Goal: Transaction & Acquisition: Purchase product/service

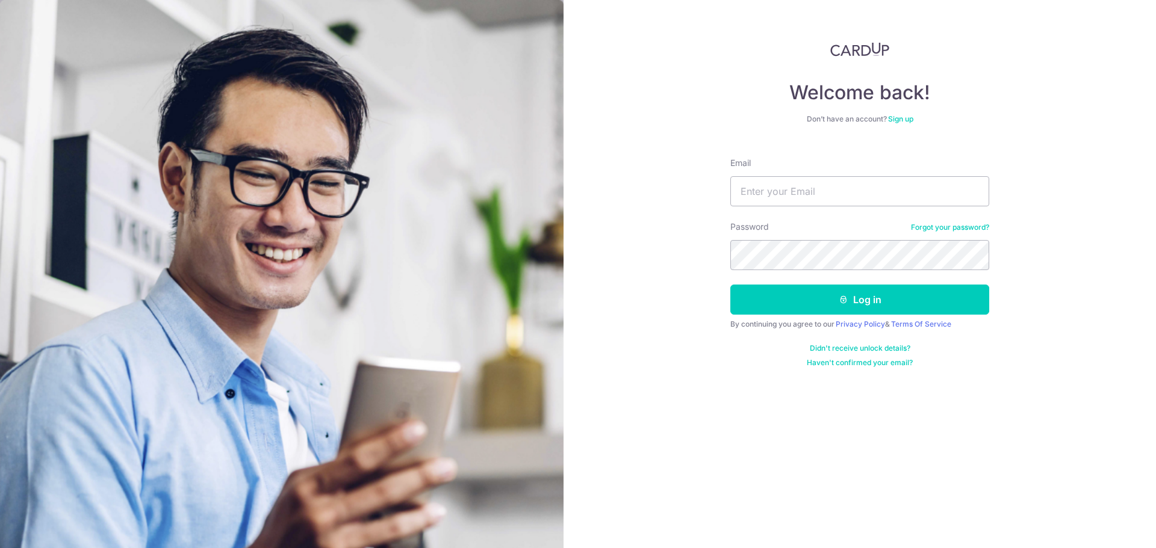
type input "[EMAIL_ADDRESS][DOMAIN_NAME]"
click at [730, 285] on button "Log in" at bounding box center [859, 300] width 259 height 30
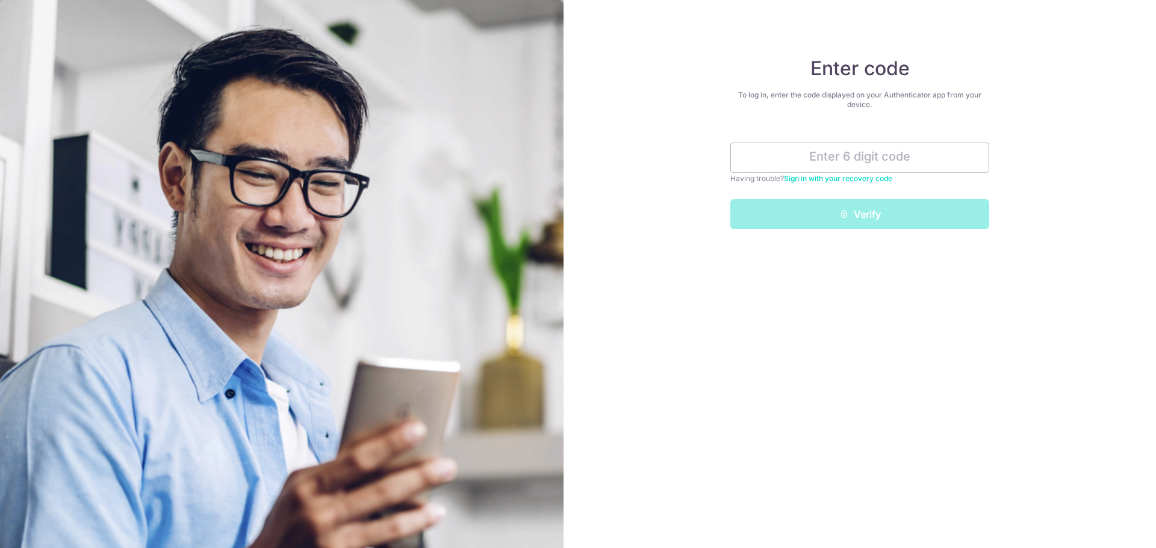
drag, startPoint x: 857, startPoint y: 175, endPoint x: 891, endPoint y: 186, distance: 36.2
click at [857, 175] on link "Sign in with your recovery code" at bounding box center [838, 178] width 108 height 9
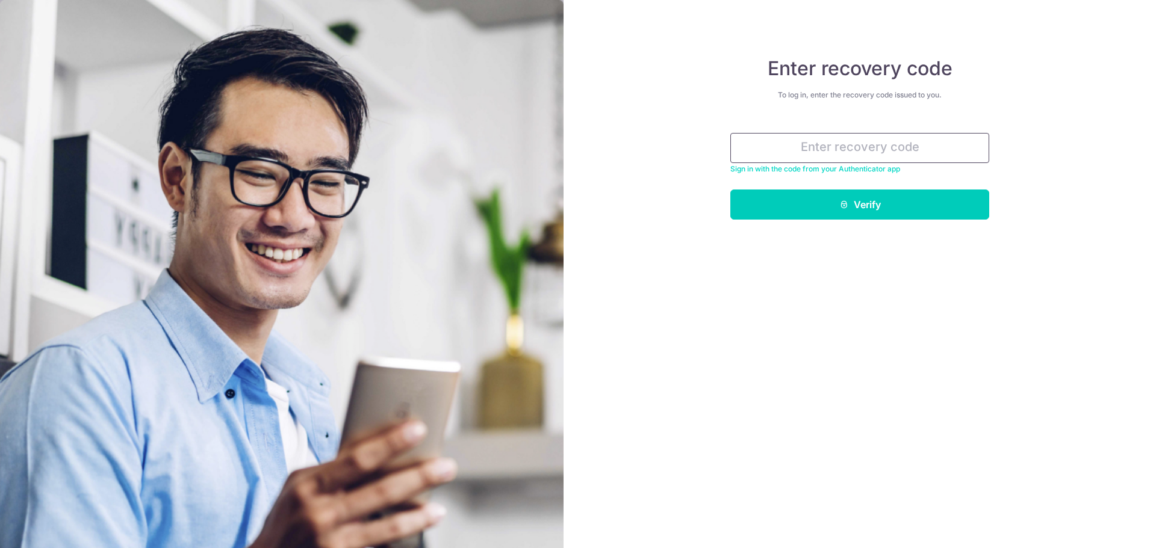
click at [848, 143] on input "text" at bounding box center [859, 148] width 259 height 30
paste input "da366-545f2-667ff"
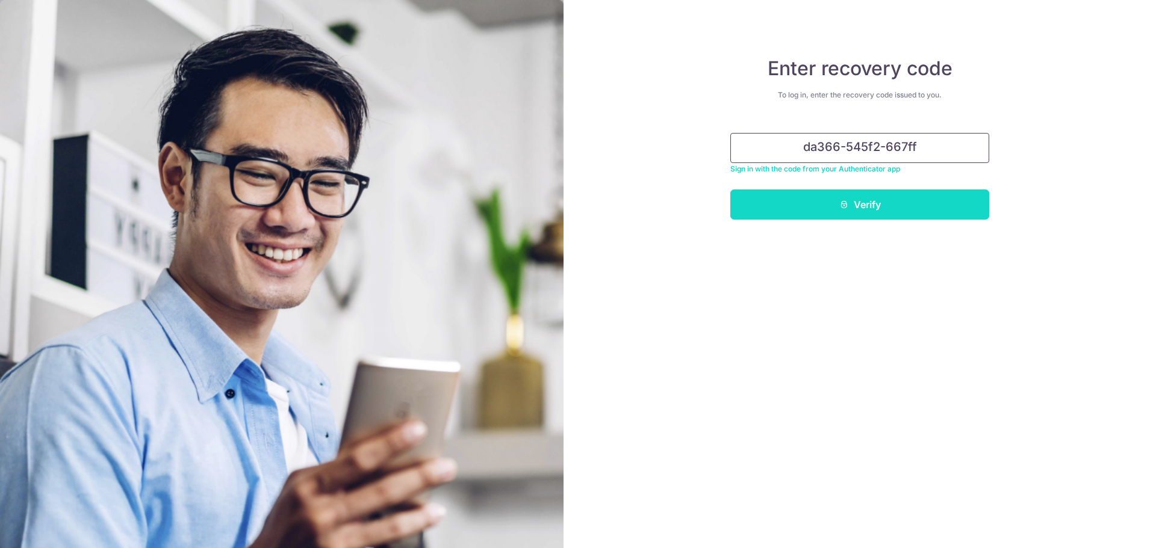
type input "da366-545f2-667ff"
click at [865, 202] on button "Verify" at bounding box center [859, 205] width 259 height 30
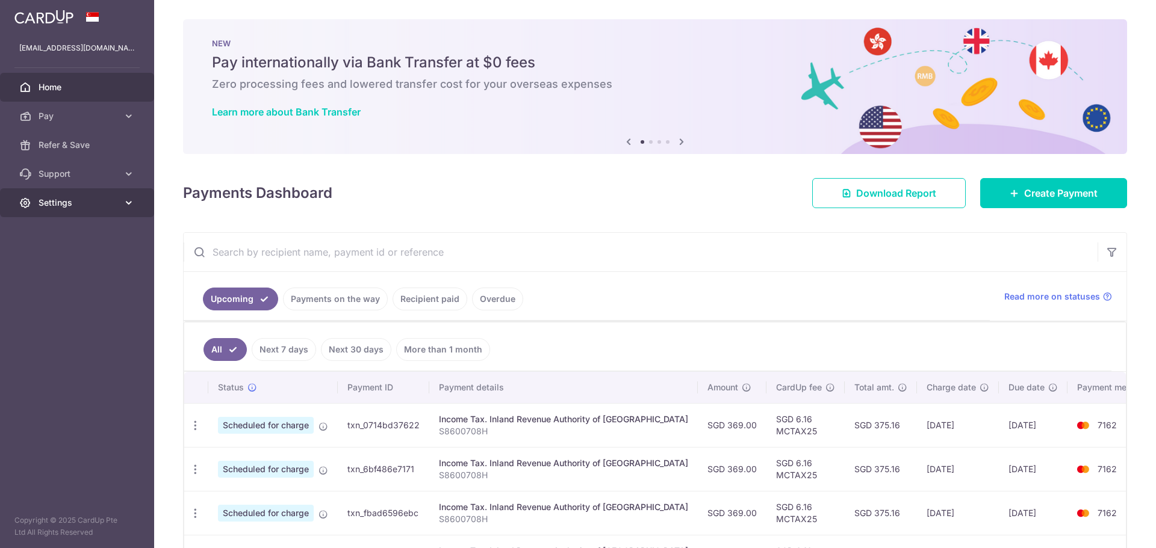
click at [123, 201] on icon at bounding box center [129, 203] width 12 height 12
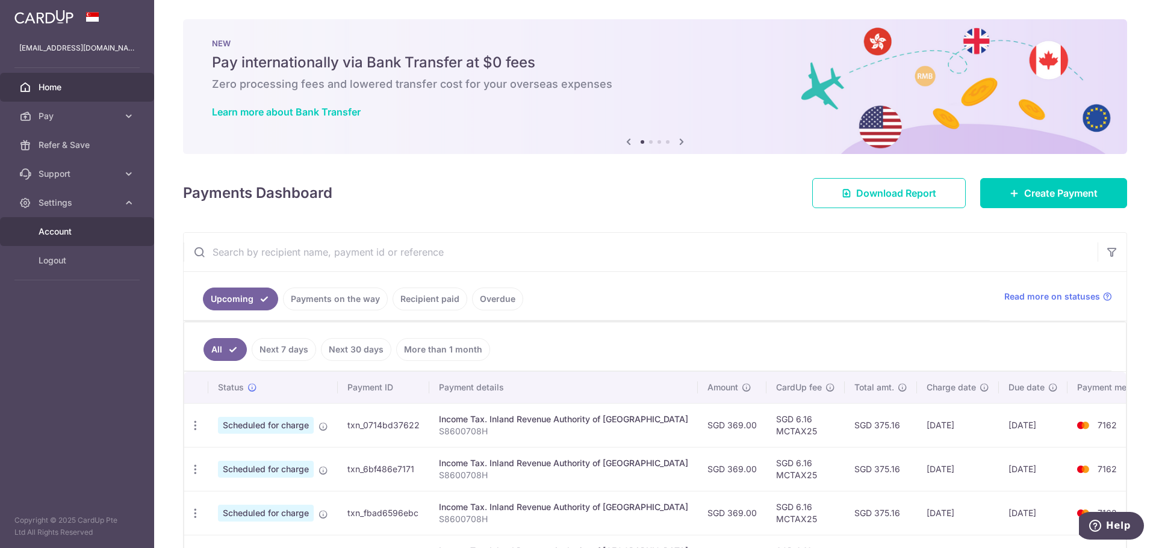
click at [76, 230] on span "Account" at bounding box center [78, 232] width 79 height 12
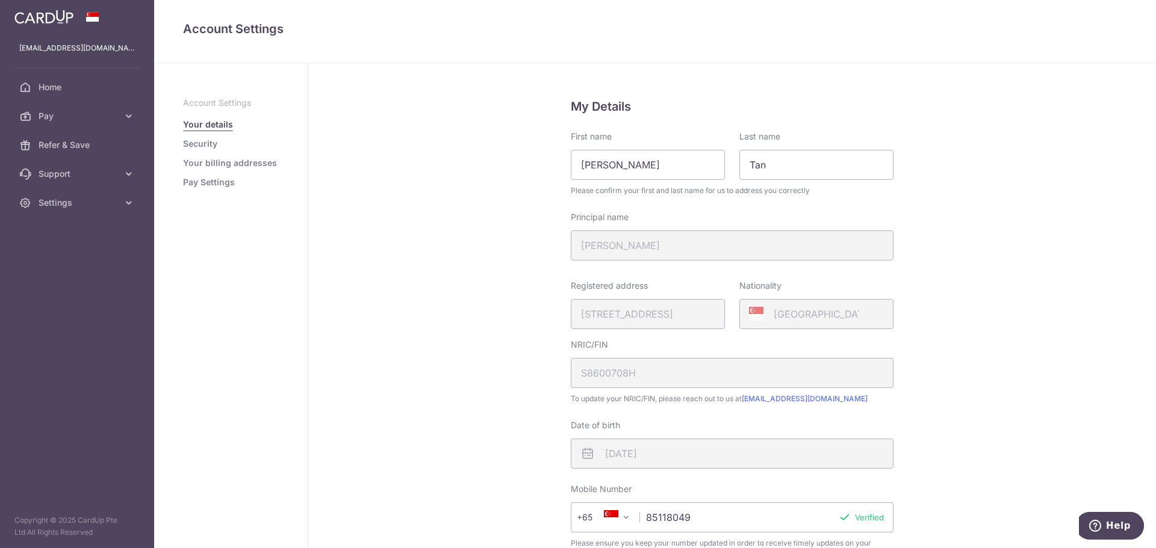
click at [205, 141] on link "Security" at bounding box center [200, 144] width 34 height 12
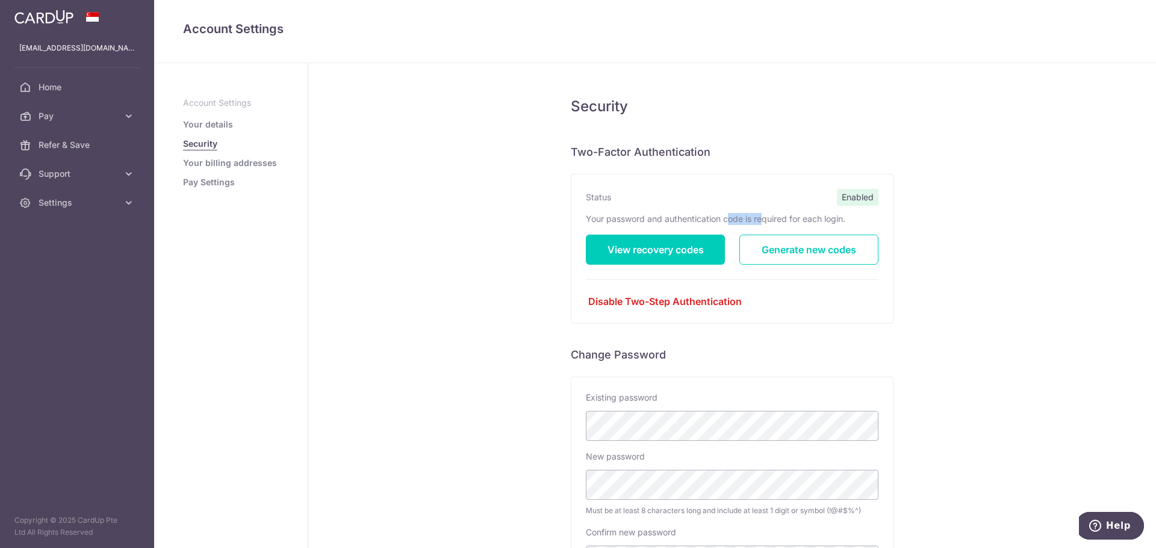
drag, startPoint x: 688, startPoint y: 217, endPoint x: 727, endPoint y: 220, distance: 39.2
click at [727, 220] on p "Your password and authentication code is required for each login." at bounding box center [732, 219] width 293 height 12
click at [729, 220] on p "Your password and authentication code is required for each login." at bounding box center [732, 219] width 293 height 12
click at [681, 250] on link "View recovery codes" at bounding box center [655, 250] width 139 height 30
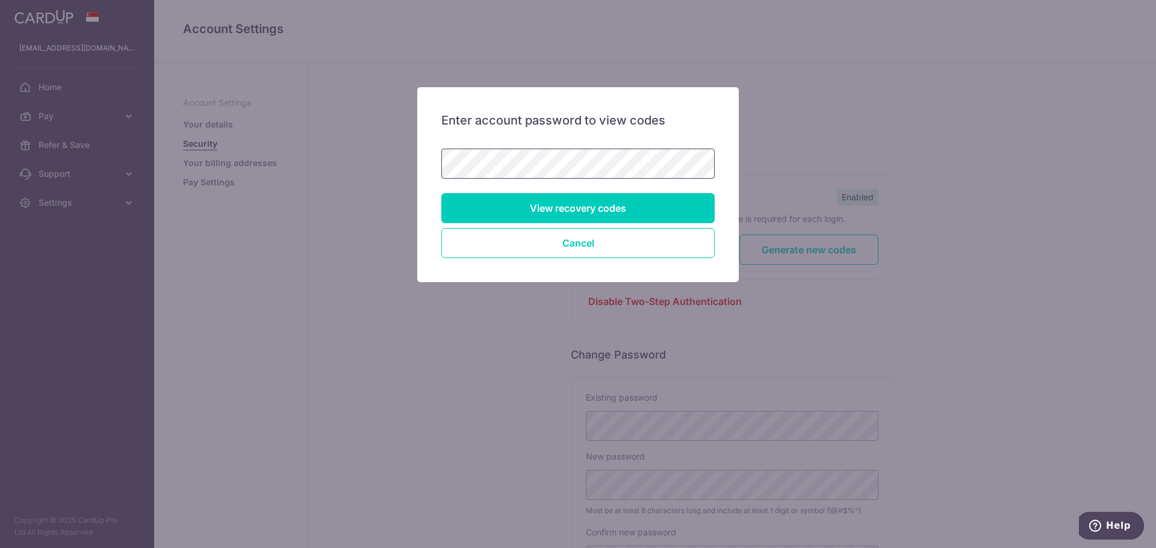
click at [441, 193] on input "View recovery codes" at bounding box center [577, 208] width 273 height 30
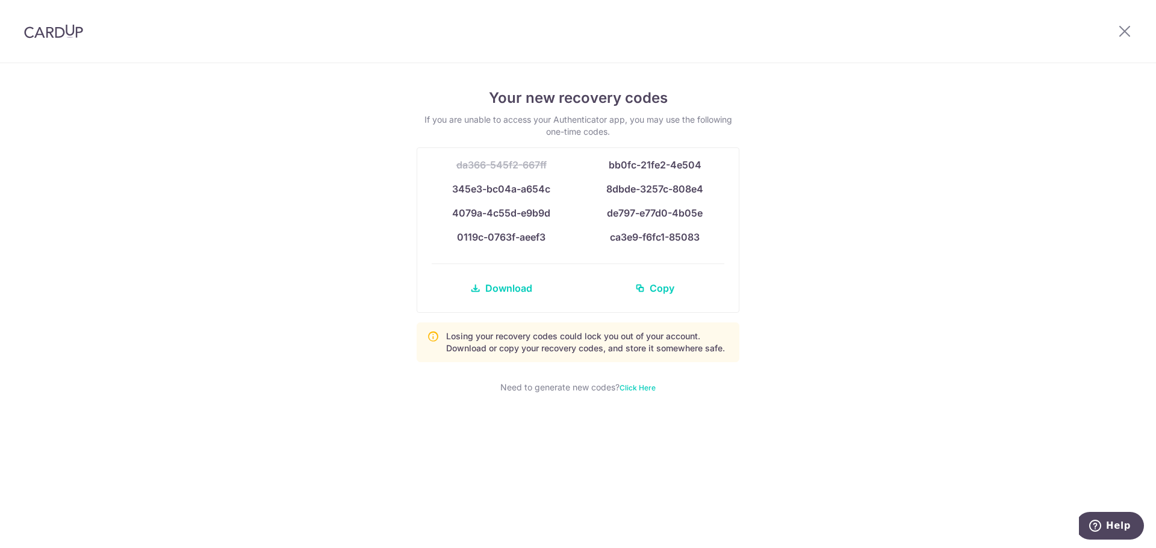
drag, startPoint x: 1105, startPoint y: 176, endPoint x: 1033, endPoint y: 175, distance: 72.2
click at [1104, 176] on div "Your new recovery codes If you are unable to access your Authenticator app, you…" at bounding box center [578, 305] width 1156 height 485
click at [1121, 30] on icon at bounding box center [1124, 30] width 14 height 15
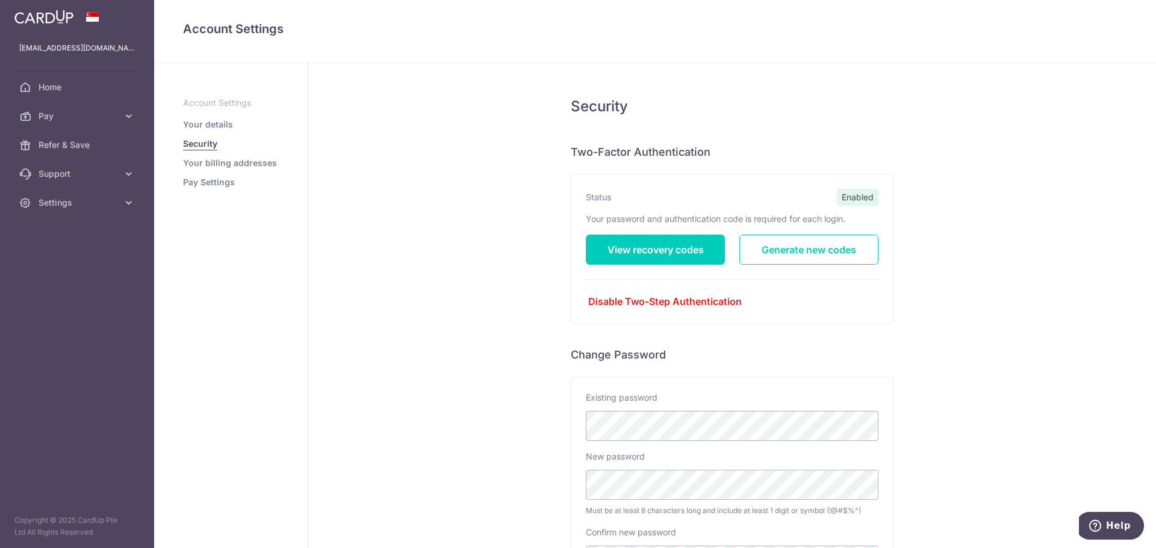
scroll to position [163, 0]
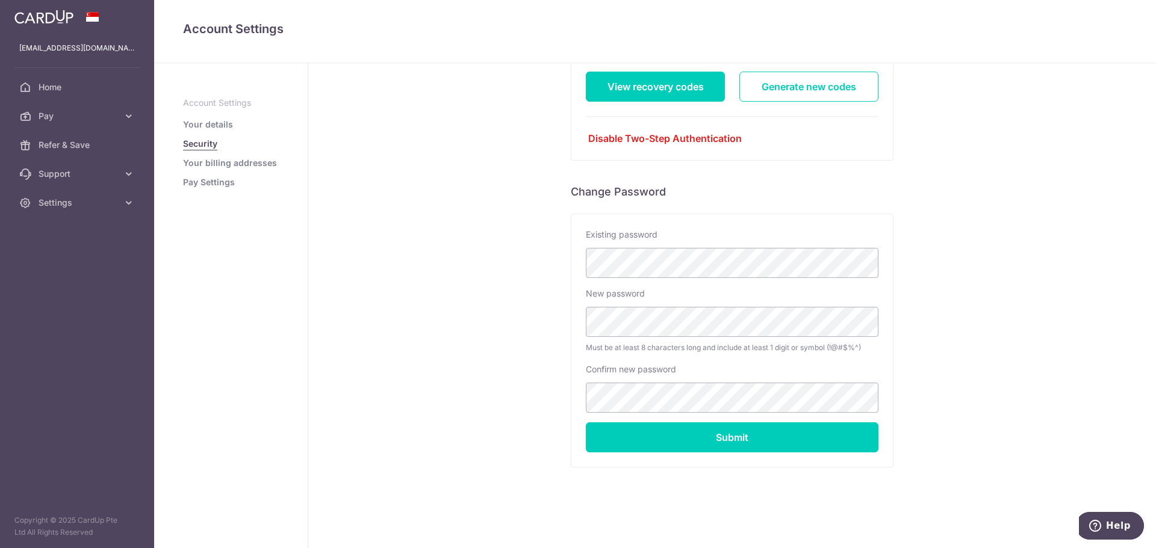
click at [204, 191] on aside "Account Settings Your details Security Your billing addresses Pay Settings" at bounding box center [231, 305] width 154 height 485
click at [206, 184] on link "Pay Settings" at bounding box center [209, 182] width 52 height 12
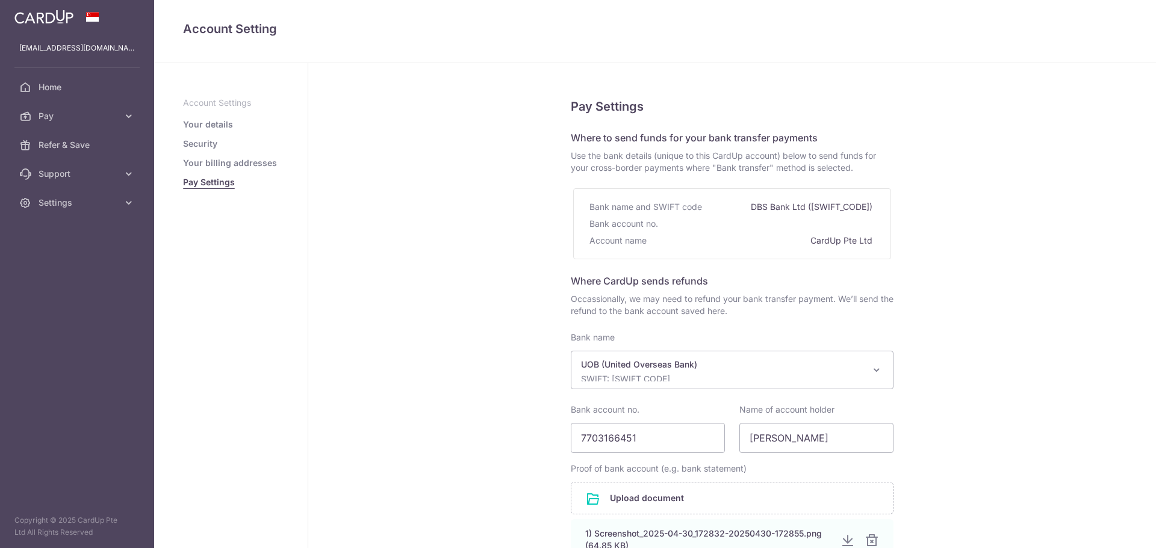
select select "18"
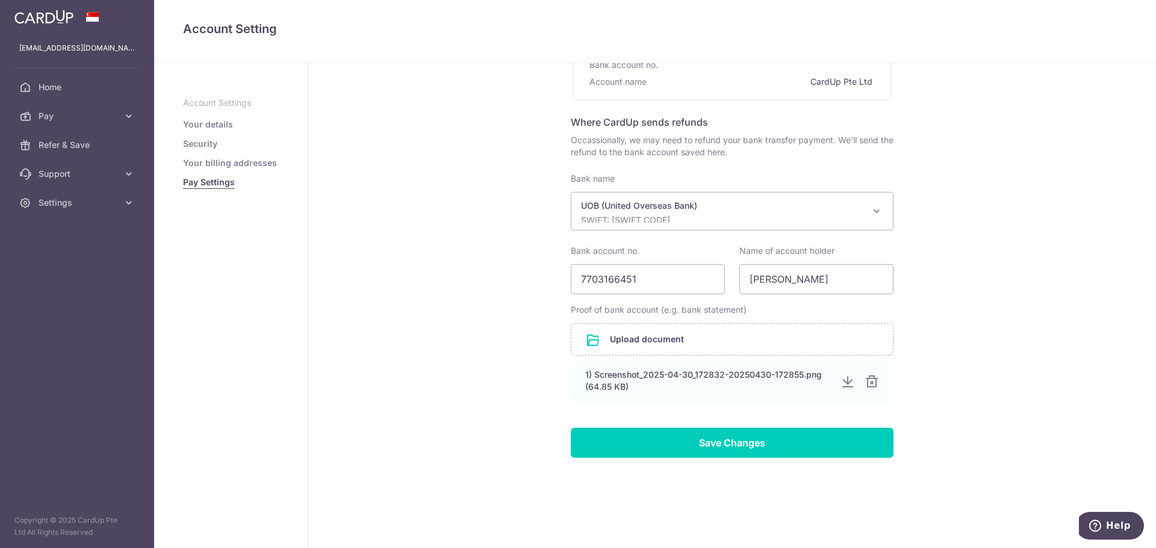
click at [229, 162] on link "Your billing addresses" at bounding box center [230, 163] width 94 height 12
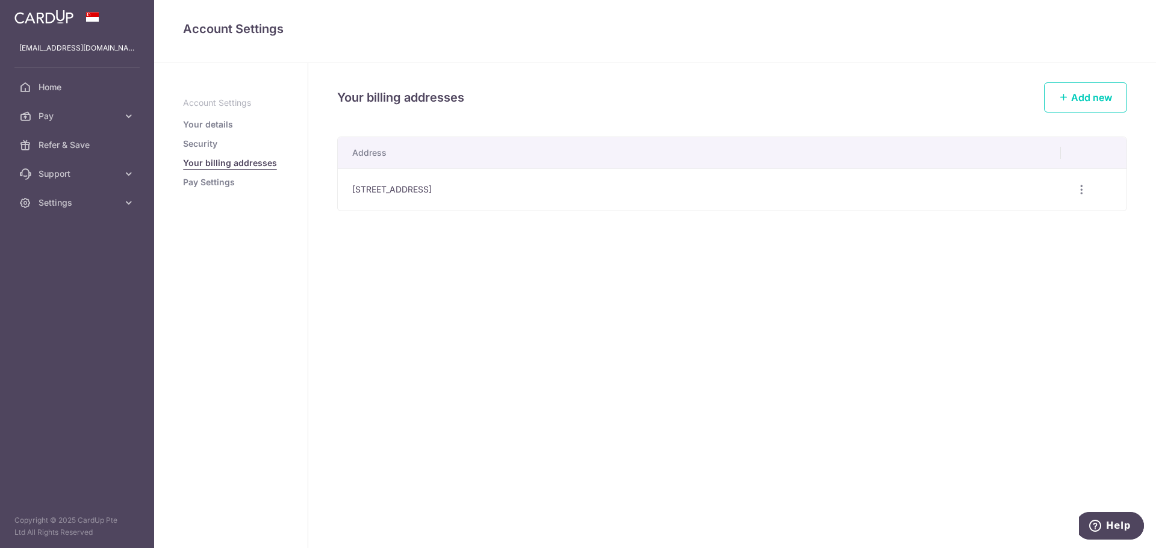
click at [213, 144] on link "Security" at bounding box center [200, 144] width 34 height 12
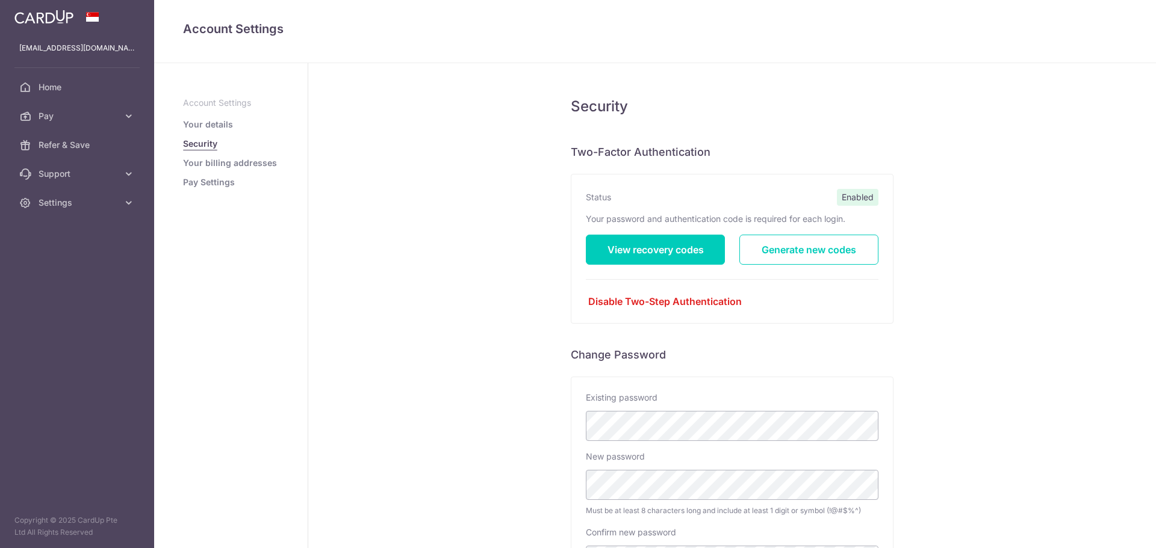
click at [217, 126] on link "Your details" at bounding box center [208, 125] width 50 height 12
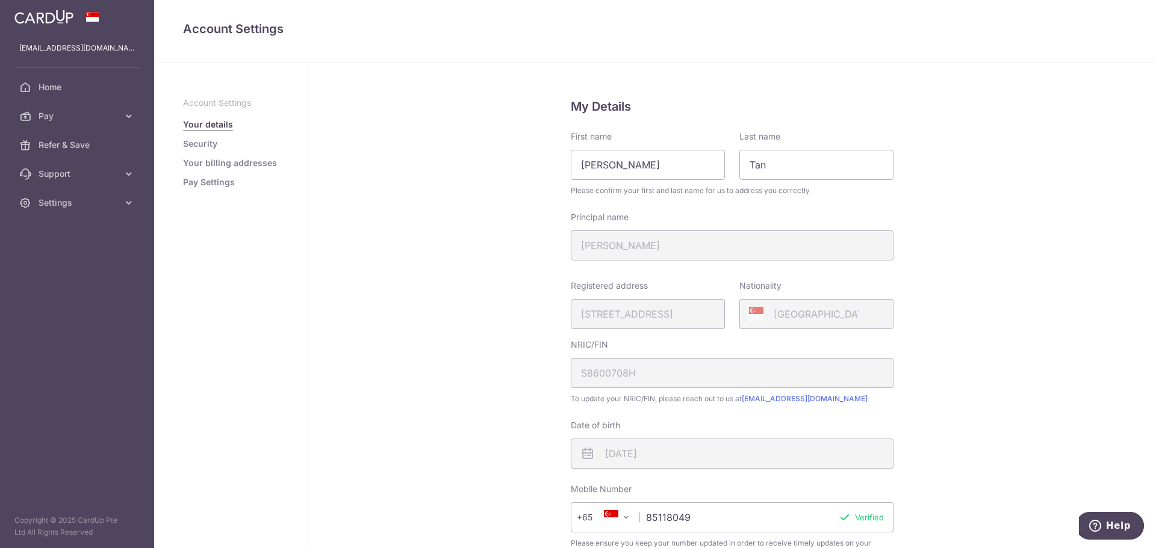
scroll to position [224, 0]
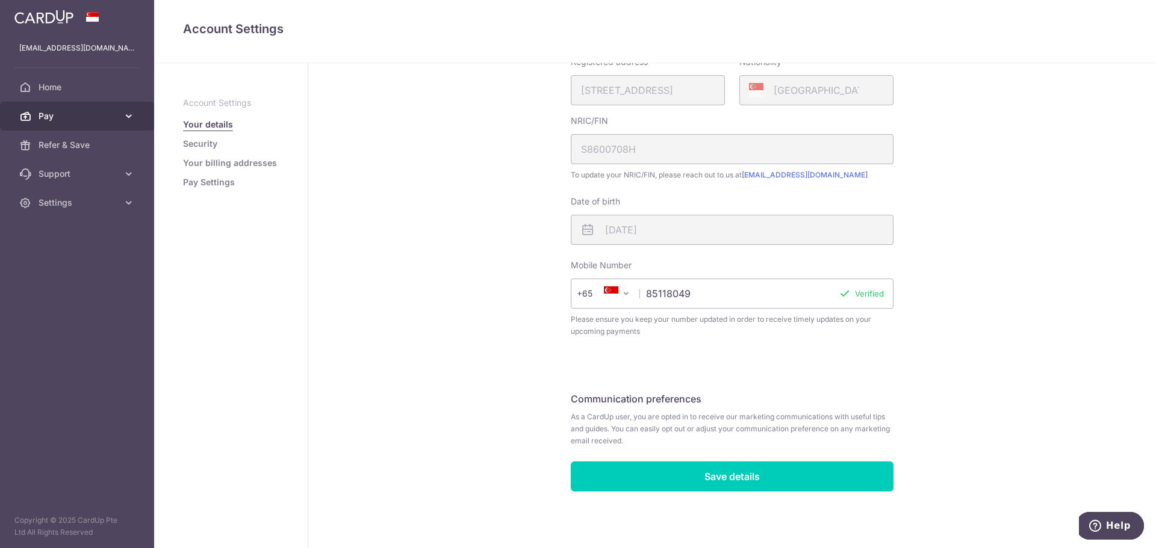
click at [82, 118] on span "Pay" at bounding box center [78, 116] width 79 height 12
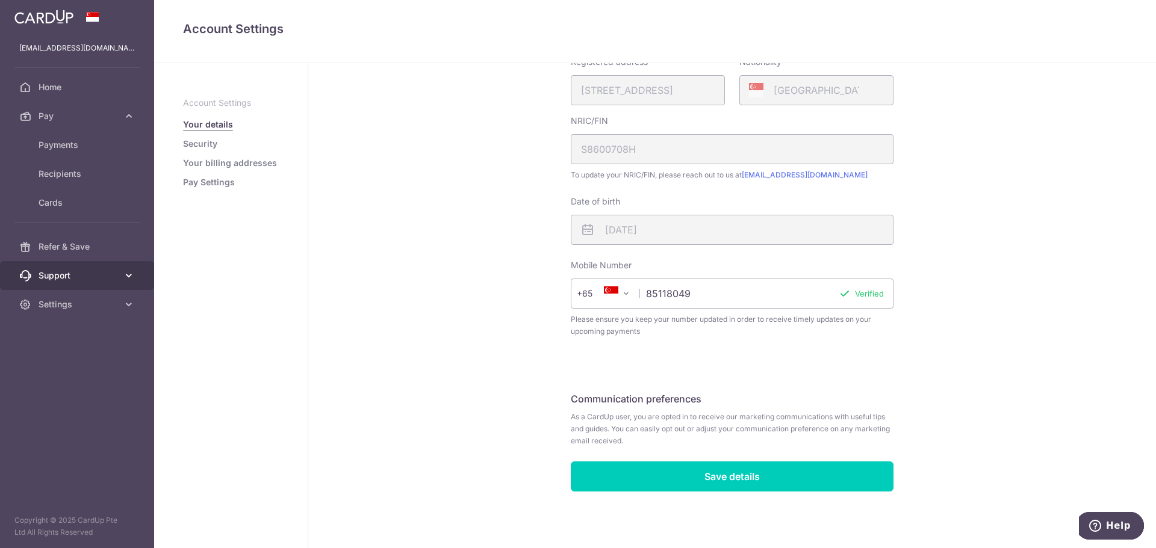
click at [76, 276] on span "Support" at bounding box center [78, 276] width 79 height 12
click at [79, 308] on span "FAQ" at bounding box center [78, 305] width 79 height 12
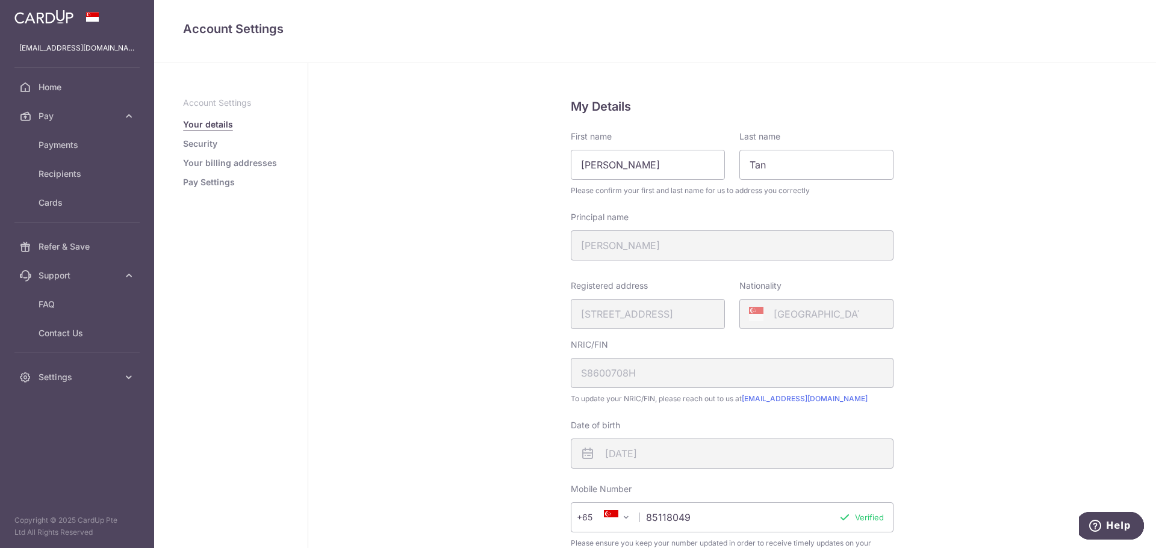
click at [213, 145] on link "Security" at bounding box center [200, 144] width 34 height 12
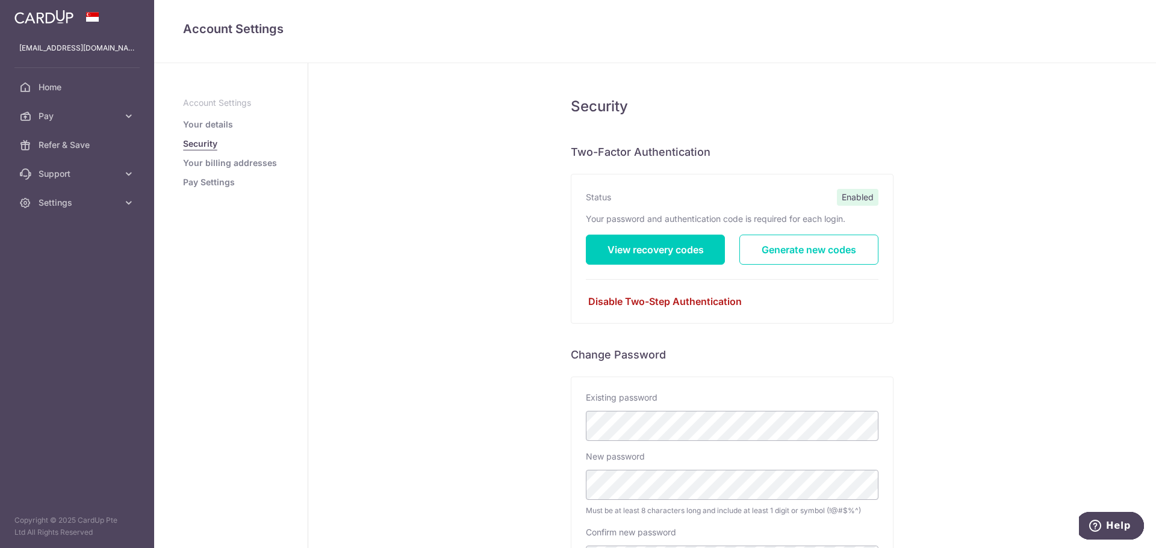
click at [685, 308] on link "Disable Two-Step Authentication" at bounding box center [732, 301] width 293 height 14
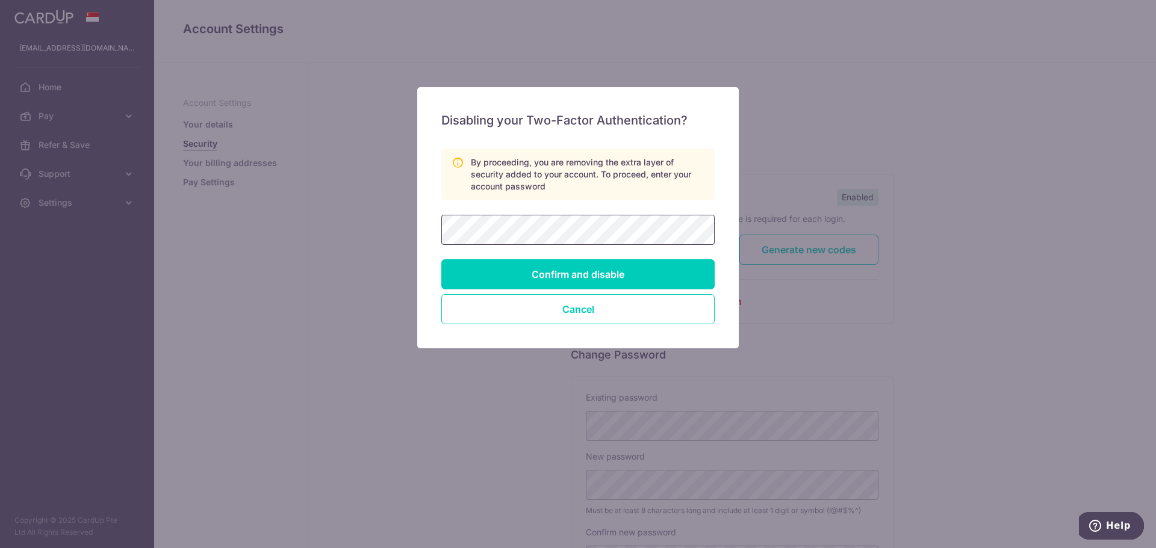
click at [441, 259] on input "Confirm and disable" at bounding box center [577, 274] width 273 height 30
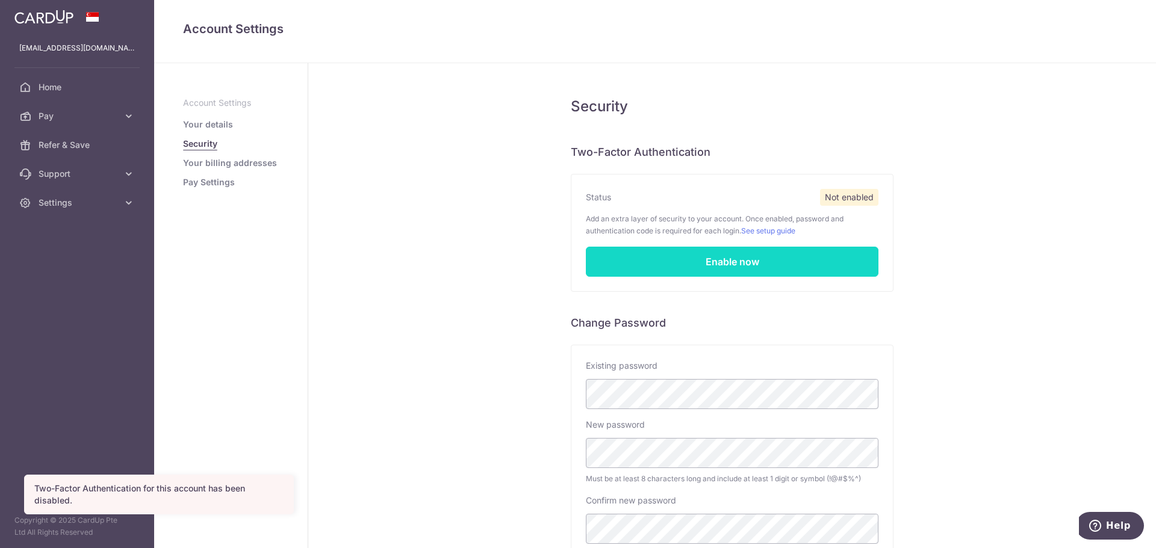
click at [716, 266] on link "Enable now" at bounding box center [732, 262] width 293 height 30
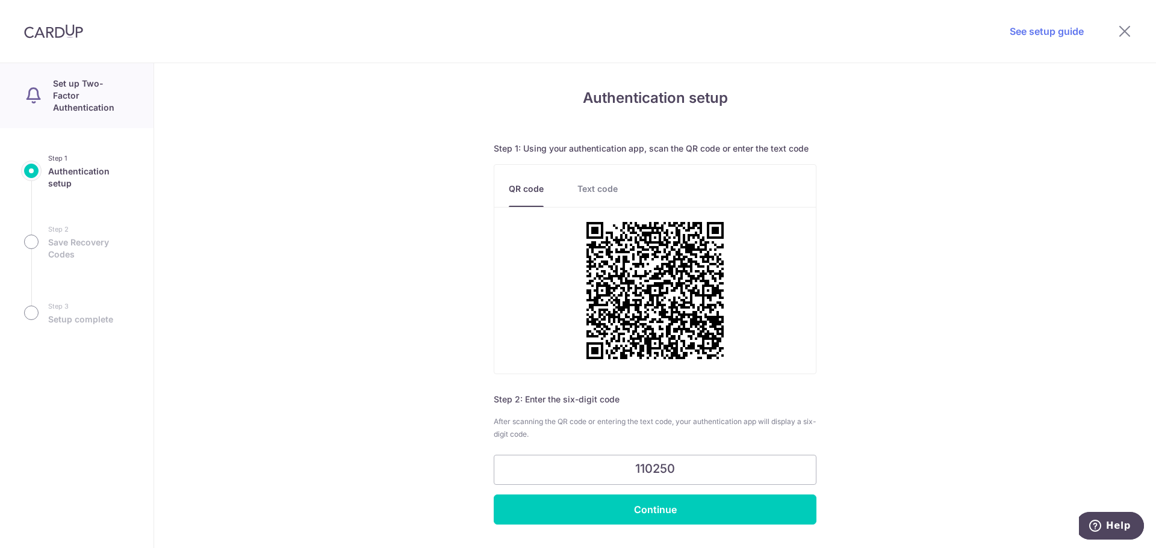
type input "110250"
click at [494, 495] on input "Continue" at bounding box center [655, 510] width 323 height 30
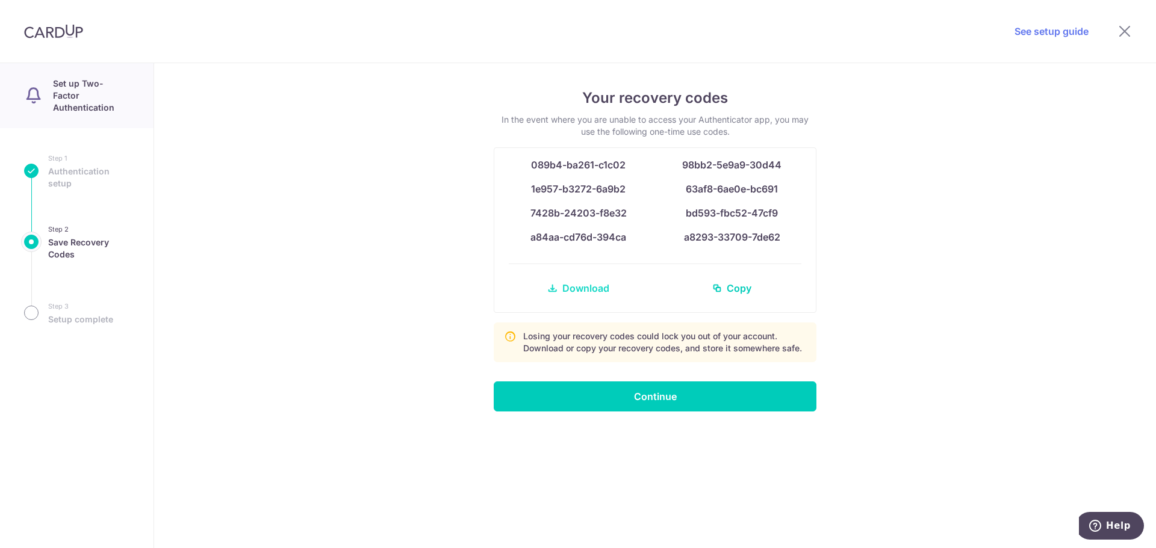
click at [563, 288] on span "Download" at bounding box center [585, 288] width 47 height 14
click at [1124, 26] on icon at bounding box center [1124, 30] width 14 height 15
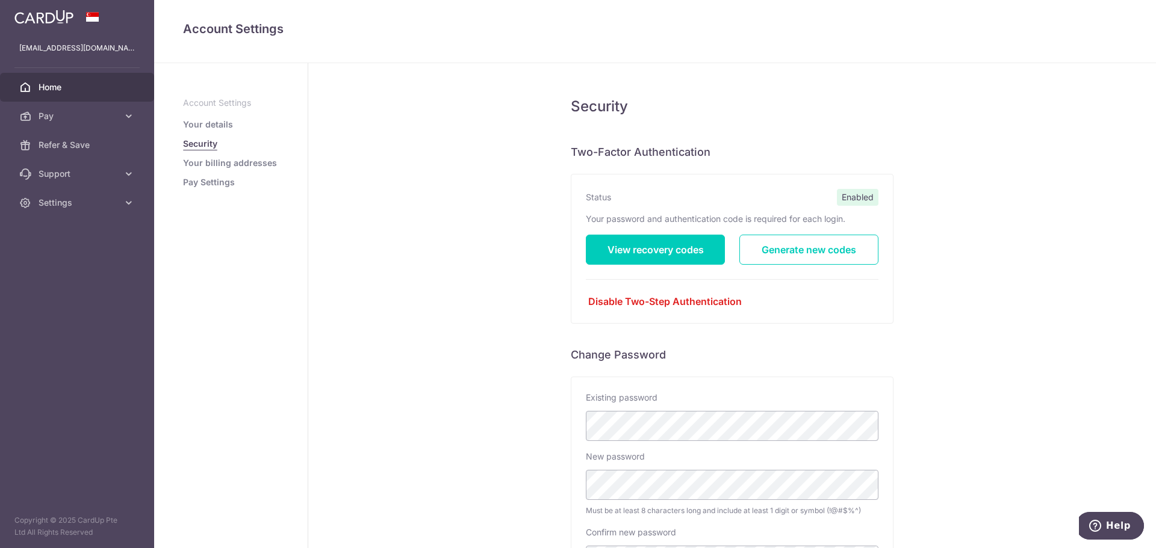
click at [76, 83] on span "Home" at bounding box center [78, 87] width 79 height 12
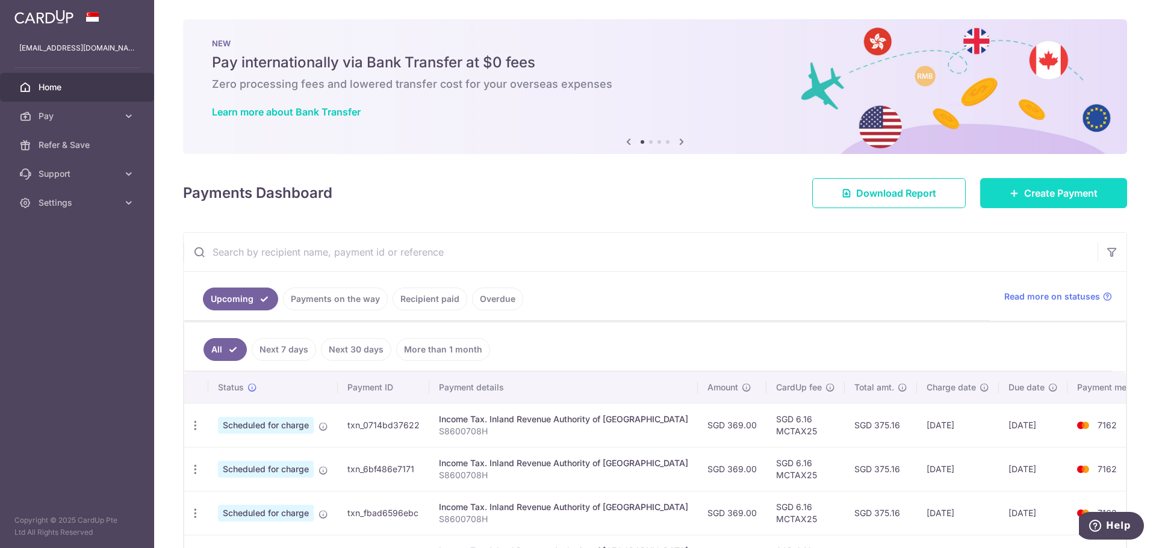
click at [1045, 192] on span "Create Payment" at bounding box center [1060, 193] width 73 height 14
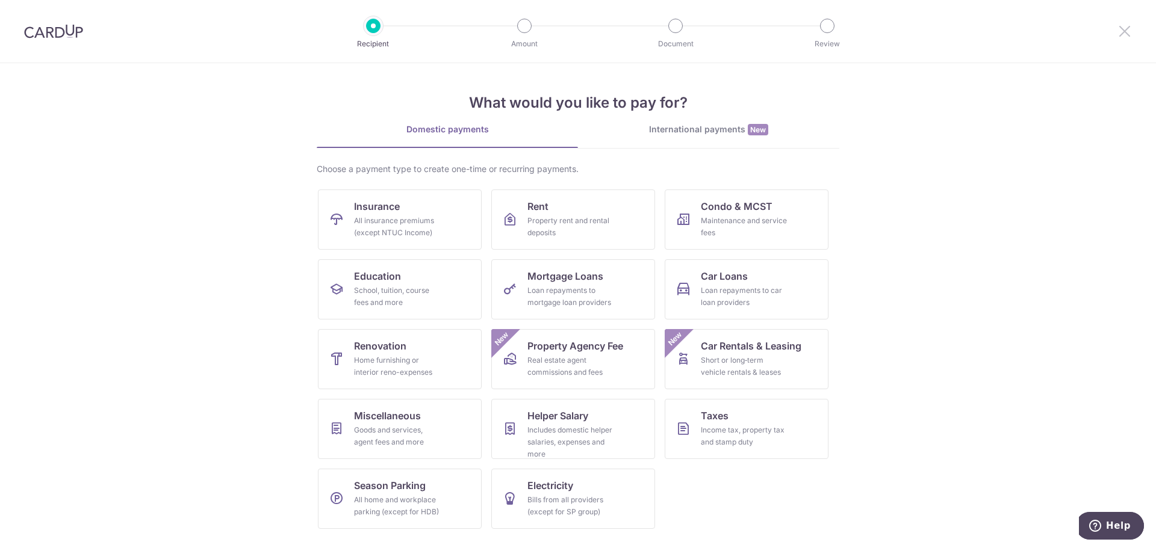
click at [1124, 30] on icon at bounding box center [1124, 30] width 14 height 15
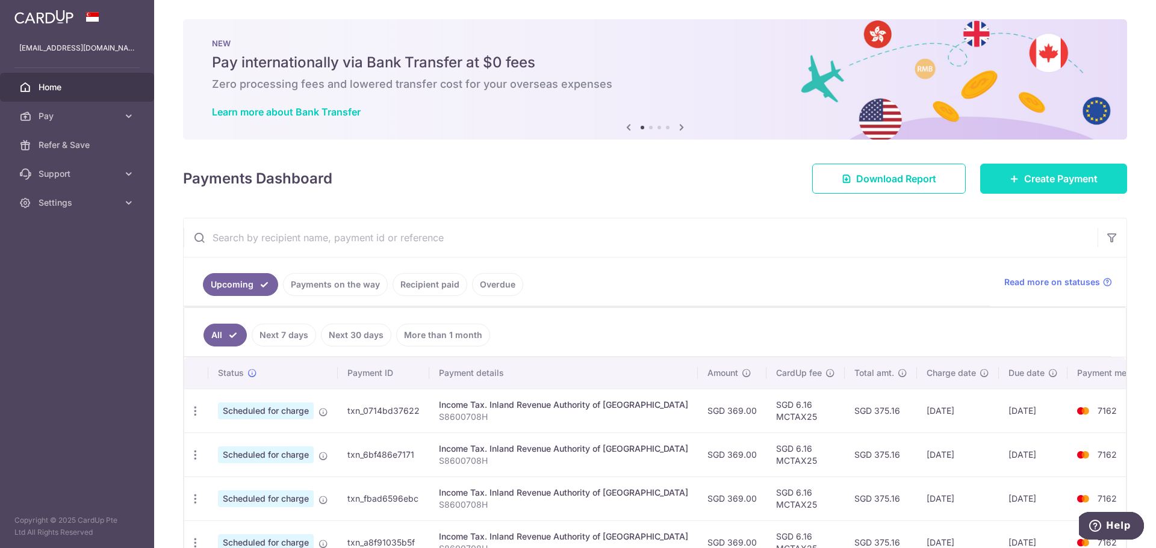
click at [1082, 178] on span "Create Payment" at bounding box center [1060, 179] width 73 height 14
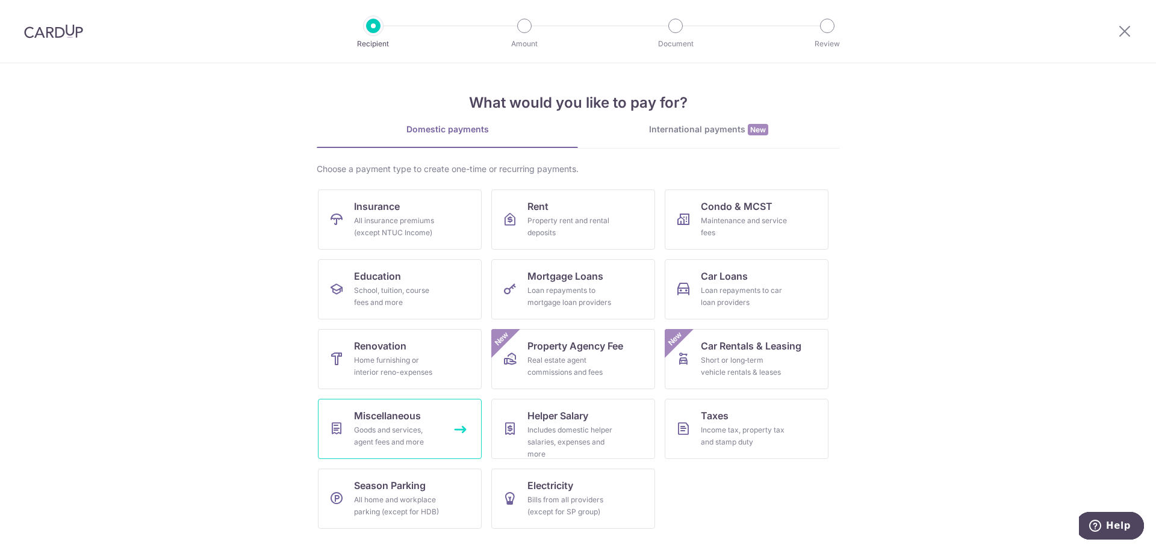
click at [408, 427] on div "Goods and services, agent fees and more" at bounding box center [397, 436] width 87 height 24
click at [573, 289] on div "Loan repayments to mortgage loan providers" at bounding box center [570, 297] width 87 height 24
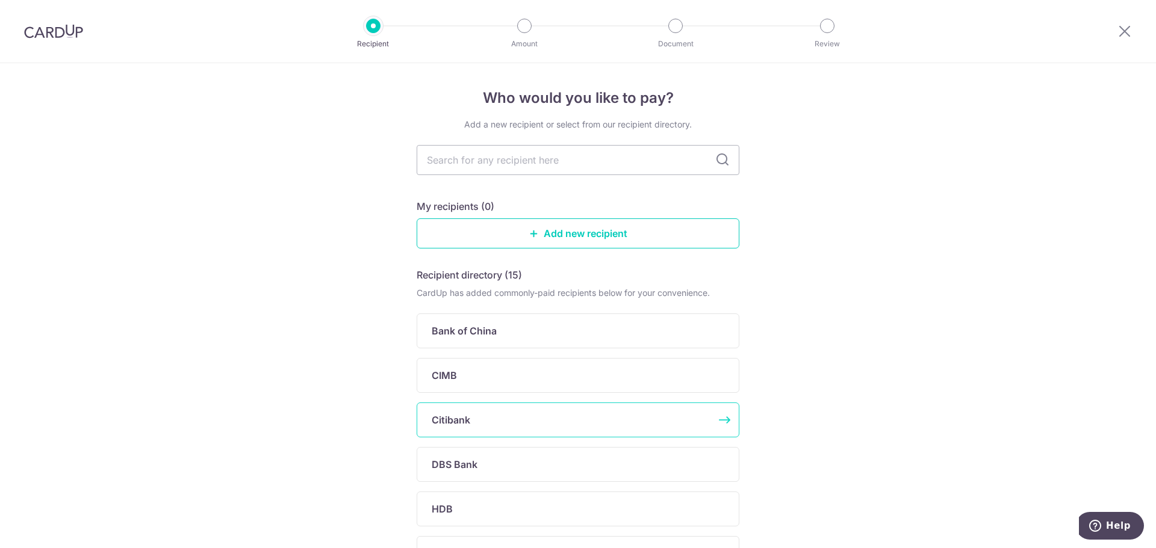
scroll to position [120, 0]
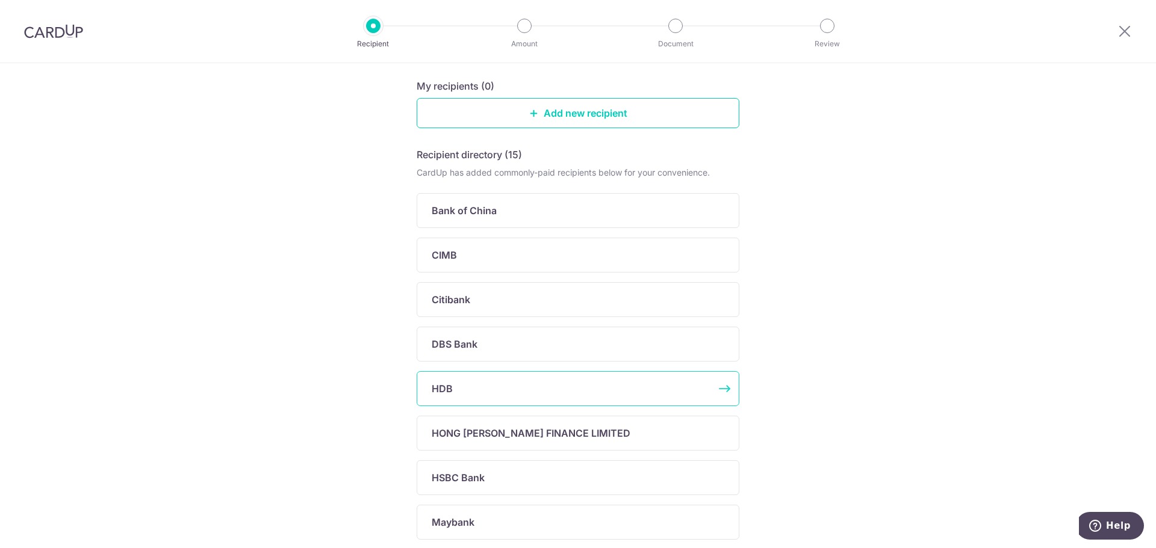
click at [494, 391] on div "HDB" at bounding box center [571, 389] width 278 height 14
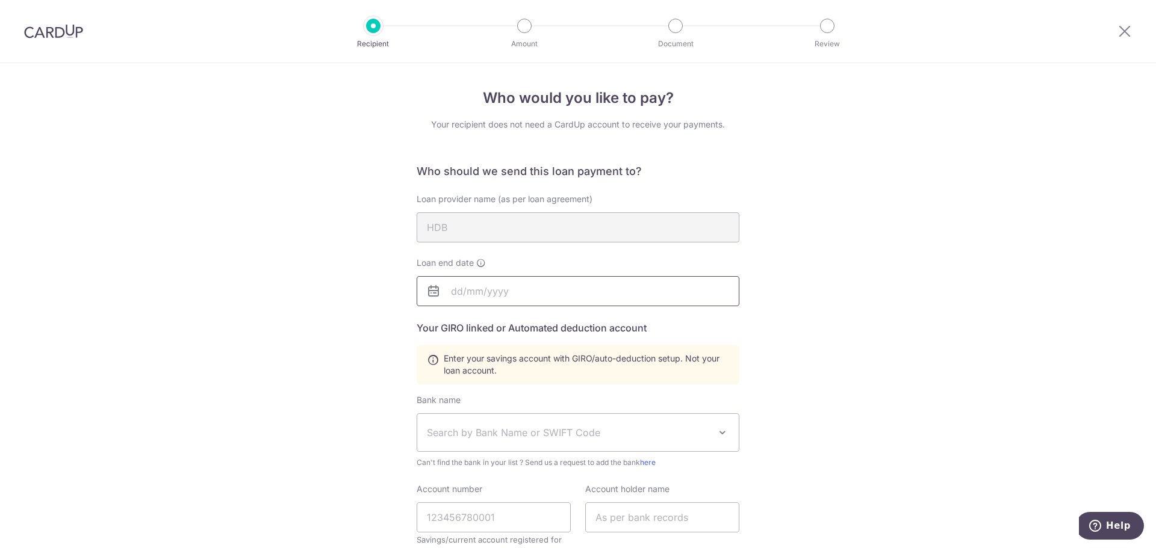
click at [707, 294] on input "text" at bounding box center [578, 291] width 323 height 30
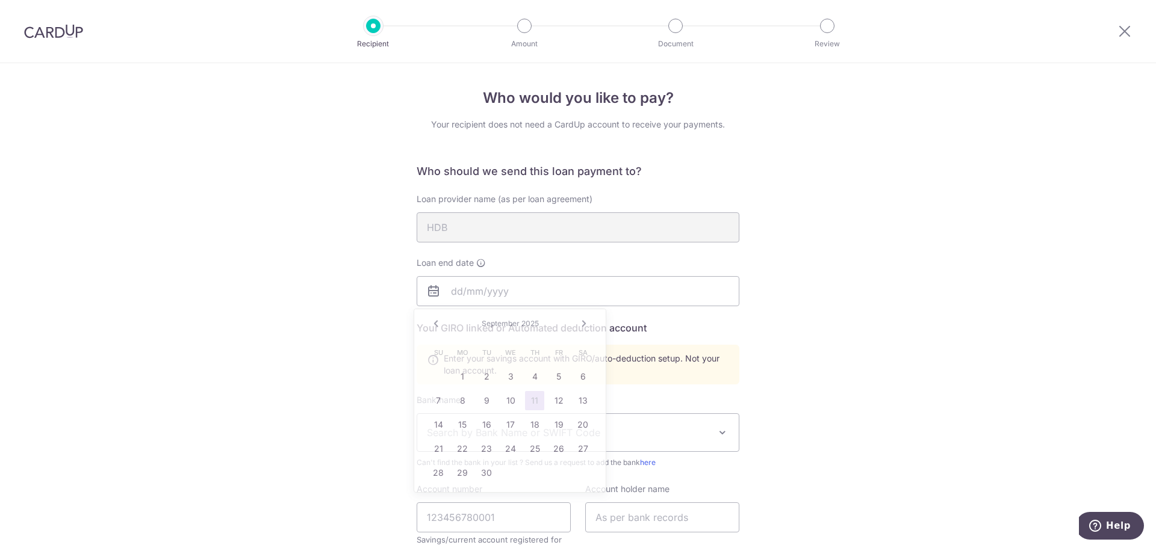
click at [875, 301] on div "Who would you like to pay? Your recipient does not need a CardUp account to rec…" at bounding box center [578, 419] width 1156 height 713
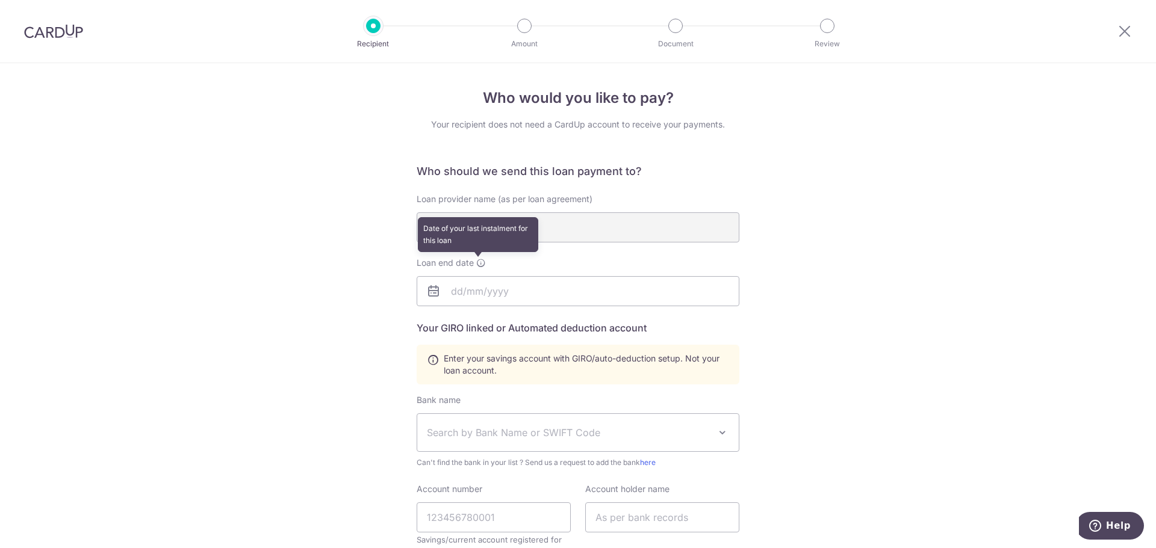
click at [477, 262] on icon at bounding box center [481, 263] width 10 height 10
click at [464, 296] on input "text" at bounding box center [578, 291] width 323 height 30
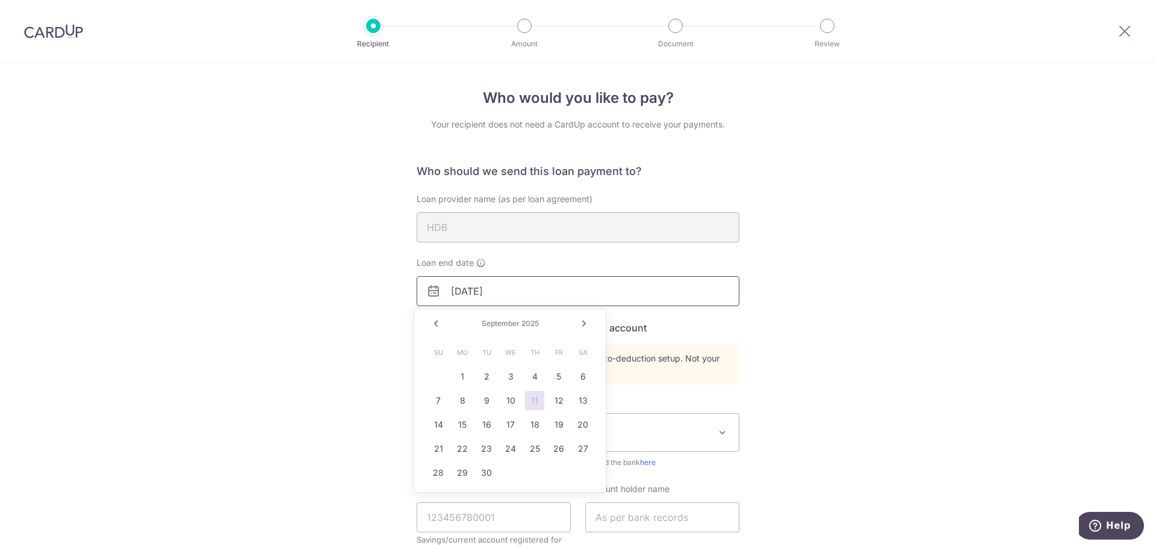
type input "[DATE]"
click at [939, 294] on div "Who would you like to pay? Your recipient does not need a CardUp account to rec…" at bounding box center [578, 419] width 1156 height 713
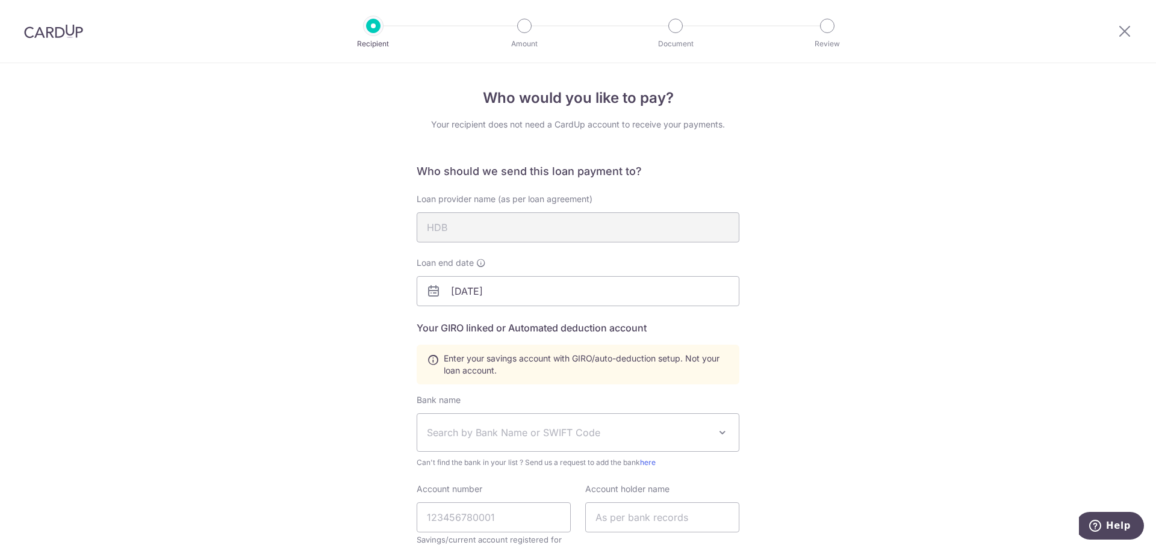
click at [544, 332] on h5 "Your GIRO linked or Automated deduction account" at bounding box center [578, 328] width 323 height 14
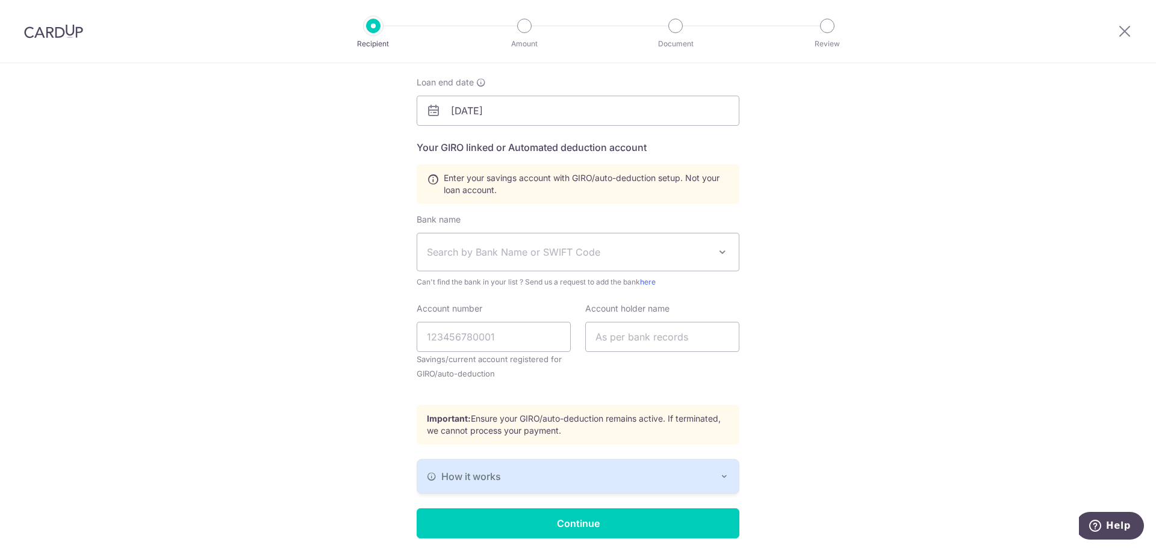
scroll to position [228, 0]
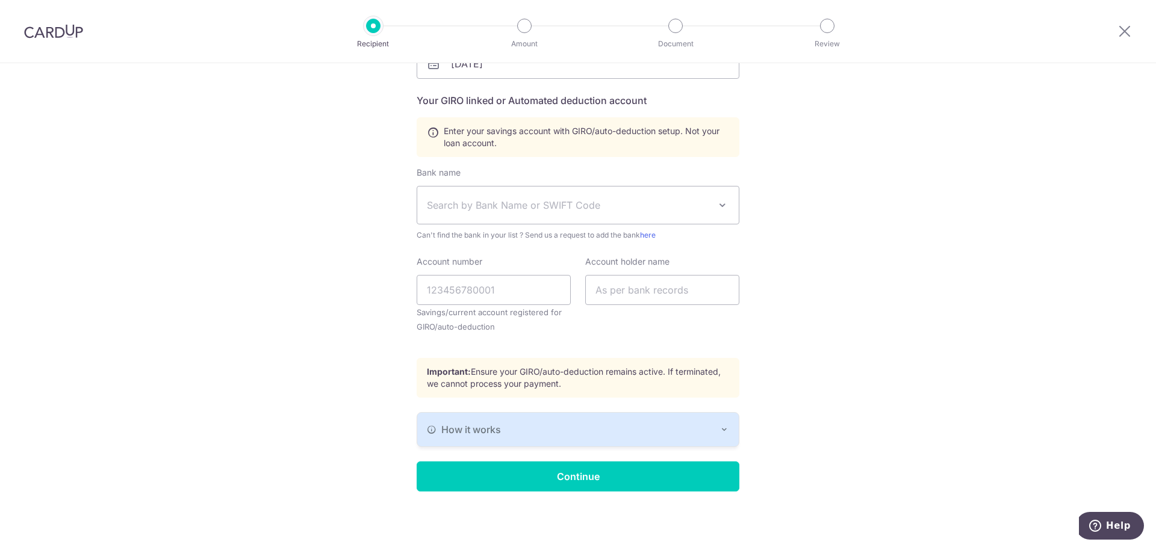
click at [682, 441] on button "How it works" at bounding box center [577, 430] width 321 height 34
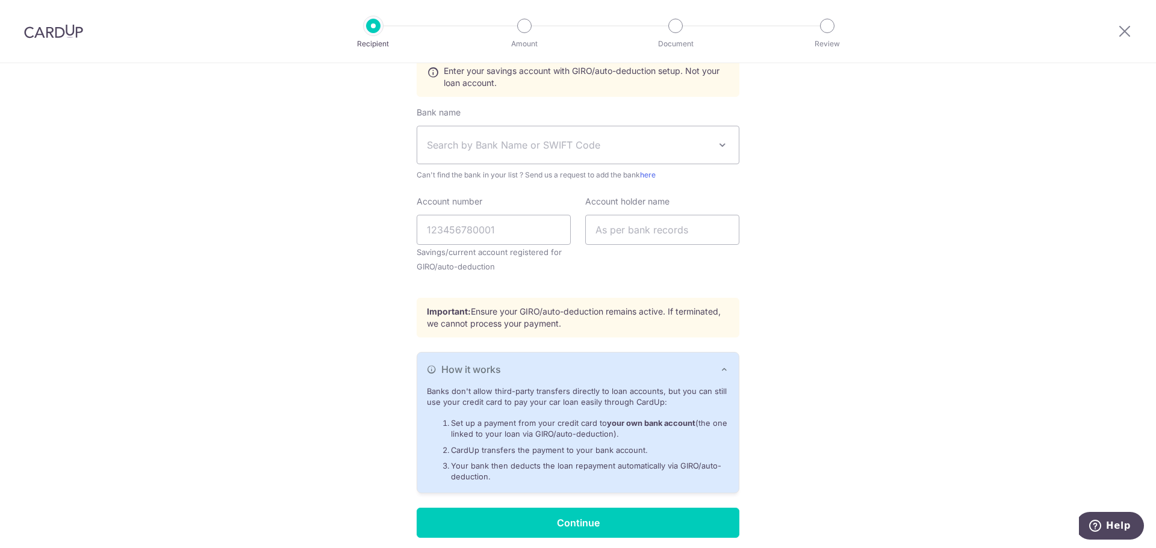
scroll to position [334, 0]
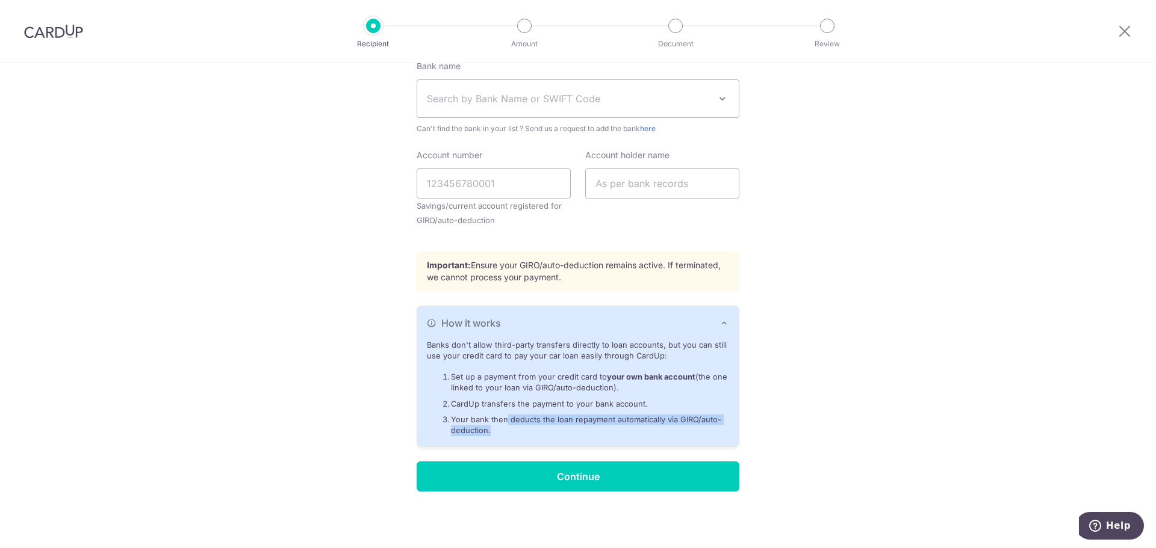
drag, startPoint x: 504, startPoint y: 424, endPoint x: 532, endPoint y: 434, distance: 29.5
click at [532, 434] on li "Your bank then deducts the loan repayment automatically via GIRO/auto-deduction." at bounding box center [590, 426] width 278 height 22
click at [538, 432] on li "Your bank then deducts the loan repayment automatically via GIRO/auto-deduction." at bounding box center [590, 426] width 278 height 22
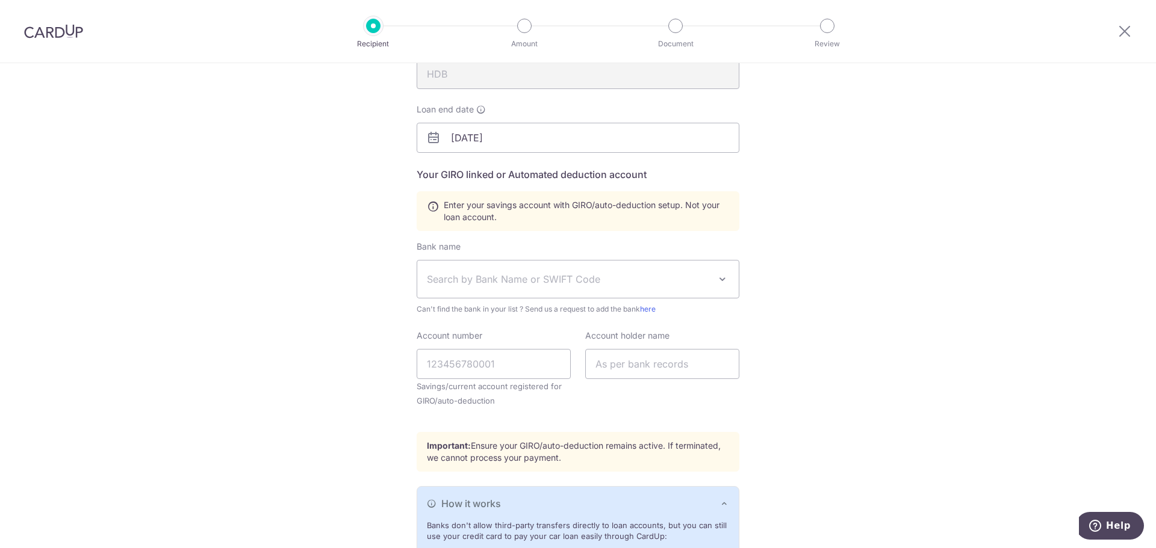
click at [560, 292] on span "Search by Bank Name or SWIFT Code" at bounding box center [577, 279] width 321 height 37
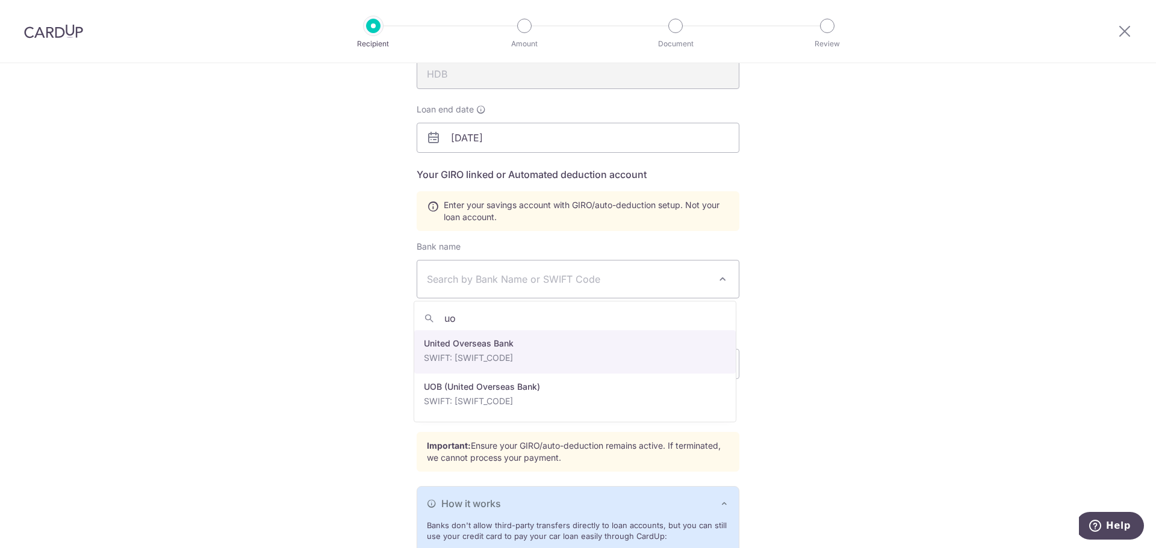
type input "uo"
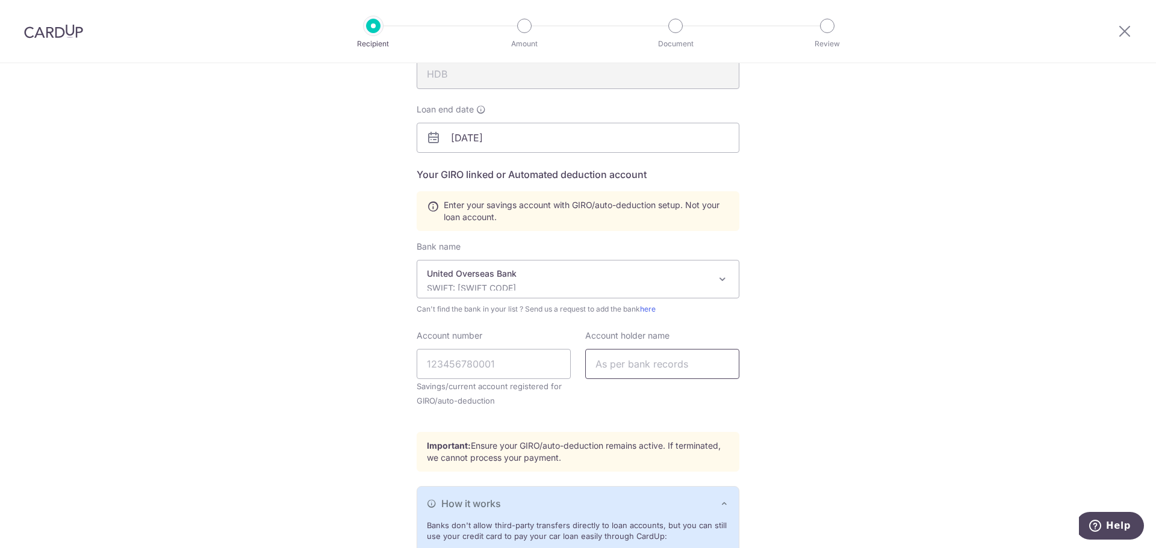
select select "23668"
click at [506, 367] on input "Account number" at bounding box center [494, 364] width 154 height 30
click at [470, 366] on input "Account number" at bounding box center [494, 364] width 154 height 30
paste input "770-316-645-1"
click at [440, 365] on input "770-316-645-1" at bounding box center [494, 364] width 154 height 30
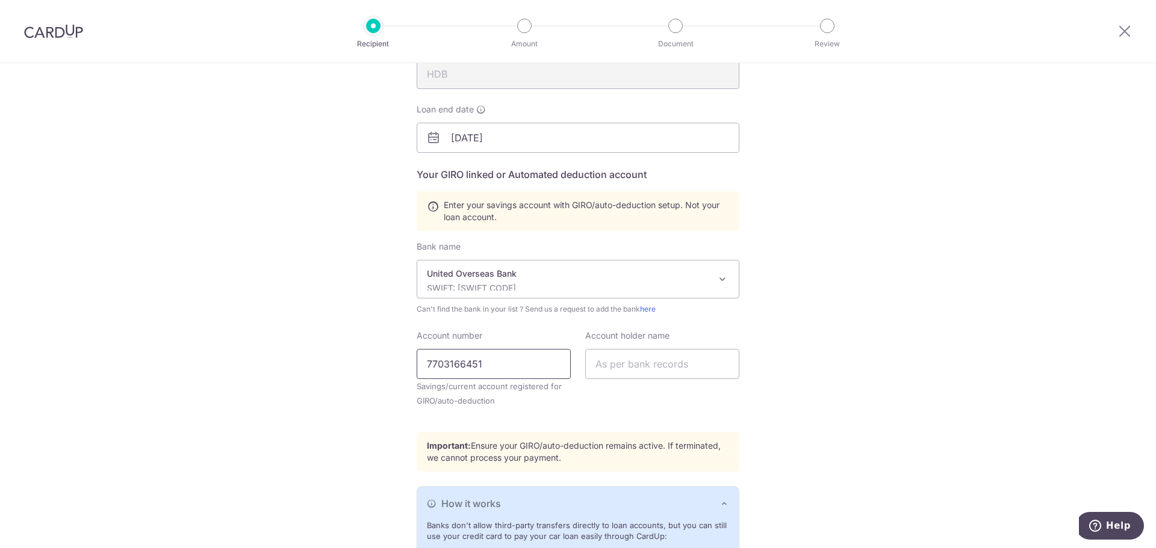
type input "7703166451"
type input "[PERSON_NAME]"
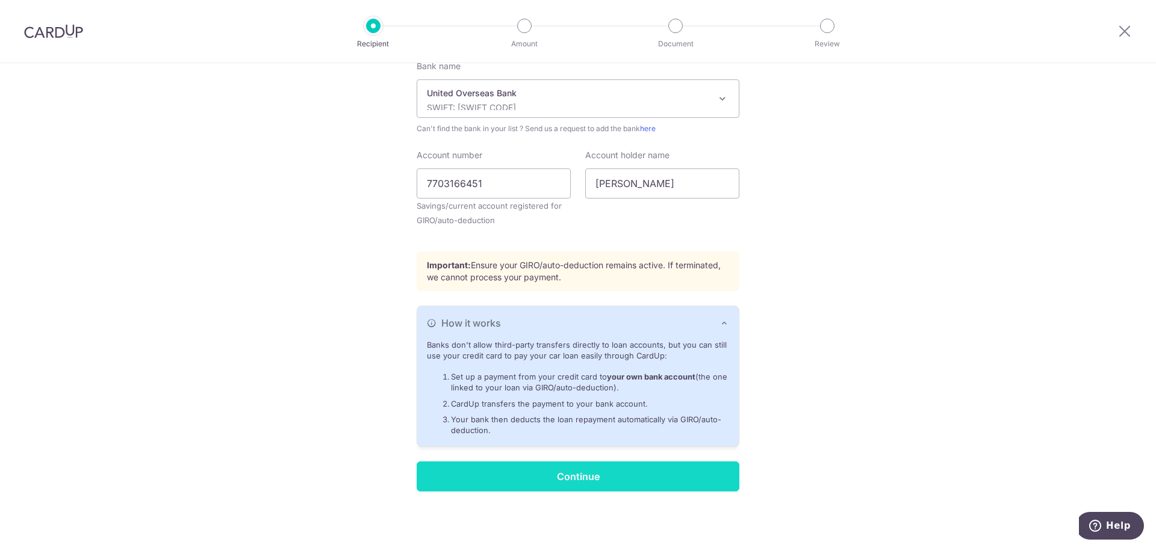
click at [591, 465] on input "Continue" at bounding box center [578, 477] width 323 height 30
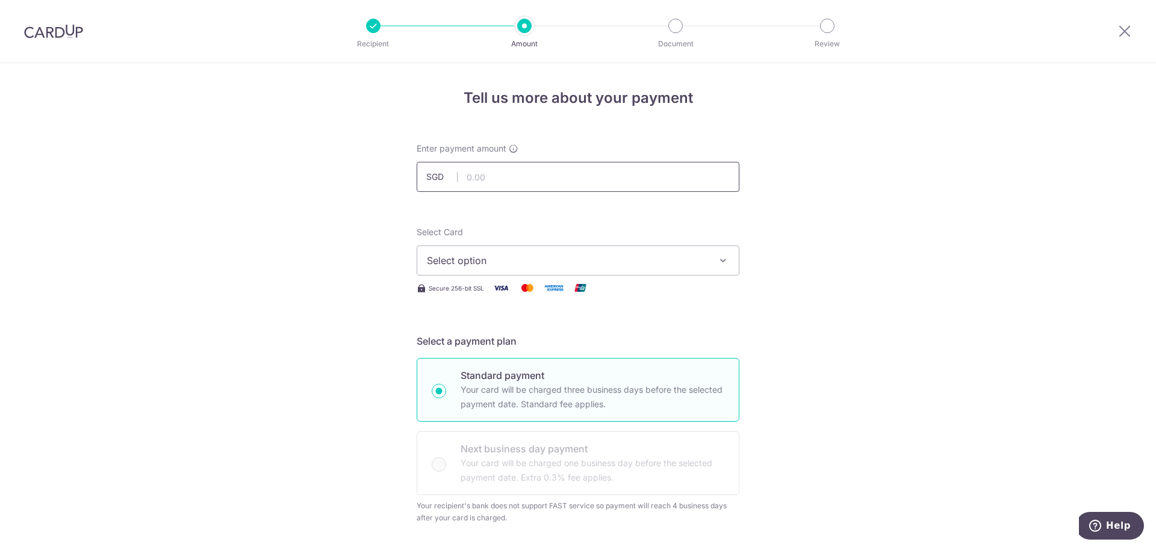
click at [505, 178] on input "text" at bounding box center [578, 177] width 323 height 30
type input "353.00"
click at [549, 245] on div "Select Card Select option Add credit card Your Cards **** 7162 **** 0575" at bounding box center [578, 250] width 323 height 49
click at [554, 259] on span "Select option" at bounding box center [567, 260] width 281 height 14
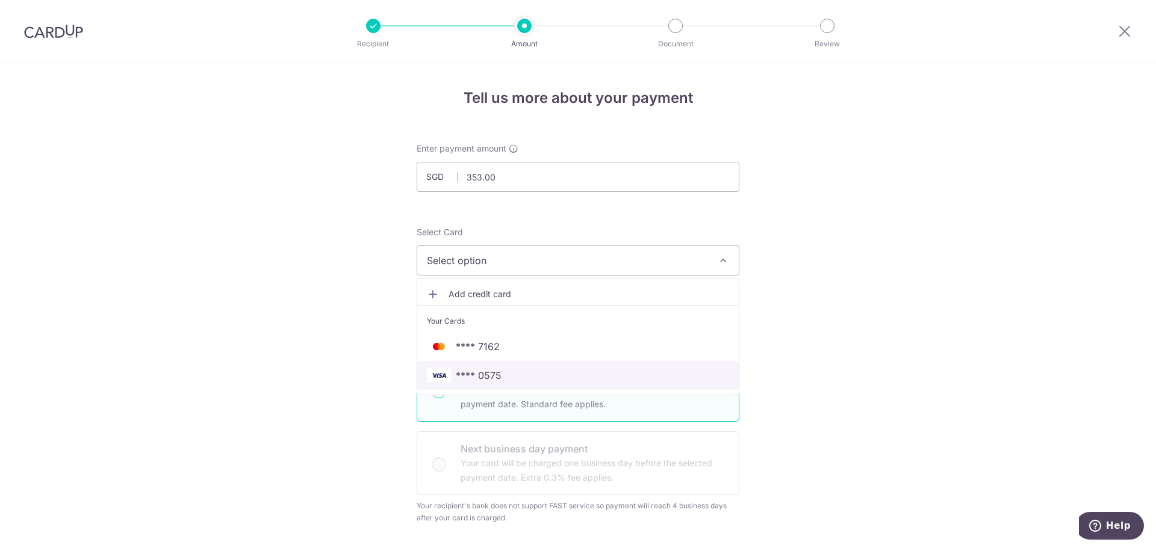
drag, startPoint x: 542, startPoint y: 380, endPoint x: 559, endPoint y: 377, distance: 17.7
click at [542, 380] on span "**** 0575" at bounding box center [578, 375] width 302 height 14
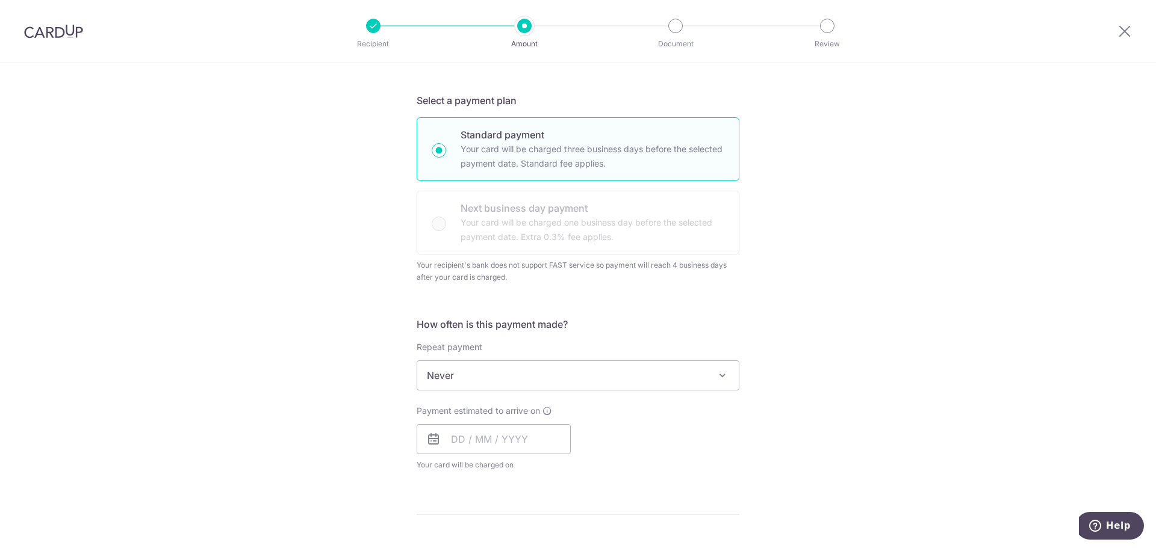
scroll to position [301, 0]
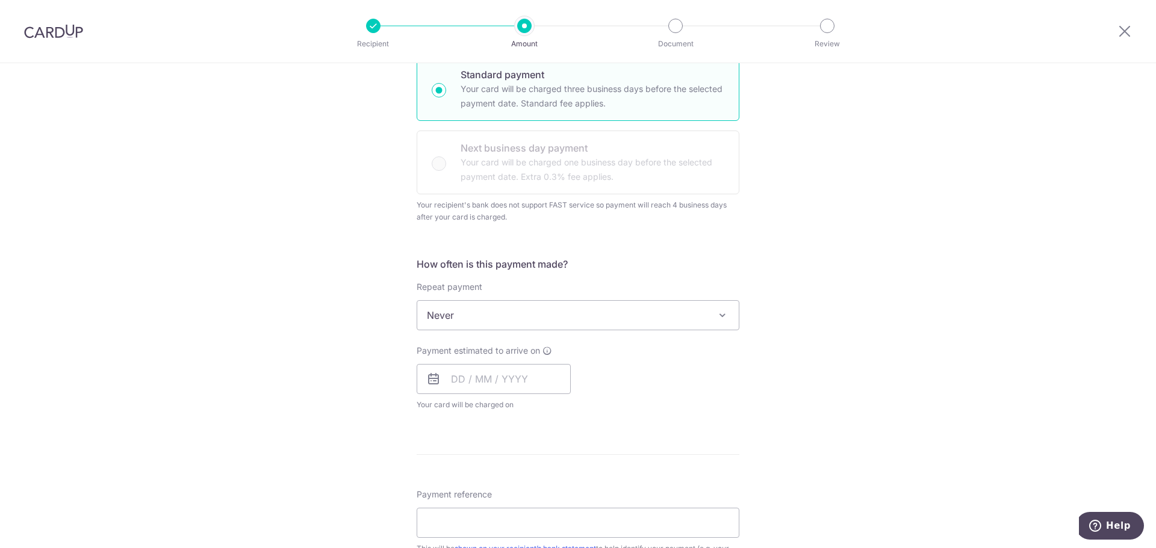
click at [681, 306] on span "Never" at bounding box center [577, 315] width 321 height 29
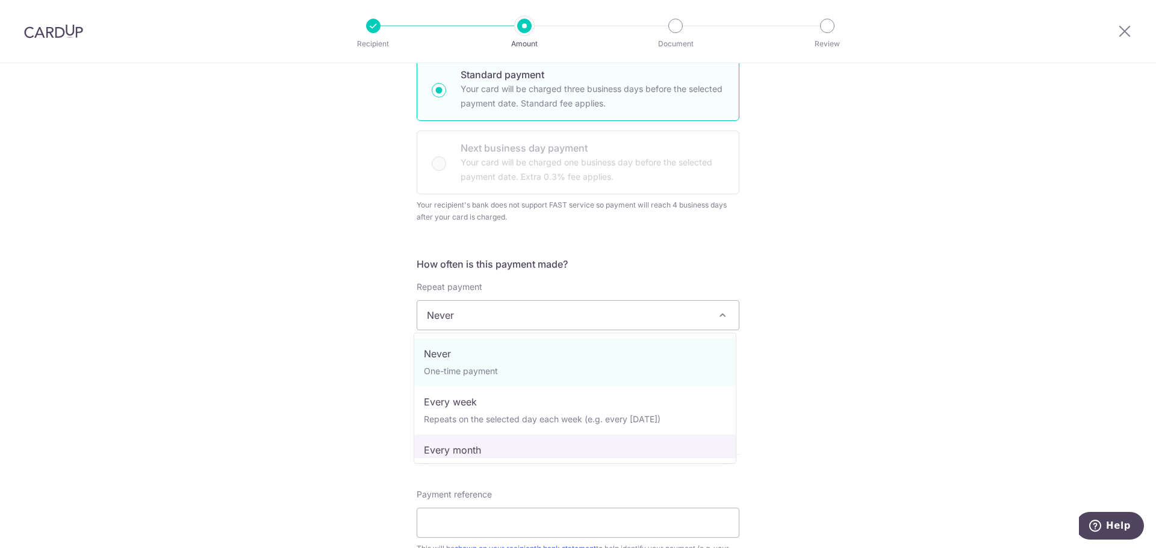
select select "3"
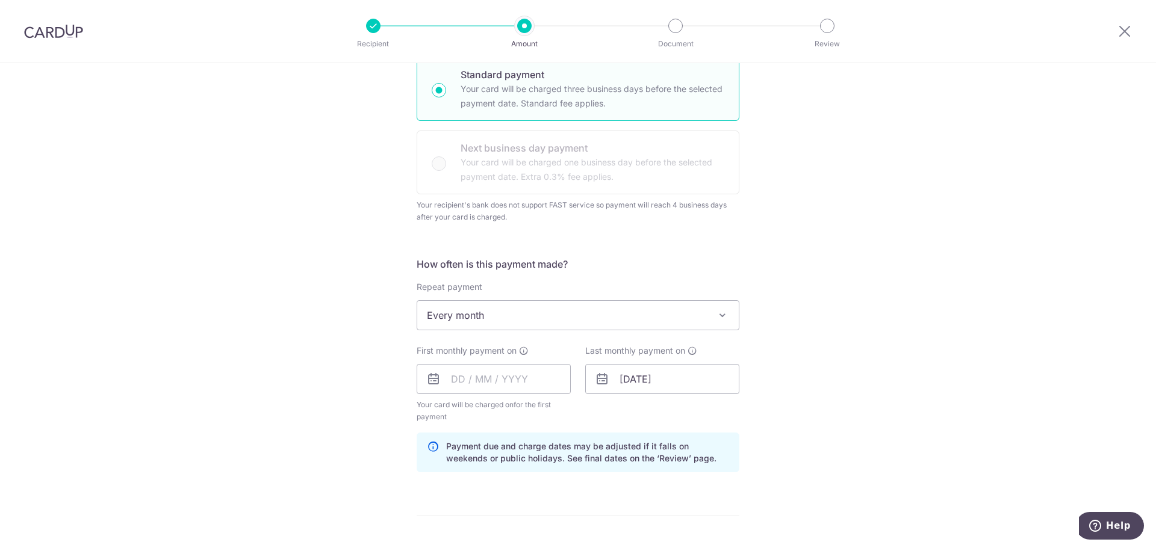
scroll to position [361, 0]
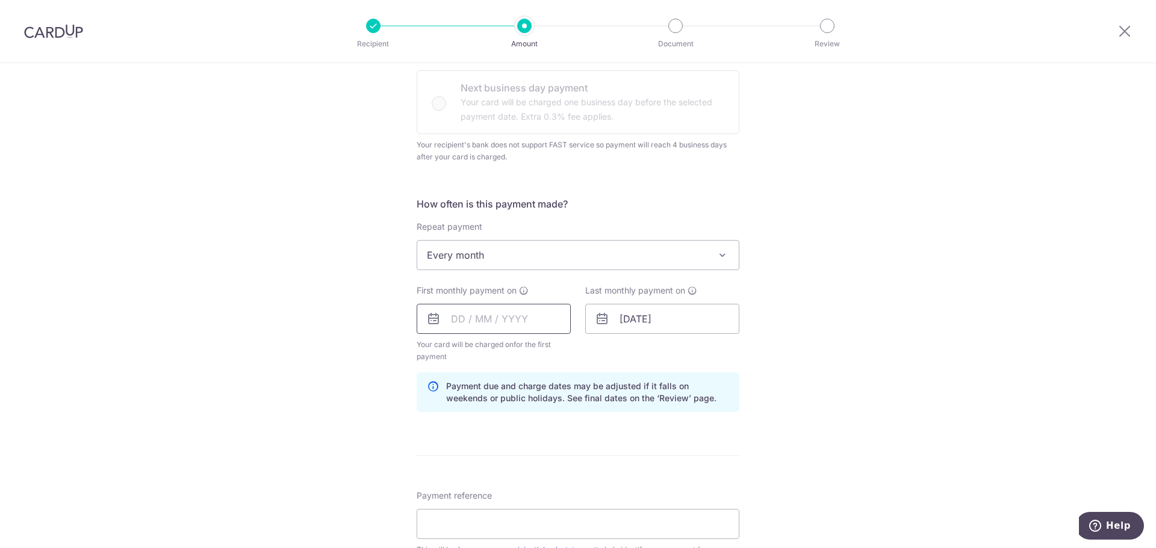
click at [463, 323] on input "text" at bounding box center [494, 319] width 154 height 30
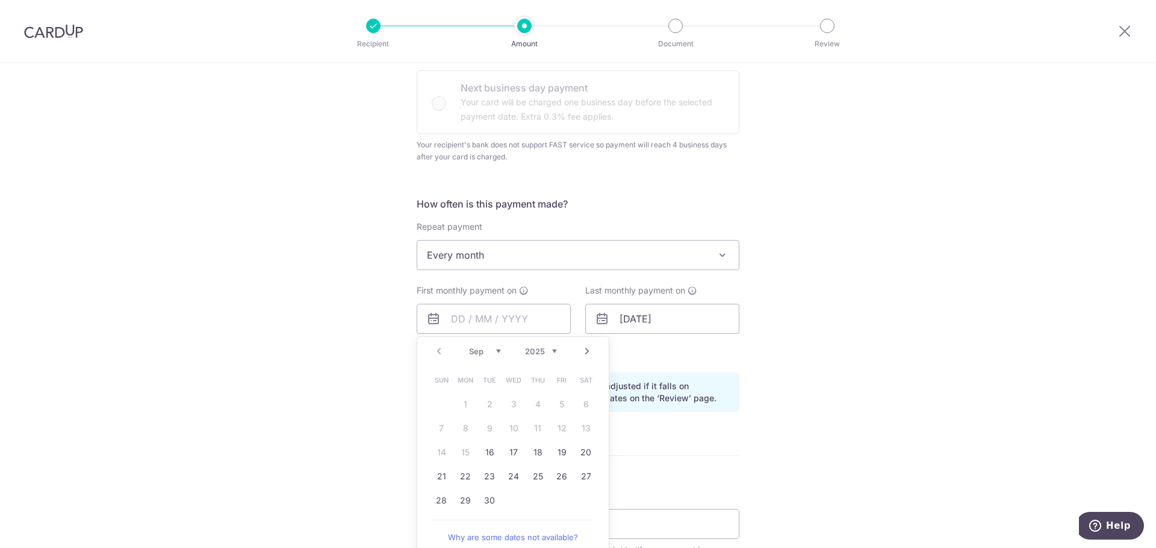
click at [521, 292] on icon at bounding box center [524, 291] width 10 height 10
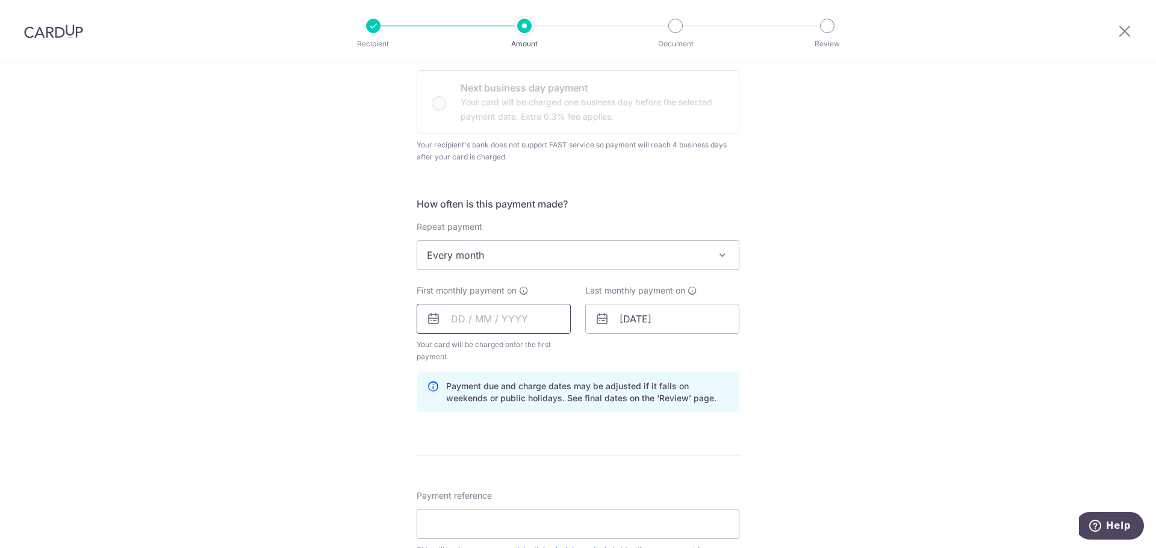
click at [484, 317] on input "text" at bounding box center [494, 319] width 154 height 30
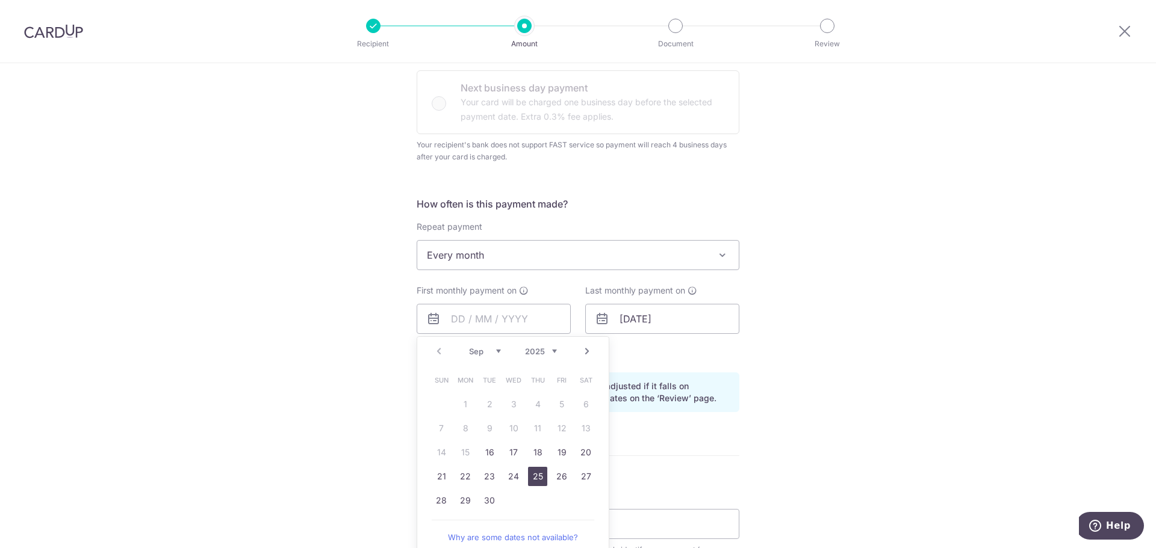
click at [537, 478] on link "25" at bounding box center [537, 476] width 19 height 19
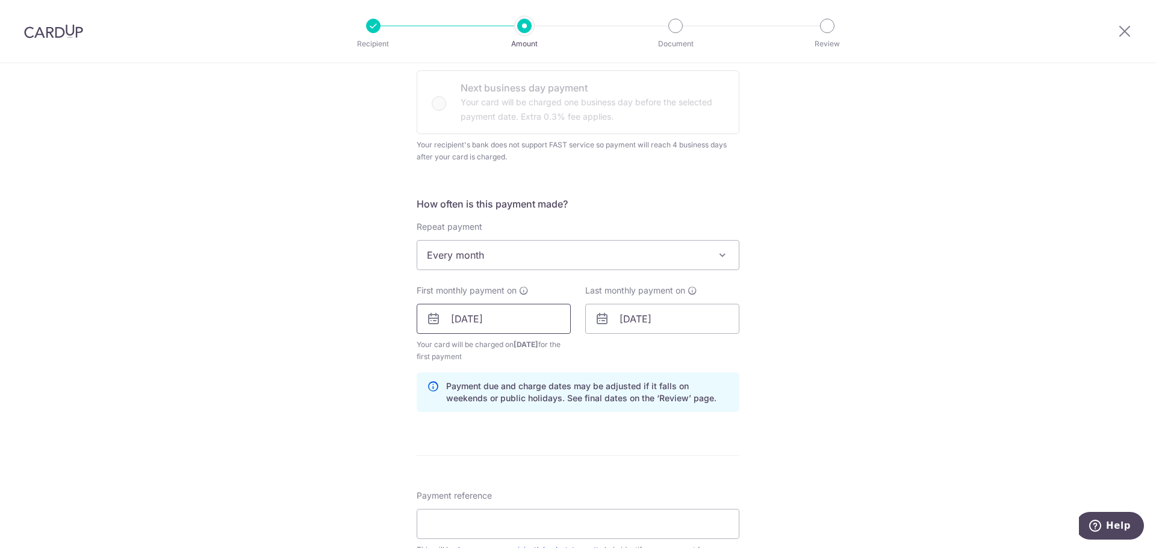
click at [514, 320] on input "25/09/2025" at bounding box center [494, 319] width 154 height 30
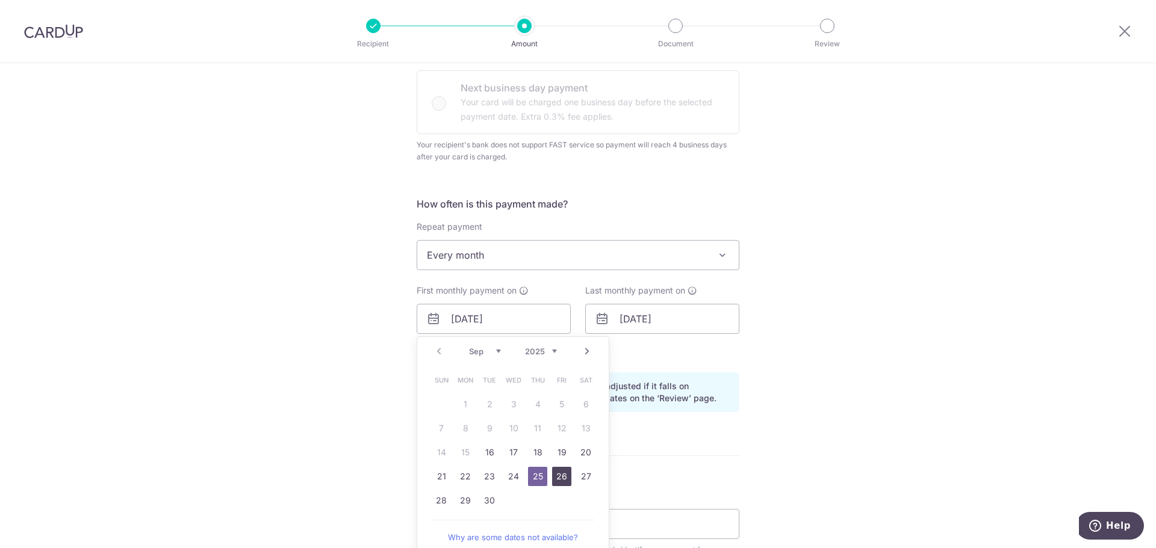
click at [564, 480] on link "26" at bounding box center [561, 476] width 19 height 19
type input "26/09/2025"
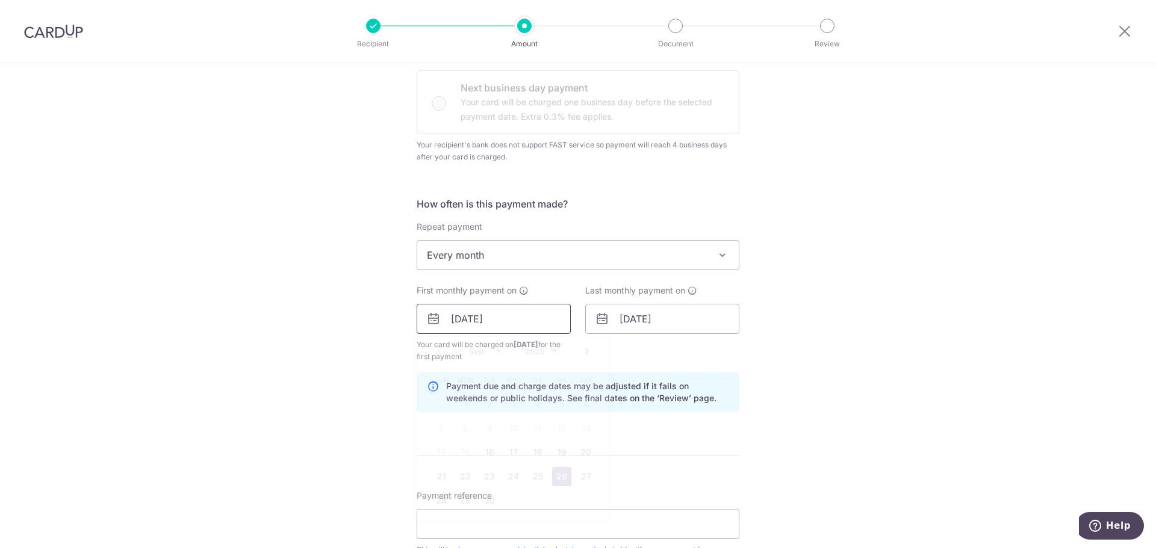
click at [526, 320] on input "26/09/2025" at bounding box center [494, 319] width 154 height 30
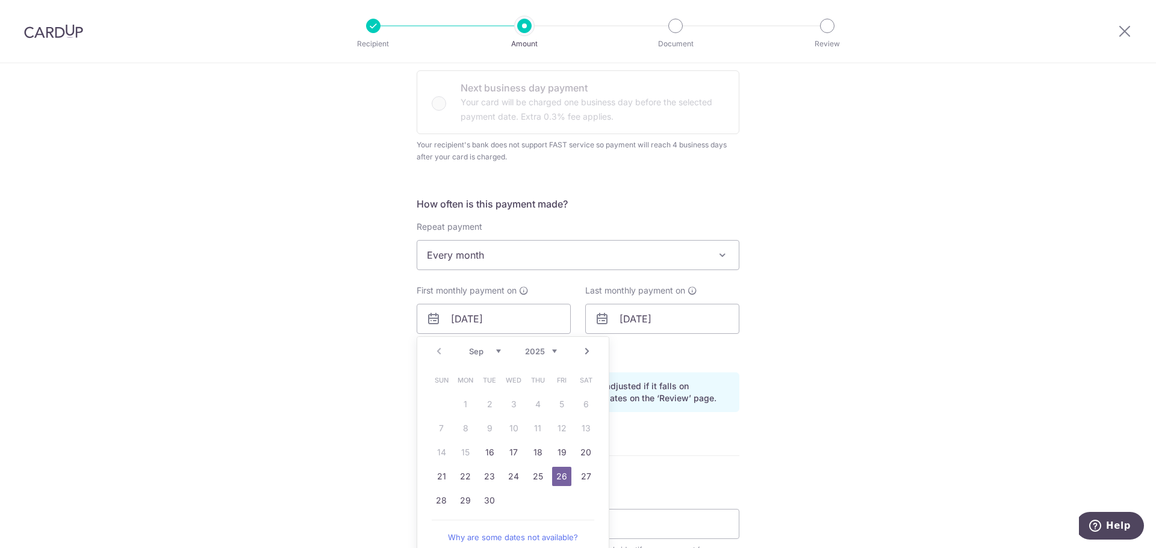
click at [706, 462] on form "Enter payment amount SGD 353.00 353.00 Recipient added successfully! Select Car…" at bounding box center [578, 302] width 323 height 1043
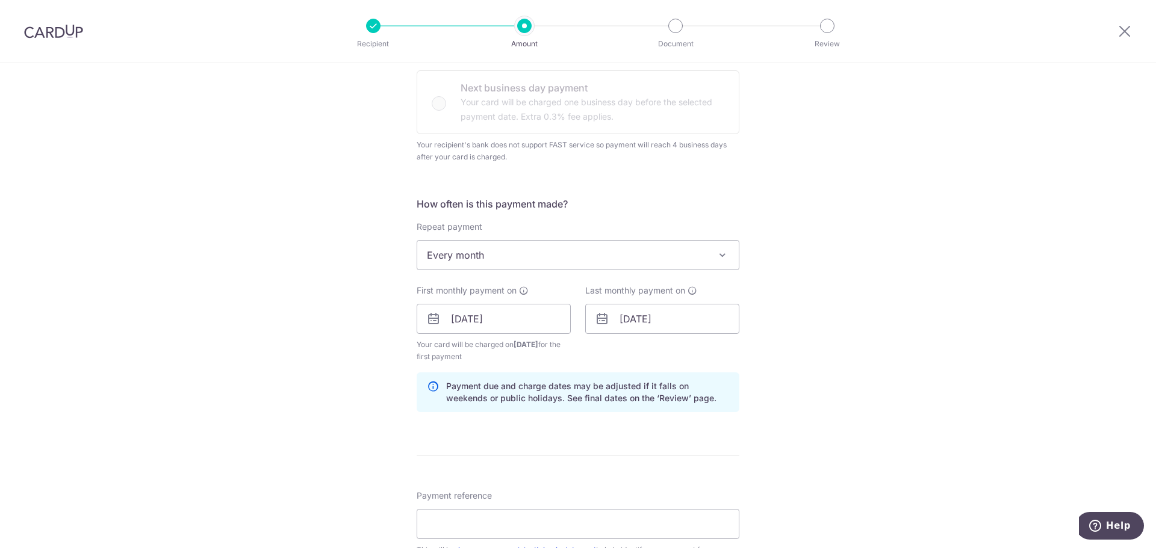
click at [814, 394] on div "Tell us more about your payment Enter payment amount SGD 353.00 353.00 Recipien…" at bounding box center [578, 291] width 1156 height 1179
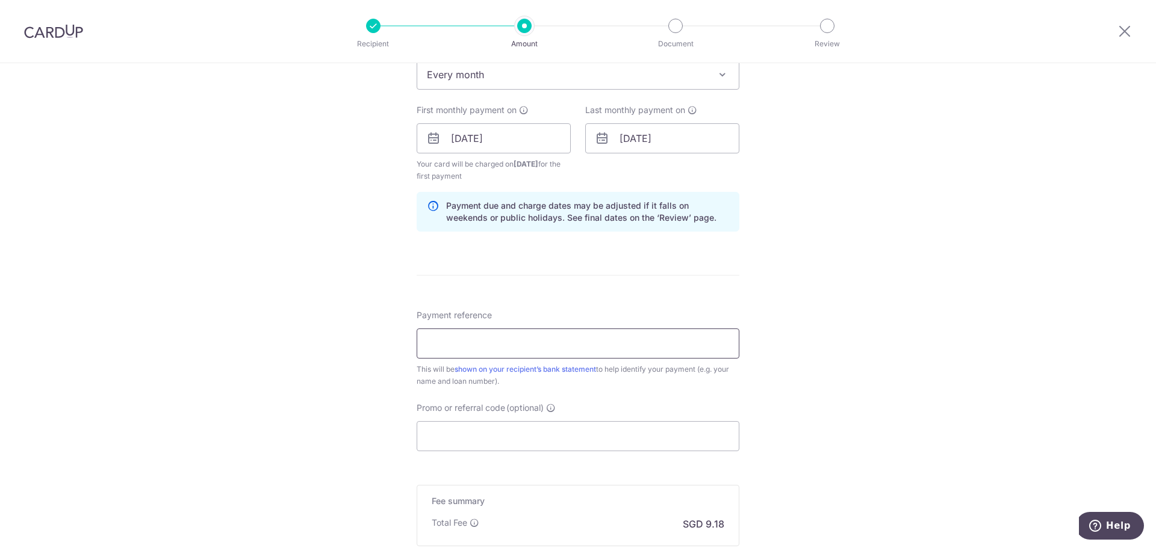
click at [629, 343] on input "Payment reference" at bounding box center [578, 344] width 323 height 30
click at [840, 394] on div "Tell us more about your payment Enter payment amount SGD 353.00 353.00 Recipien…" at bounding box center [578, 110] width 1156 height 1179
click at [503, 341] on input "Payment reference" at bounding box center [578, 344] width 323 height 30
paste input "9144-4607-2-28"
drag, startPoint x: 523, startPoint y: 347, endPoint x: 531, endPoint y: 344, distance: 8.8
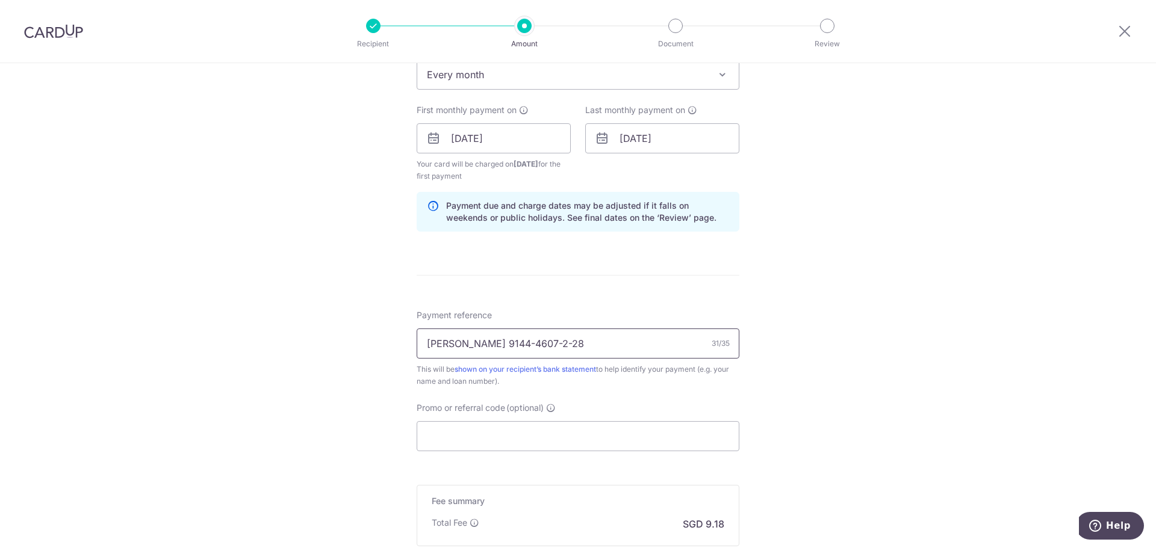
click at [523, 346] on input "Tan Hanjie Alvin 9144-4607-2-28" at bounding box center [578, 344] width 323 height 30
click at [575, 442] on input "Promo or referral code (optional)" at bounding box center [578, 436] width 323 height 30
click at [523, 343] on input "Tan Hanjie Alvin 9144-4607-2-28" at bounding box center [578, 344] width 323 height 30
paste input "9144"
type input "Tan Hanjie Alvin 91444607228"
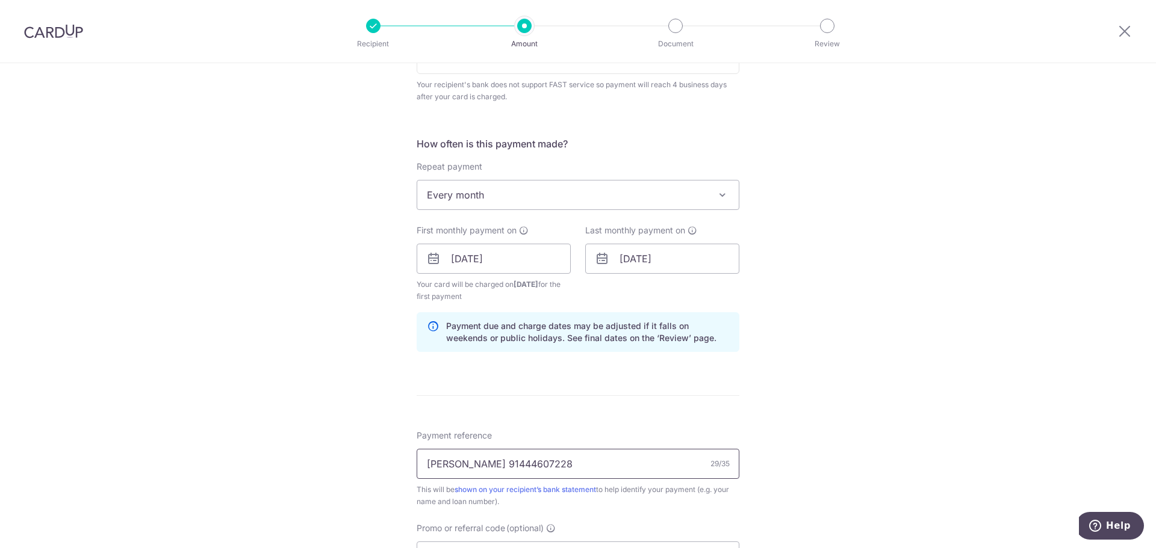
scroll to position [602, 0]
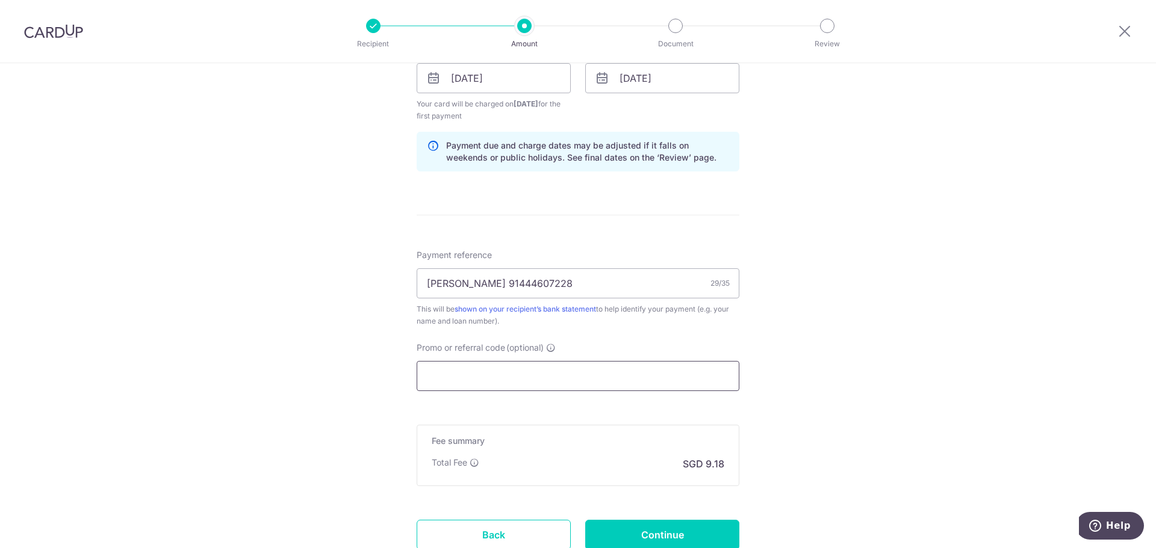
click at [498, 381] on input "Promo or referral code (optional)" at bounding box center [578, 376] width 323 height 30
paste input "3NEWR3"
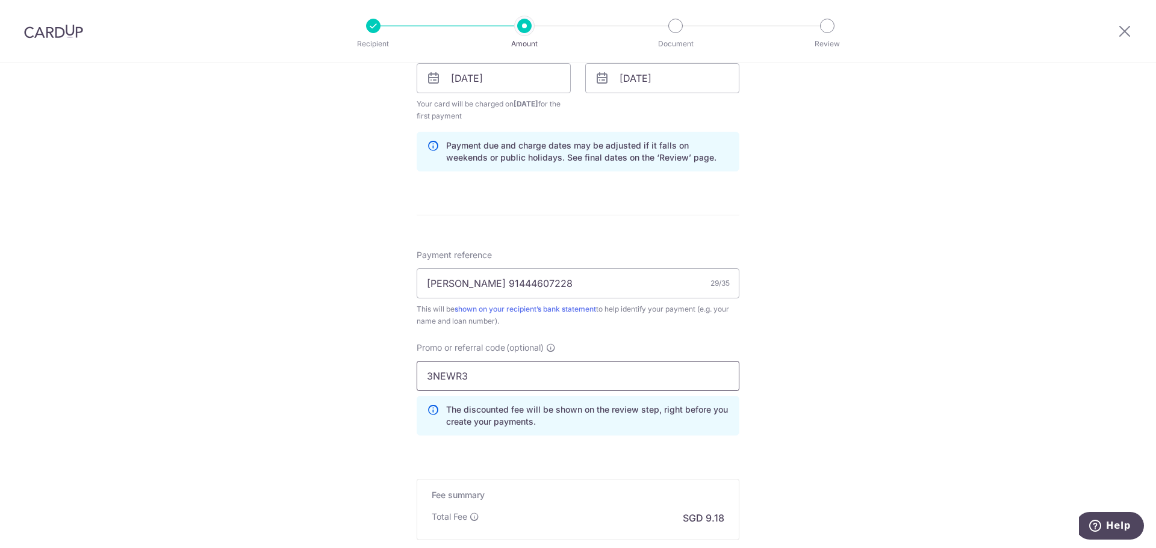
type input "3NEWR3"
click at [778, 388] on div "Tell us more about your payment Enter payment amount SGD 353.00 353.00 Recipien…" at bounding box center [578, 78] width 1156 height 1234
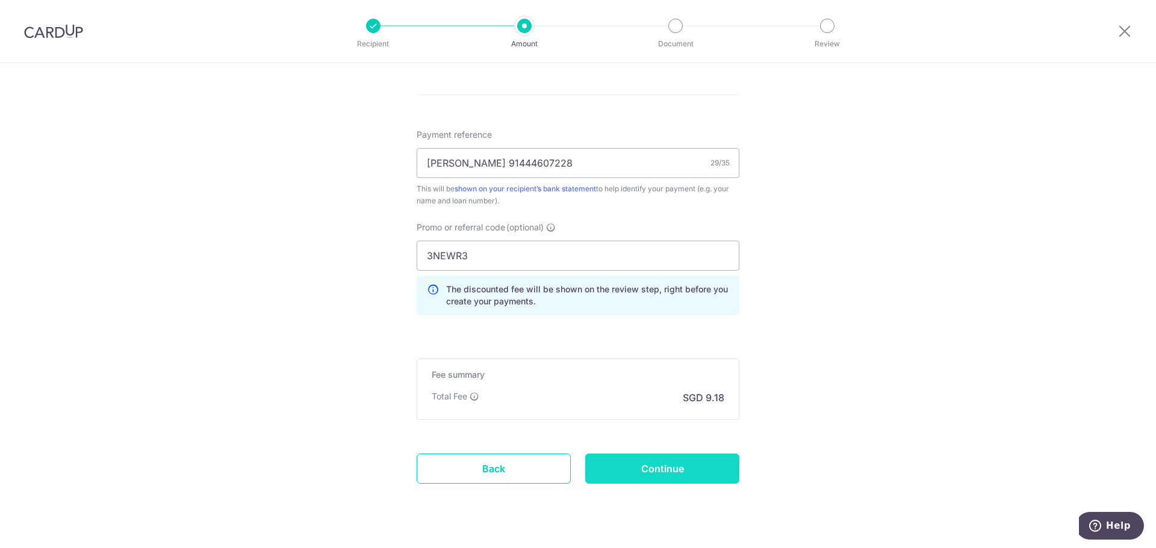
click at [663, 473] on input "Continue" at bounding box center [662, 469] width 154 height 30
type input "Create Schedule"
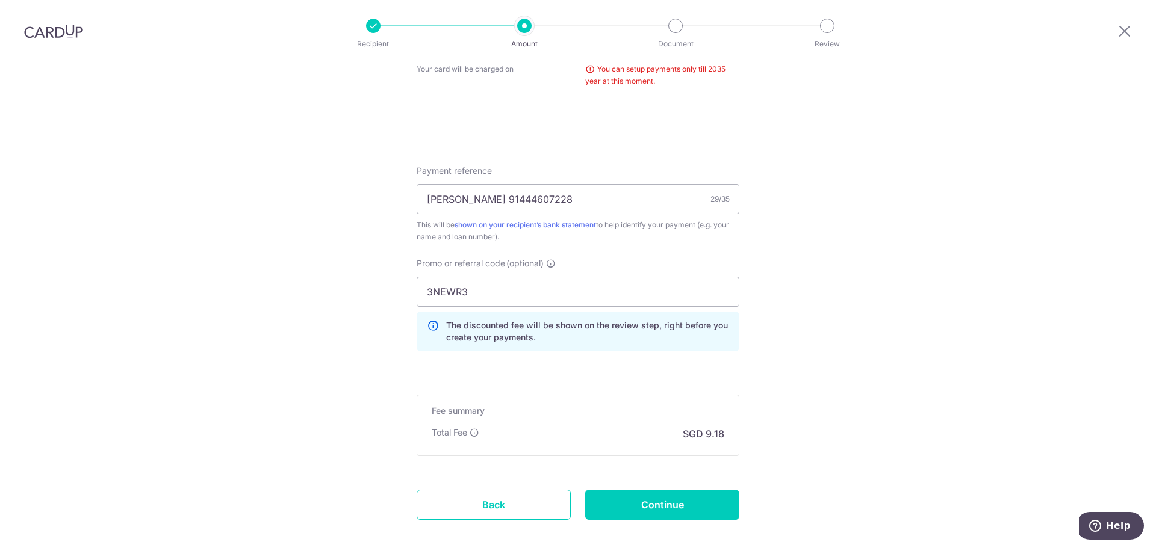
scroll to position [517, 0]
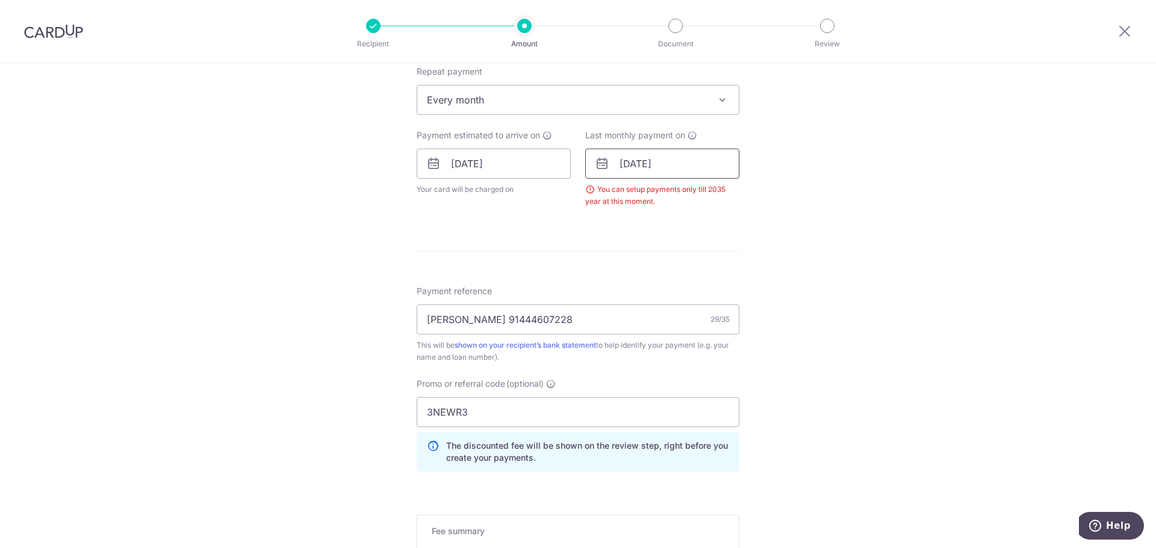
click at [657, 163] on input "[DATE]" at bounding box center [662, 164] width 154 height 30
click at [648, 196] on select "Jan Feb Mar Apr May Jun [DATE] Aug Sep Oct Nov Dec" at bounding box center [654, 196] width 32 height 10
drag, startPoint x: 660, startPoint y: 165, endPoint x: 672, endPoint y: 163, distance: 12.2
click at [672, 163] on input "[DATE]" at bounding box center [662, 164] width 154 height 30
click at [833, 169] on div "Tell us more about your payment Enter payment amount SGD 353.00 353.00 Select C…" at bounding box center [578, 139] width 1156 height 1184
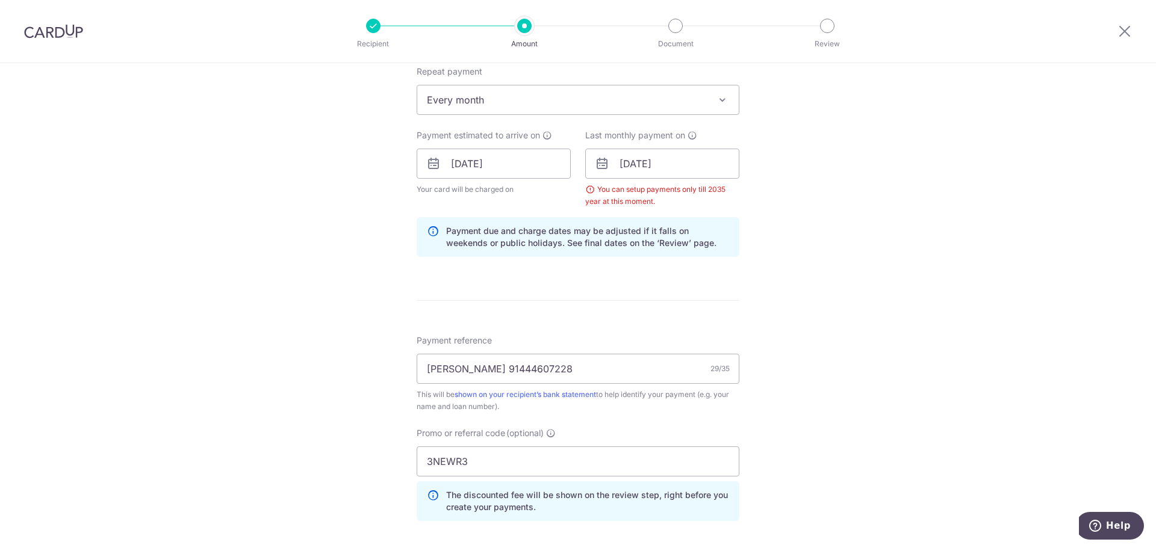
click at [660, 203] on div "You can setup payments only till 2035 year at this moment." at bounding box center [662, 196] width 154 height 24
click at [641, 164] on input "[DATE]" at bounding box center [662, 164] width 154 height 30
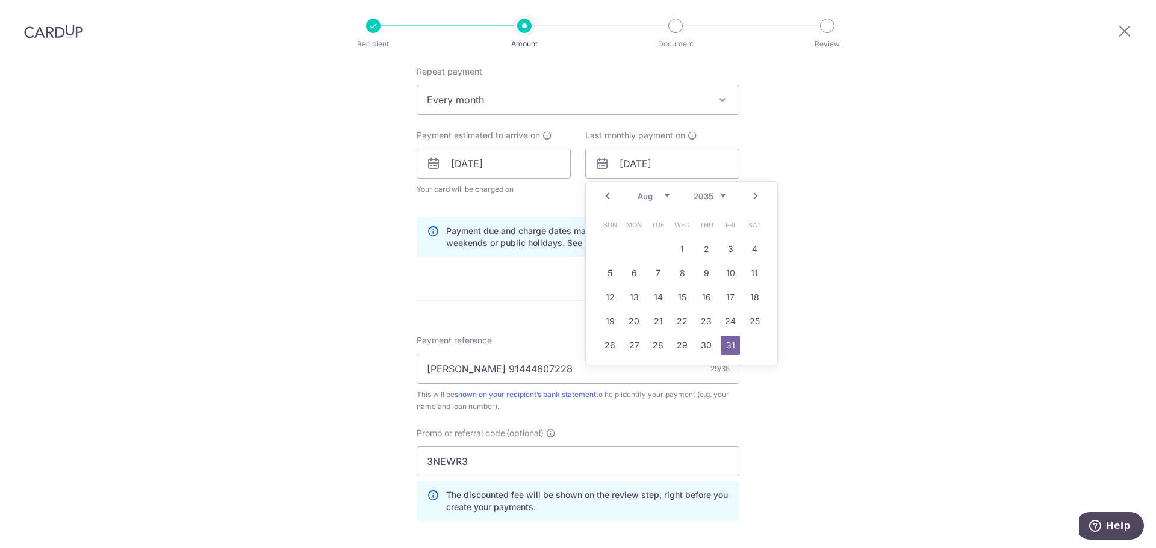
click at [643, 195] on select "Jan Feb Mar Apr May Jun [DATE] Aug Sep Oct Nov Dec" at bounding box center [654, 196] width 32 height 10
drag, startPoint x: 663, startPoint y: 163, endPoint x: 671, endPoint y: 166, distance: 8.8
click at [671, 164] on input "[DATE]" at bounding box center [662, 164] width 154 height 30
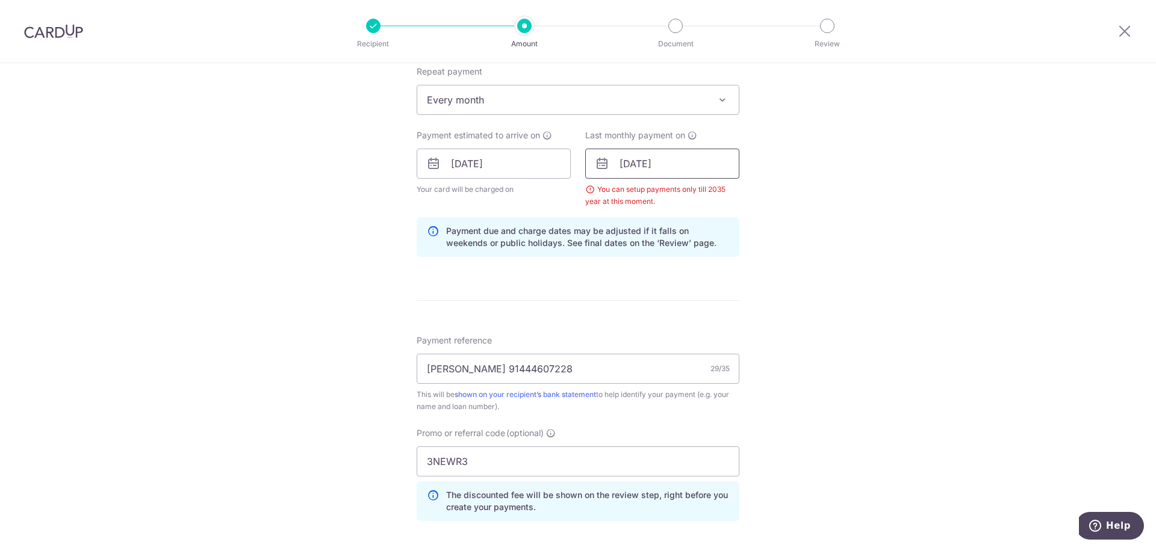
click at [671, 166] on input "[DATE]" at bounding box center [662, 164] width 154 height 30
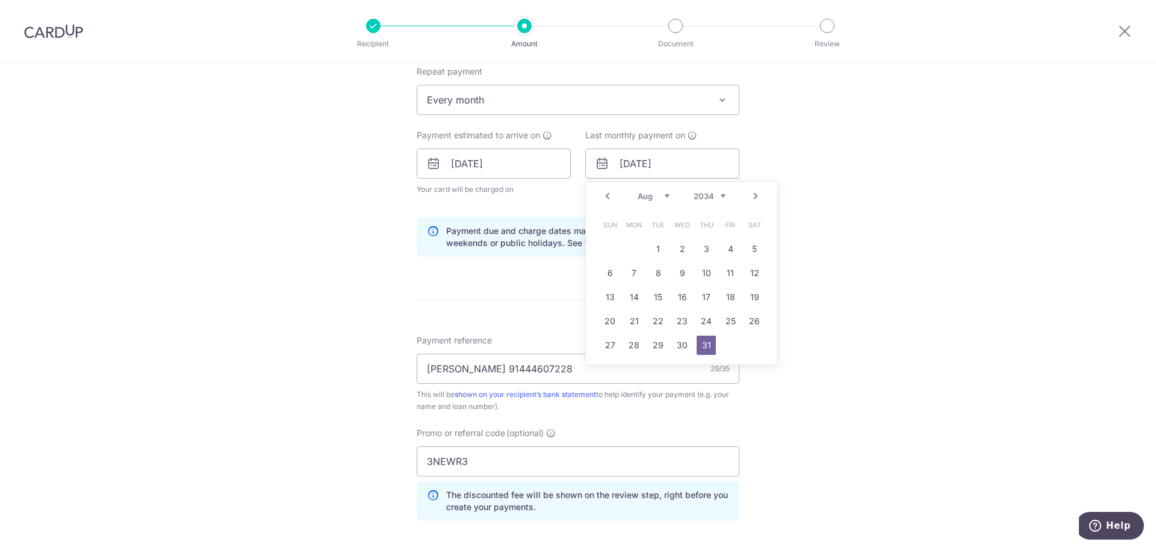
click at [706, 345] on link "31" at bounding box center [706, 345] width 19 height 19
drag, startPoint x: 632, startPoint y: 164, endPoint x: 640, endPoint y: 166, distance: 8.0
click at [640, 166] on input "[DATE]" at bounding box center [662, 164] width 154 height 30
type input "[DATE]"
click at [833, 189] on div "Tell us more about your payment Enter payment amount SGD 353.00 353.00 Select C…" at bounding box center [578, 164] width 1156 height 1234
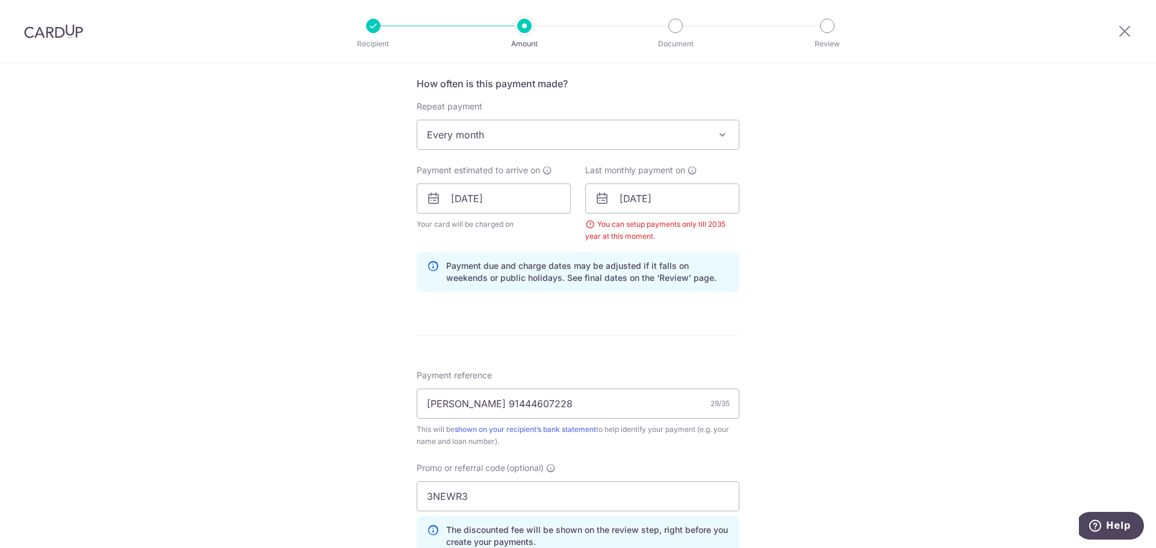
scroll to position [722, 0]
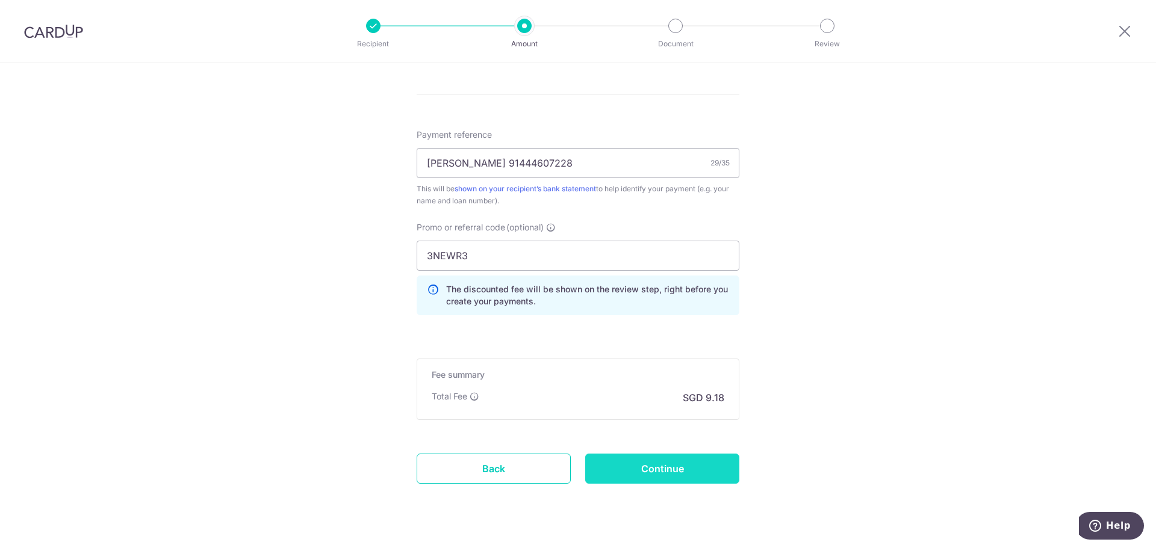
click at [691, 472] on input "Continue" at bounding box center [662, 469] width 154 height 30
type input "Create Schedule"
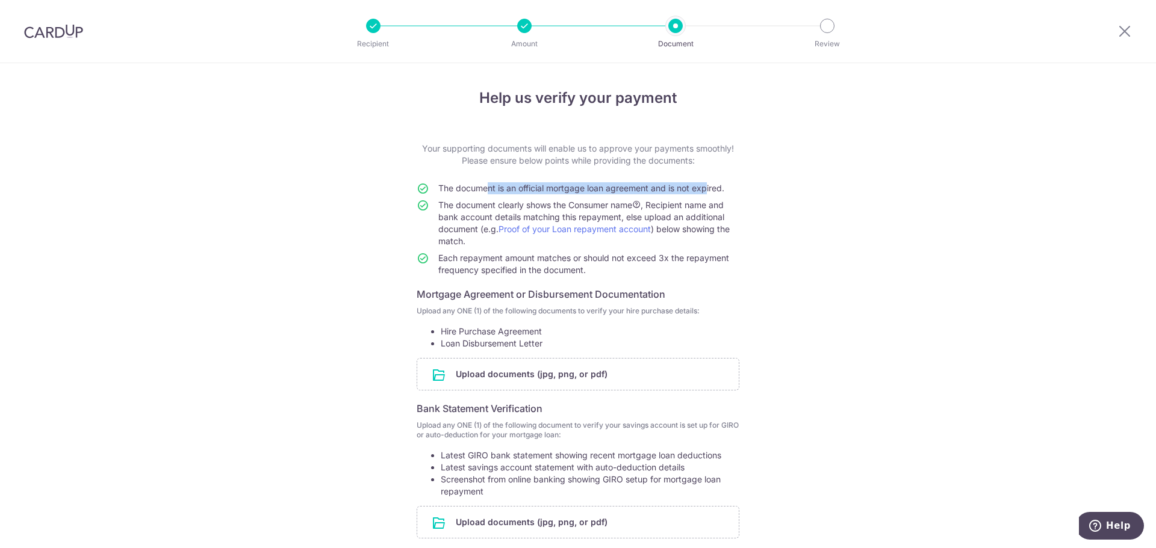
drag, startPoint x: 479, startPoint y: 190, endPoint x: 701, endPoint y: 187, distance: 222.2
click at [701, 187] on span "The document is an official mortgage loan agreement and is not expired." at bounding box center [581, 188] width 286 height 10
click at [704, 206] on span "The document clearly shows the Consumer name , Recipient name and bank account …" at bounding box center [583, 223] width 291 height 46
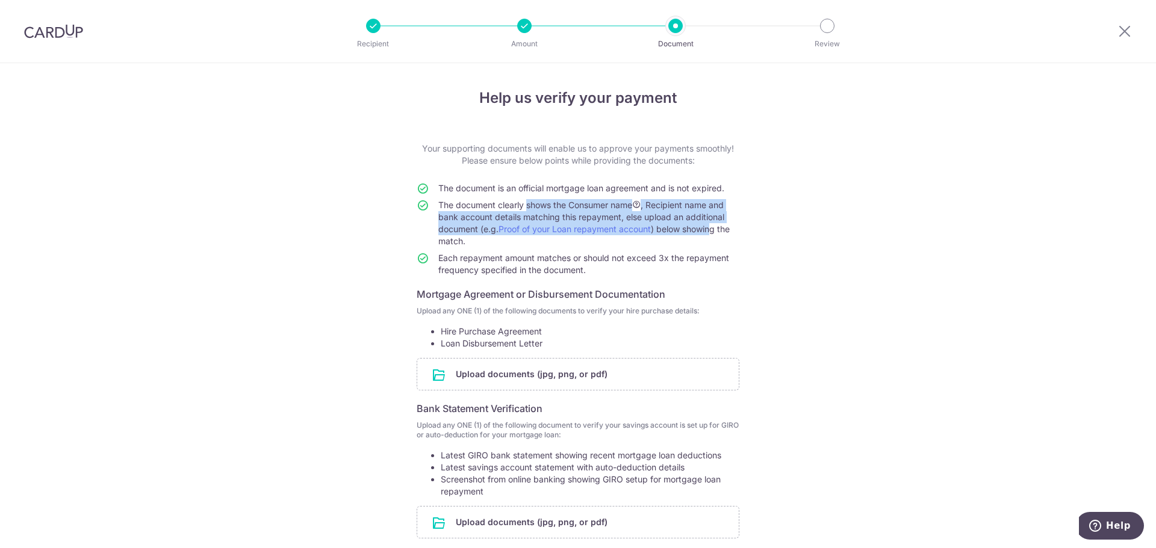
drag, startPoint x: 520, startPoint y: 207, endPoint x: 716, endPoint y: 249, distance: 200.2
click at [714, 233] on span "The document clearly shows the Consumer name , Recipient name and bank account …" at bounding box center [583, 223] width 291 height 46
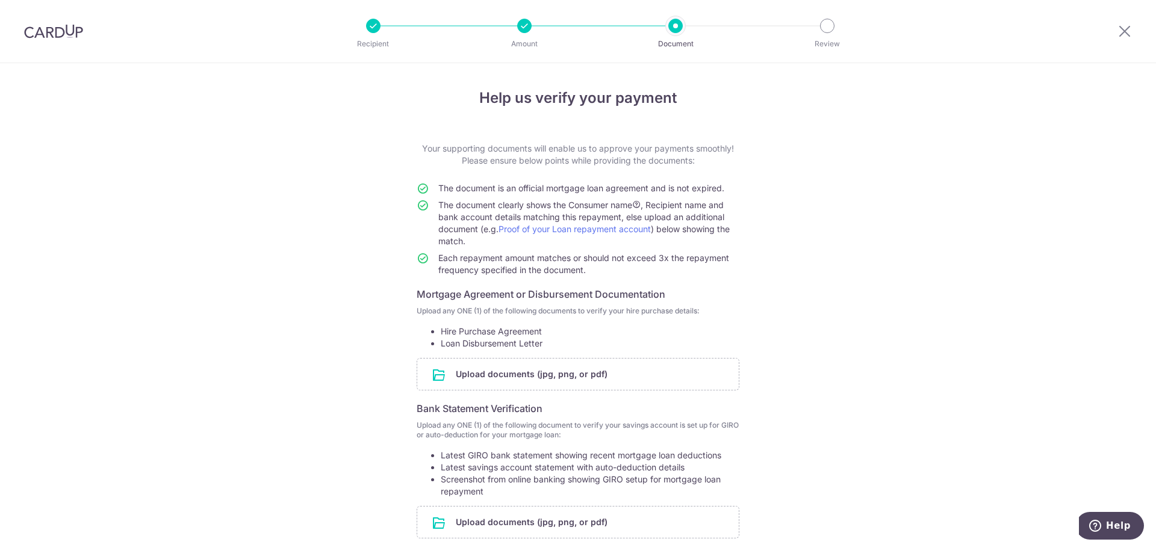
click at [714, 253] on span "Each repayment amount matches or should not exceed 3x the repayment frequency s…" at bounding box center [583, 264] width 291 height 22
drag, startPoint x: 455, startPoint y: 334, endPoint x: 498, endPoint y: 341, distance: 43.5
click at [497, 340] on ul "Hire Purchase Agreement Loan Disbursement Letter" at bounding box center [578, 338] width 323 height 24
click at [502, 346] on li "Loan Disbursement Letter" at bounding box center [590, 344] width 299 height 12
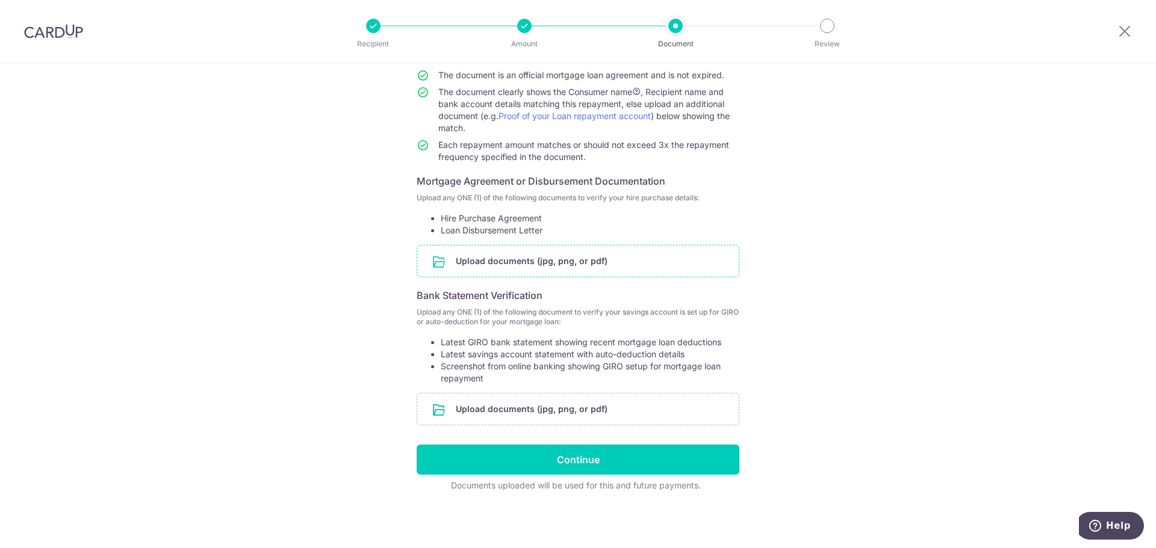
click at [519, 258] on input "file" at bounding box center [577, 261] width 321 height 31
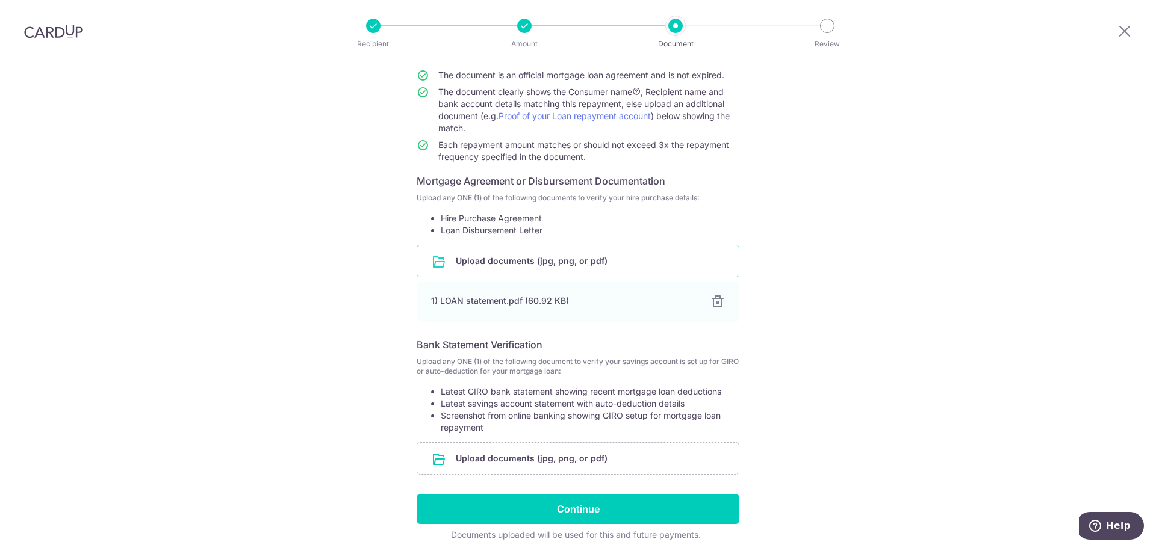
drag, startPoint x: 465, startPoint y: 367, endPoint x: 474, endPoint y: 373, distance: 11.2
click at [473, 372] on p "Upload any ONE (1) of the following document to verify your savings account is …" at bounding box center [578, 366] width 323 height 19
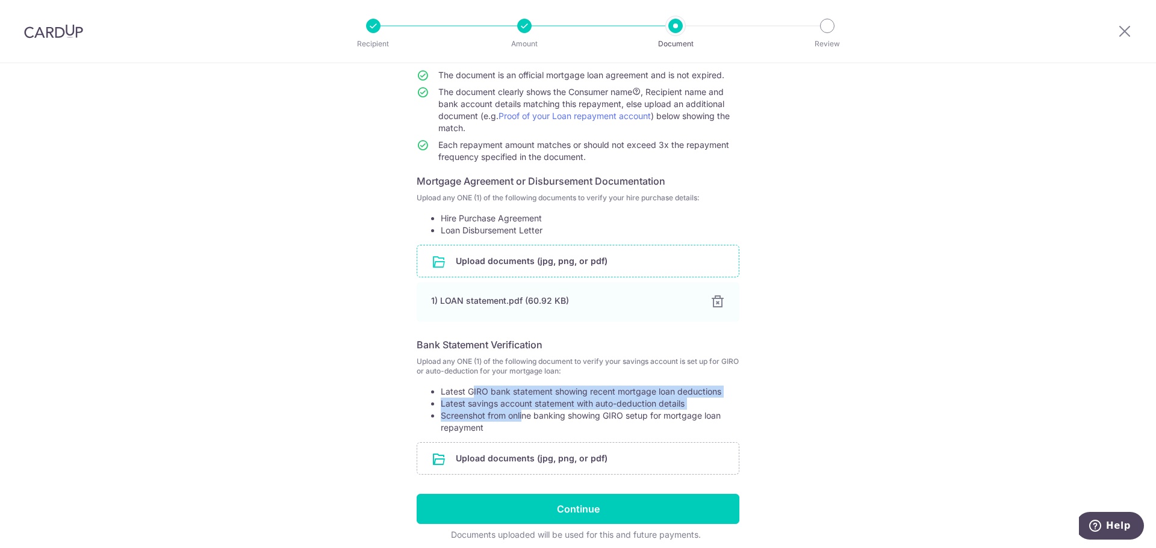
drag, startPoint x: 470, startPoint y: 391, endPoint x: 523, endPoint y: 427, distance: 64.6
click at [523, 424] on ul "Latest GIRO bank statement showing recent mortgage loan deductions Latest savin…" at bounding box center [578, 410] width 323 height 48
click at [518, 427] on li "Screenshot from online banking showing GIRO setup for mortgage loan repayment" at bounding box center [590, 422] width 299 height 24
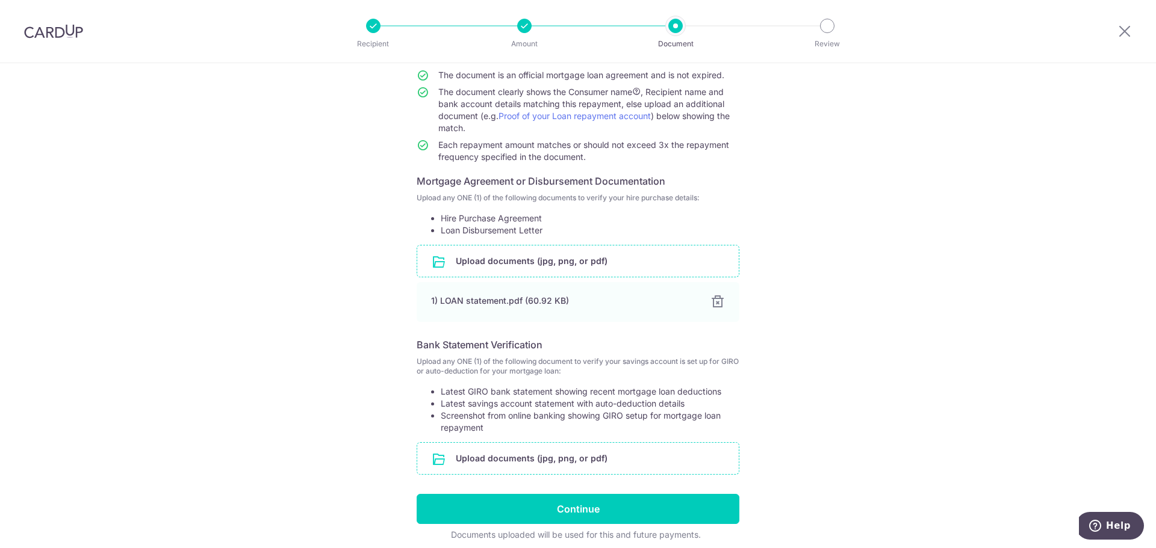
click at [502, 461] on input "file" at bounding box center [577, 458] width 321 height 31
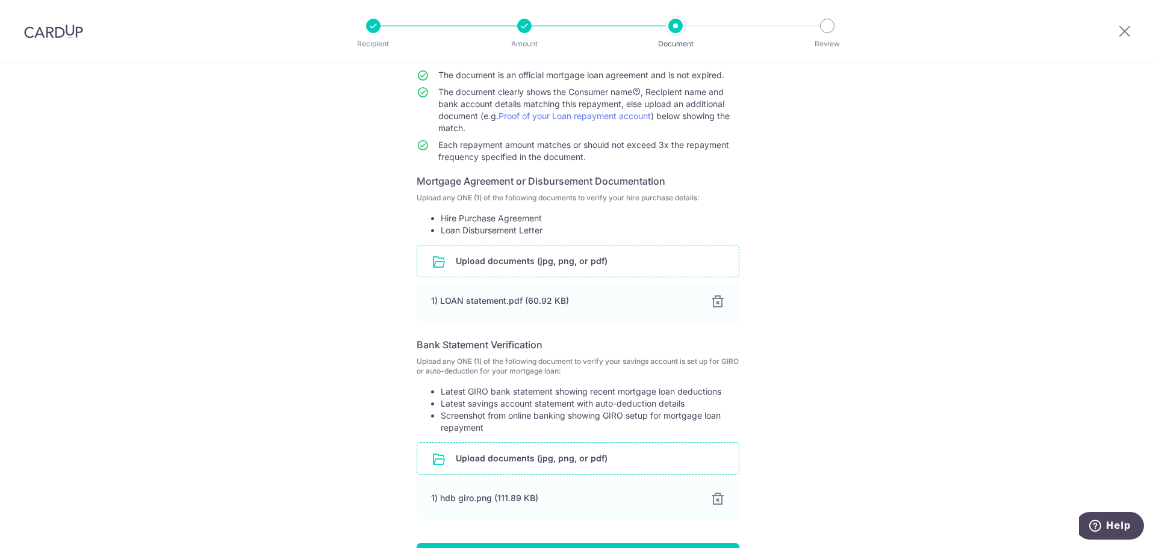
scroll to position [212, 0]
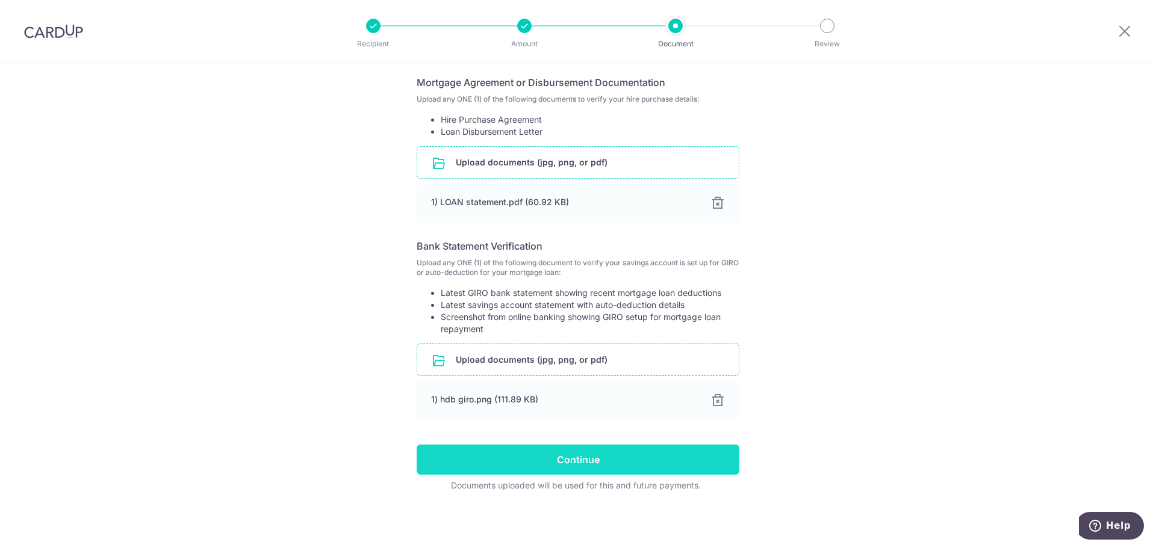
drag, startPoint x: 578, startPoint y: 465, endPoint x: 597, endPoint y: 476, distance: 22.1
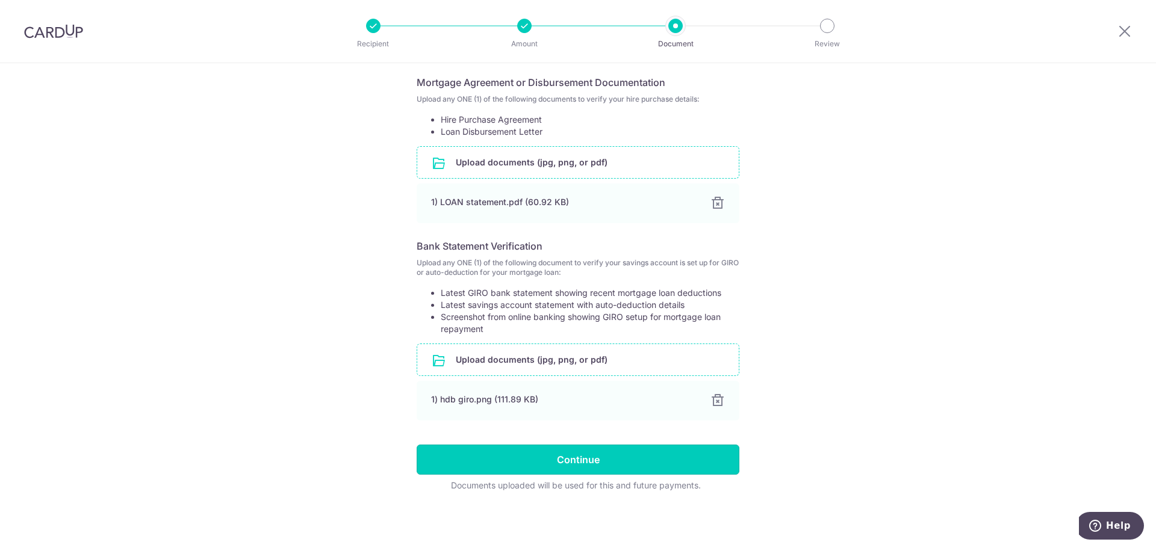
click at [578, 465] on input "Continue" at bounding box center [578, 460] width 323 height 30
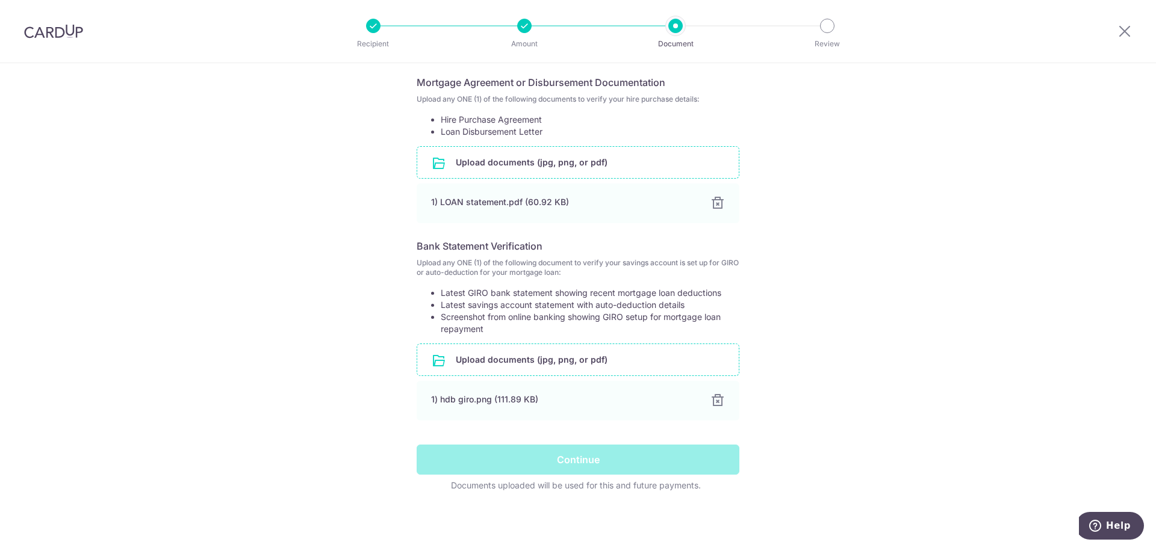
scroll to position [31, 0]
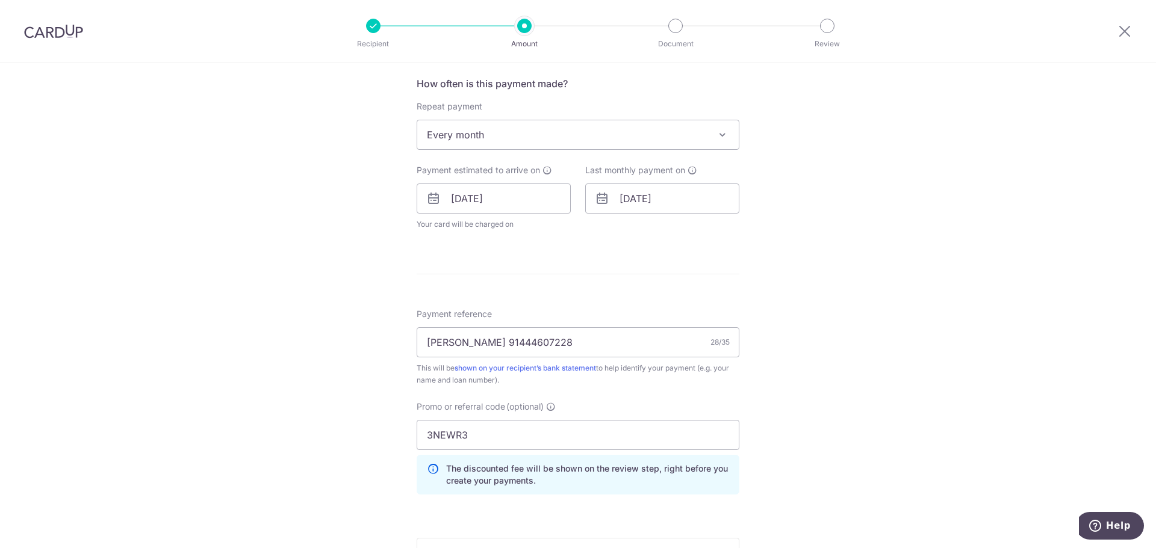
scroll to position [542, 0]
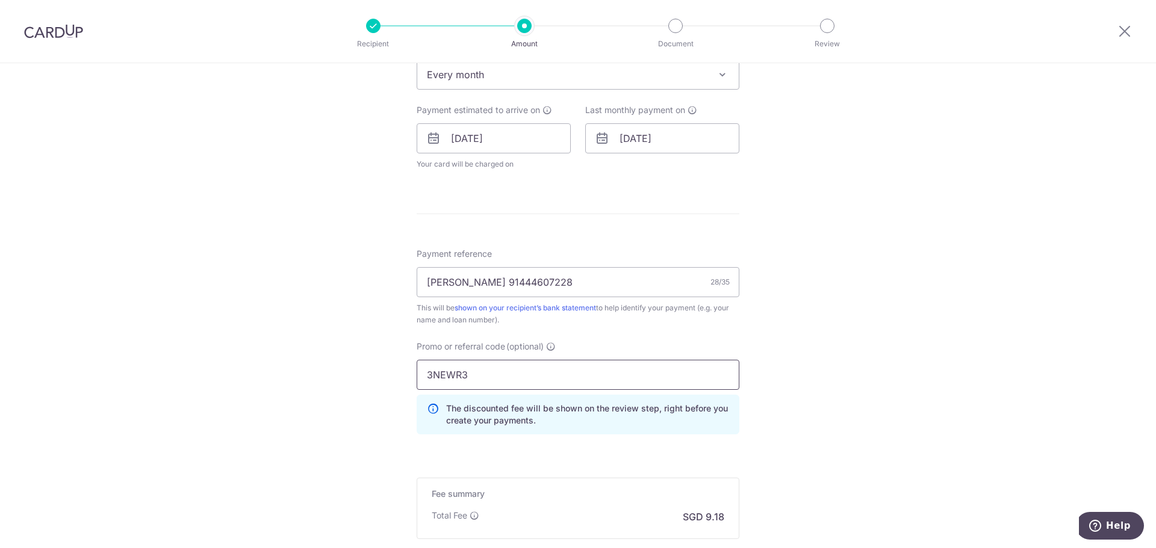
click at [500, 376] on input "3NEWR3" at bounding box center [578, 375] width 323 height 30
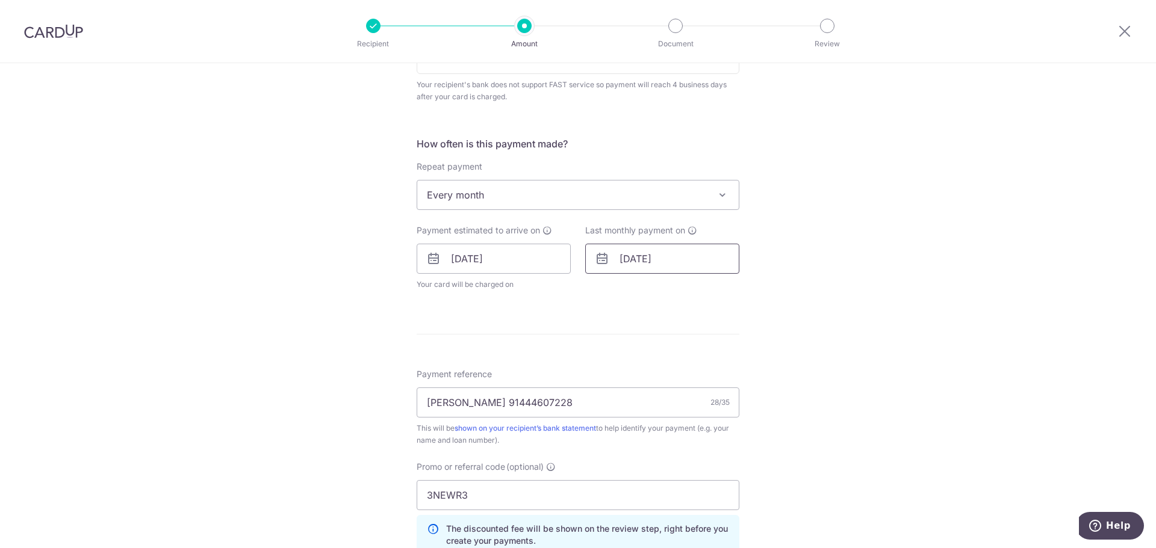
click at [679, 256] on input "[DATE]" at bounding box center [662, 259] width 154 height 30
click at [713, 292] on select "2025 2026 2027 2028 2029 2030 2031 2032 2033 2034 2035" at bounding box center [710, 292] width 32 height 10
click at [604, 293] on link "Prev" at bounding box center [607, 291] width 14 height 14
click at [688, 441] on link "26" at bounding box center [681, 440] width 19 height 19
type input "[DATE]"
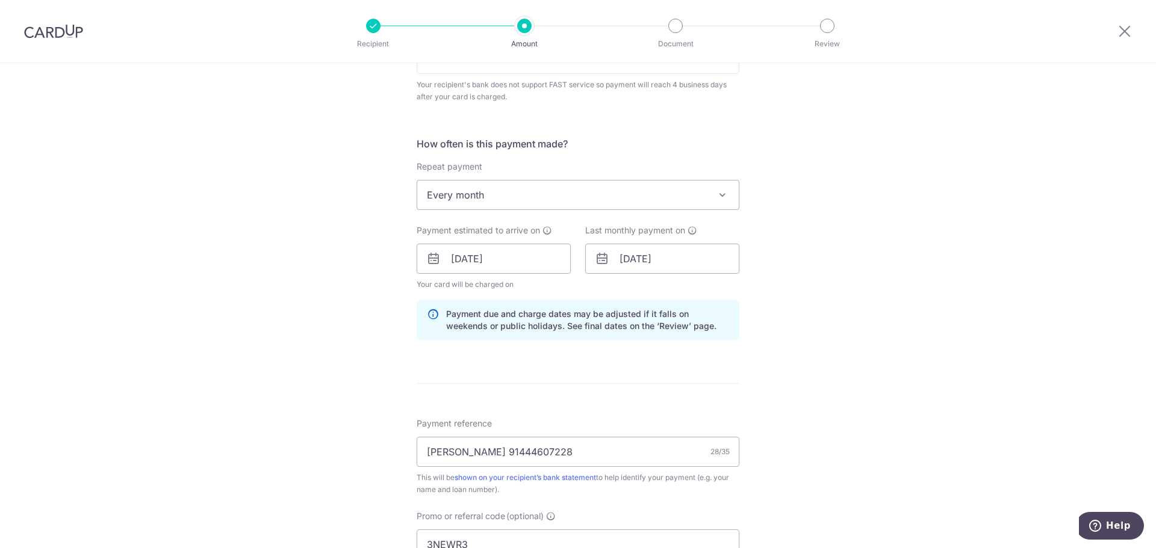
click at [862, 392] on div "Tell us more about your payment Enter payment amount SGD 353.00 353.00 Select C…" at bounding box center [578, 253] width 1156 height 1222
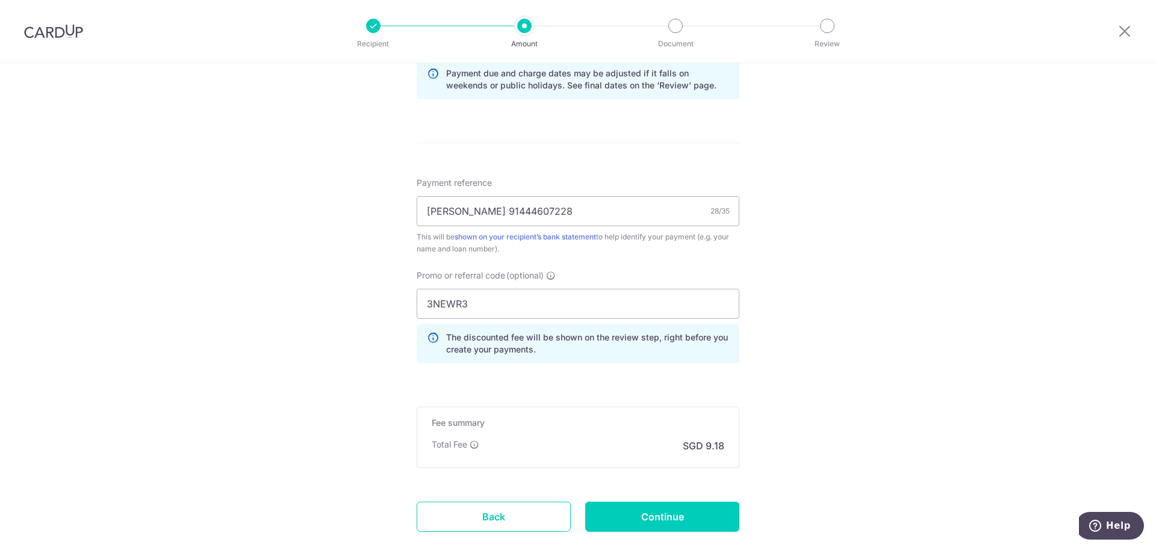
scroll to position [736, 0]
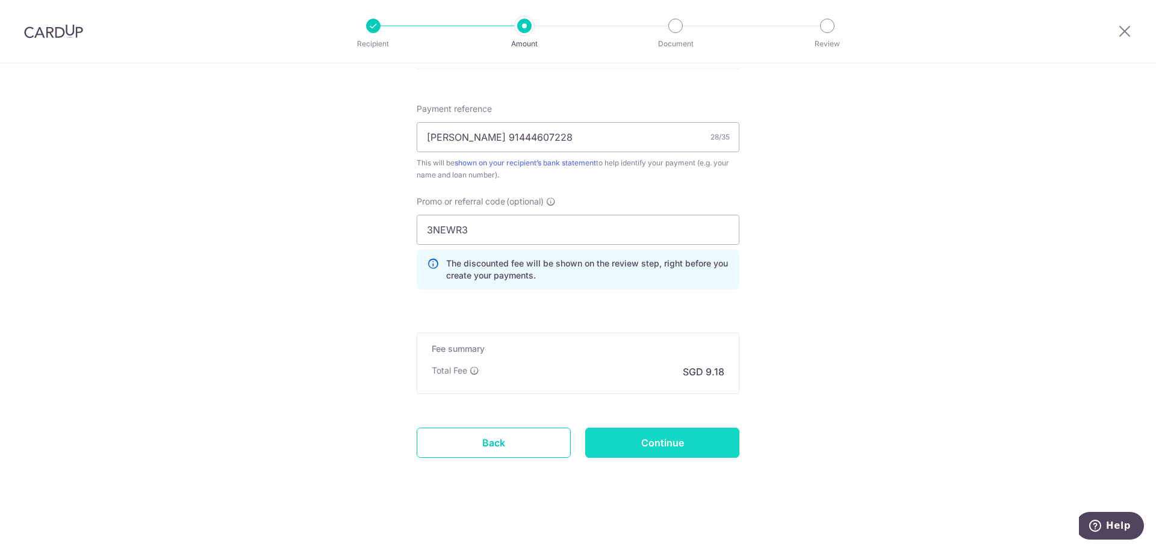
click at [687, 452] on input "Continue" at bounding box center [662, 443] width 154 height 30
type input "Update Schedule"
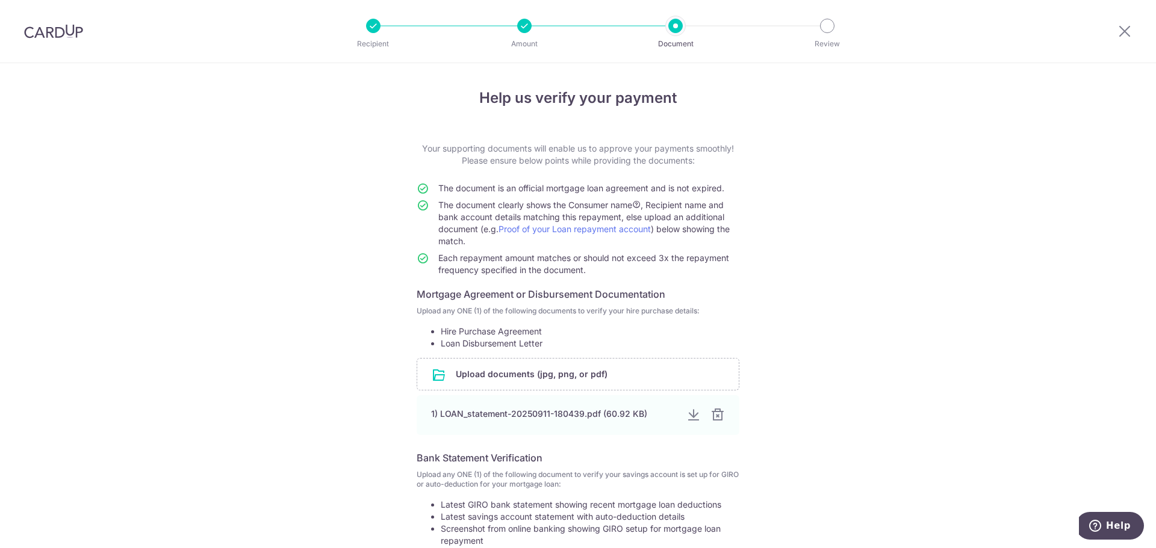
scroll to position [212, 0]
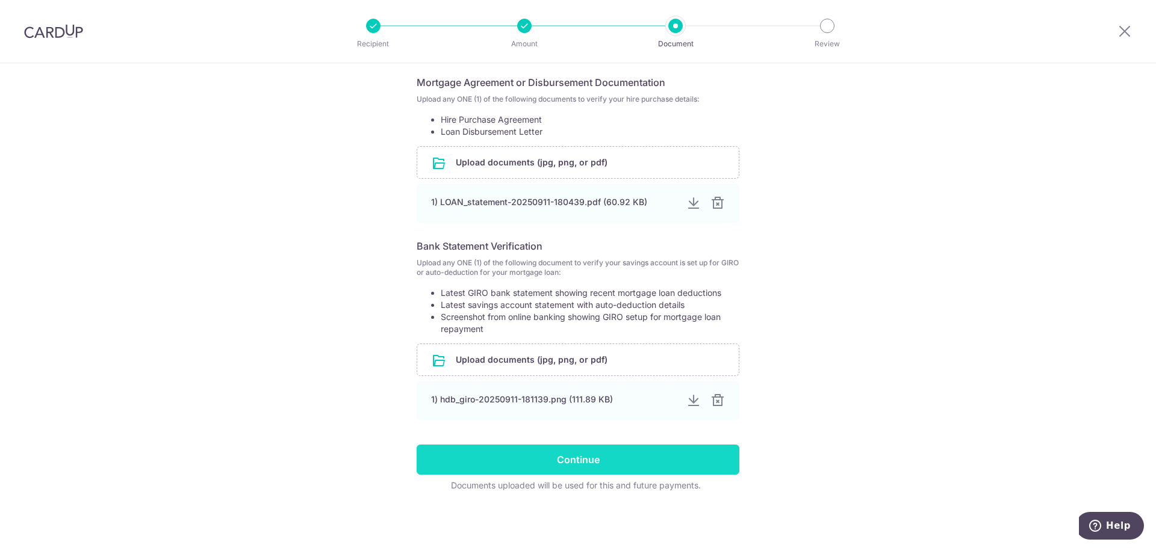
click at [582, 470] on input "Continue" at bounding box center [578, 460] width 323 height 30
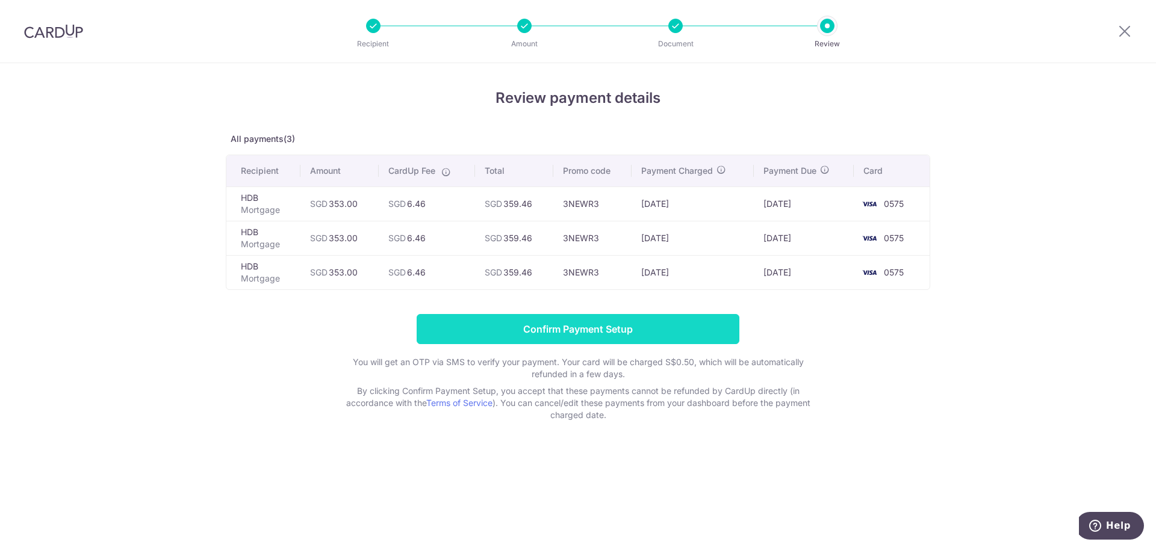
click at [587, 337] on input "Confirm Payment Setup" at bounding box center [578, 329] width 323 height 30
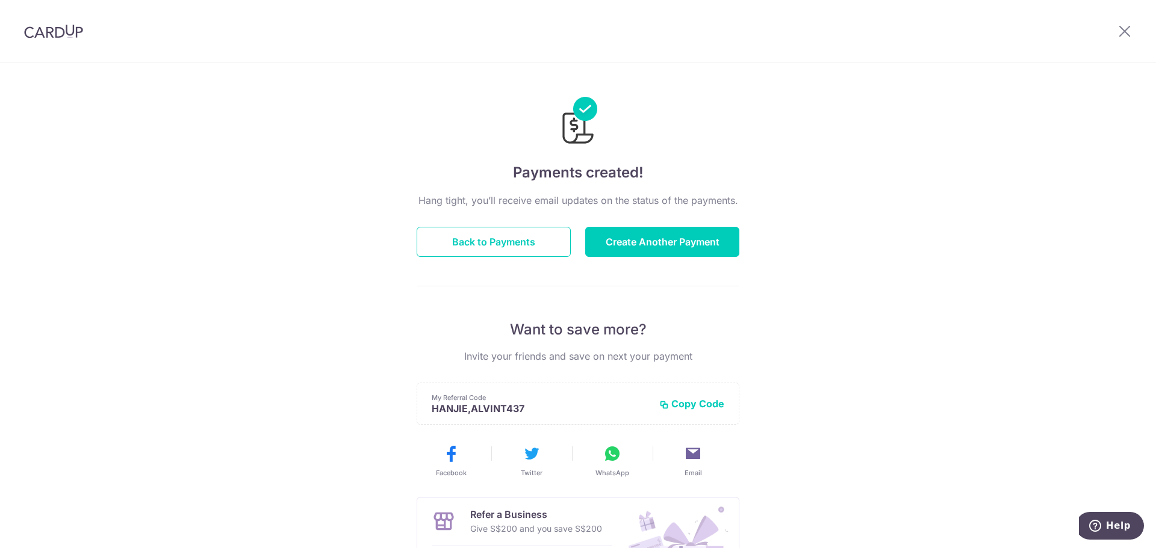
click at [360, 275] on div "Payments created! Hang tight, you’ll receive email updates on the status of the…" at bounding box center [578, 384] width 1156 height 643
click at [461, 243] on button "Back to Payments" at bounding box center [494, 242] width 154 height 30
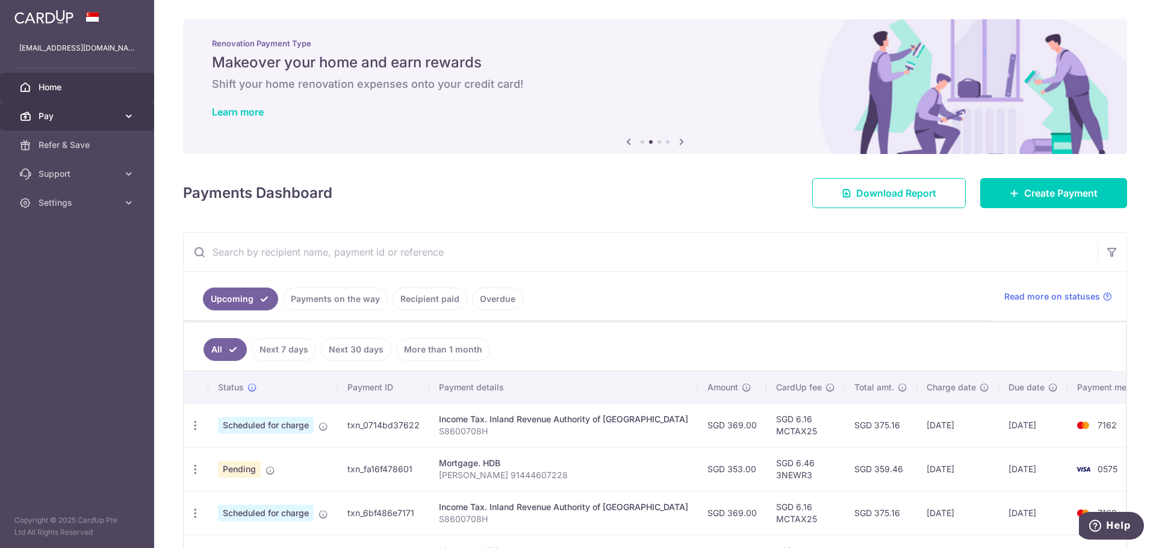
click at [69, 114] on span "Pay" at bounding box center [78, 116] width 79 height 12
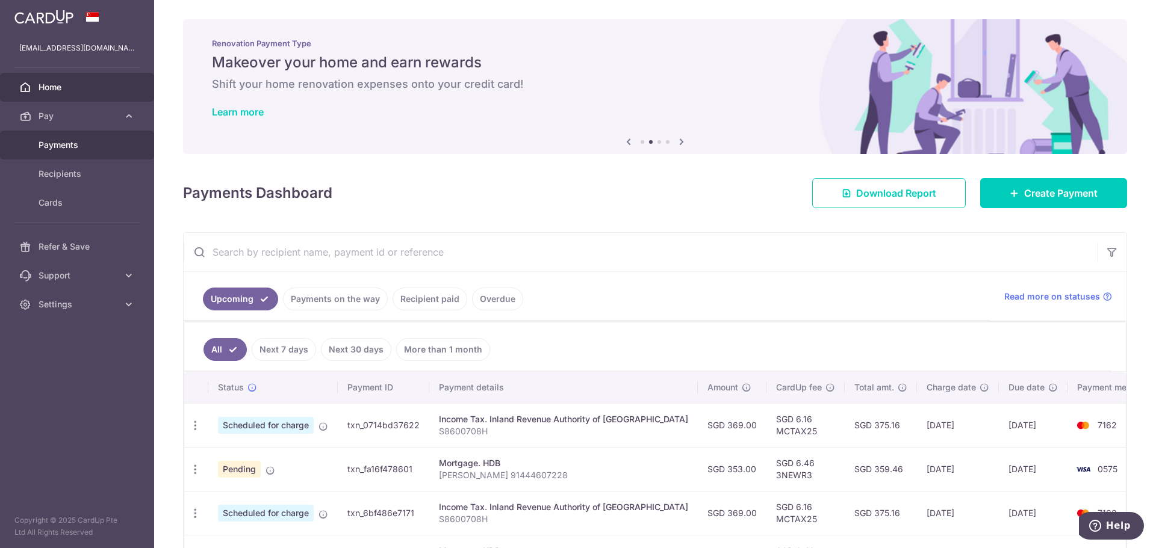
click at [69, 148] on span "Payments" at bounding box center [78, 145] width 79 height 12
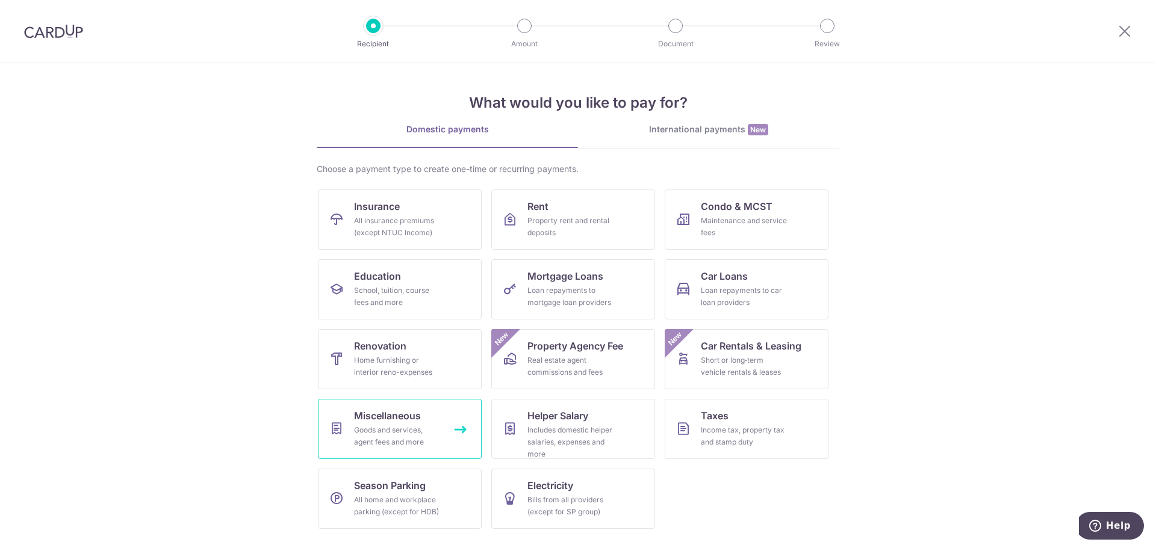
click at [374, 443] on div "Goods and services, agent fees and more" at bounding box center [397, 436] width 87 height 24
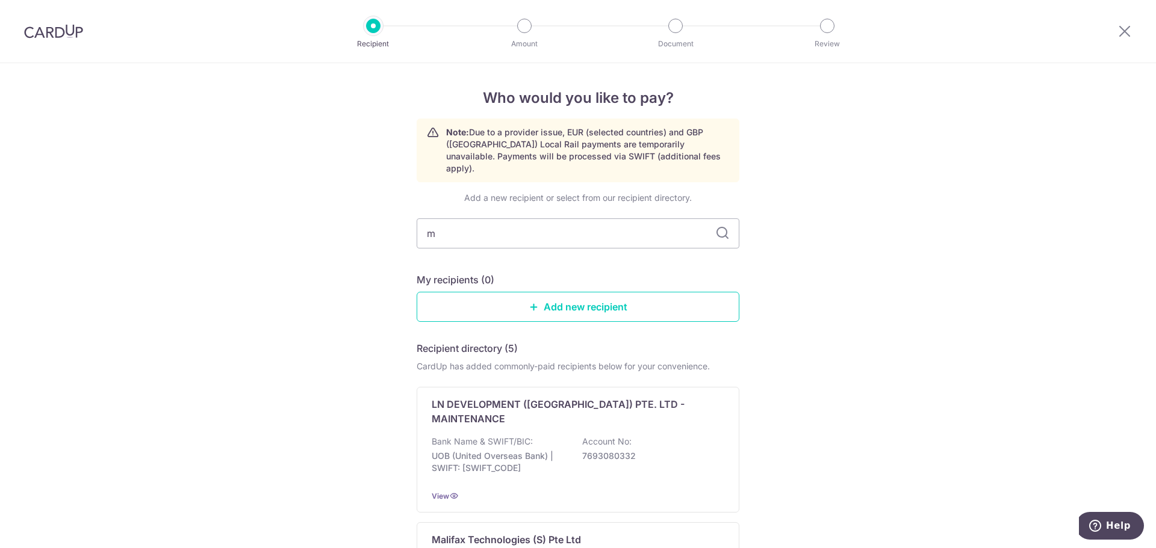
type input "m1"
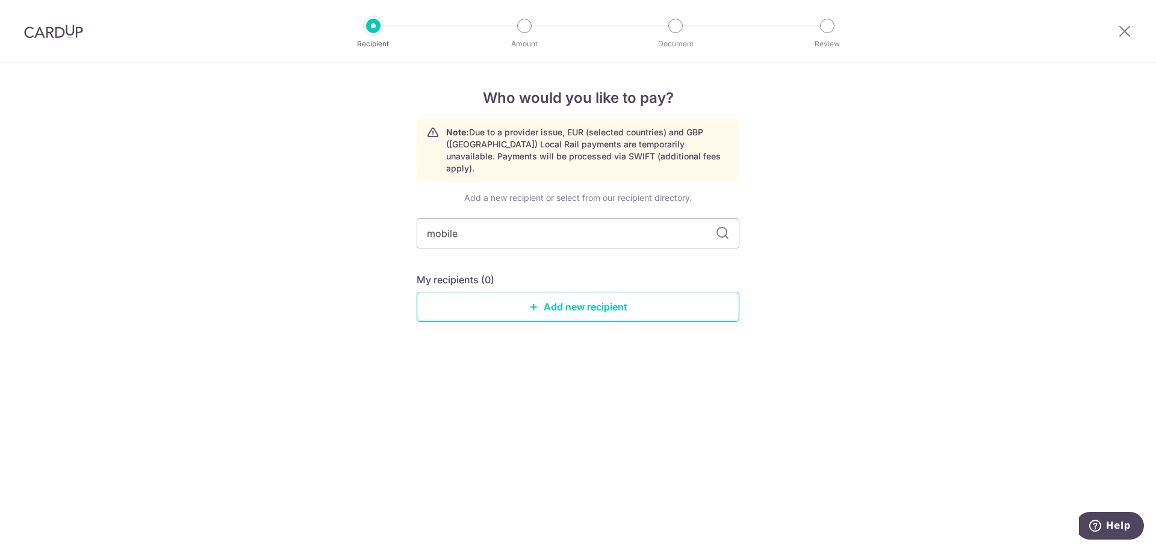
type input "mobile"
click at [537, 302] on icon at bounding box center [534, 307] width 10 height 10
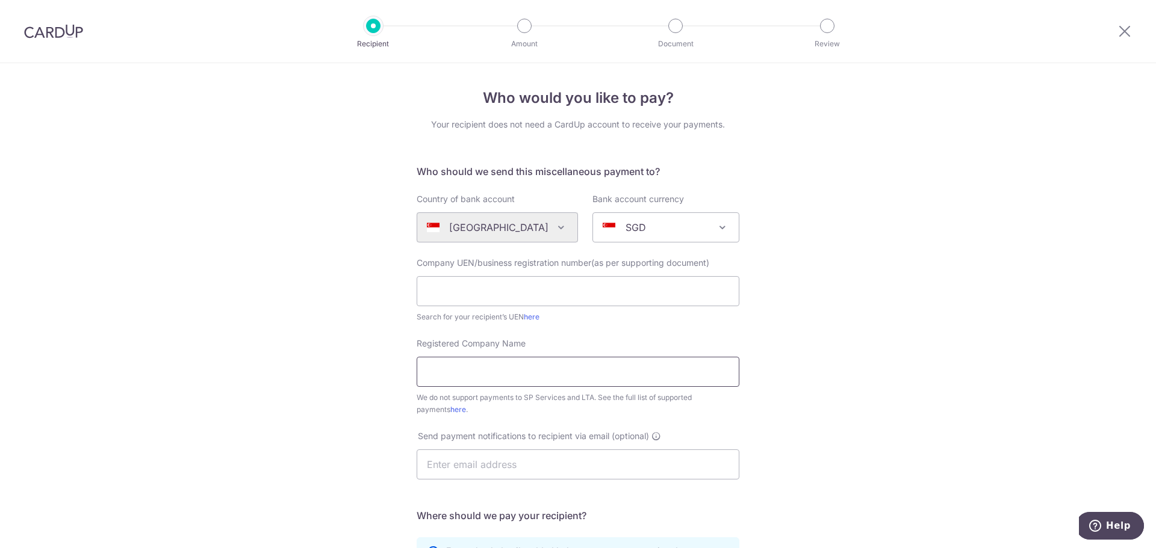
click at [565, 384] on input "Registered Company Name" at bounding box center [578, 372] width 323 height 30
click at [450, 412] on link "here" at bounding box center [458, 409] width 16 height 9
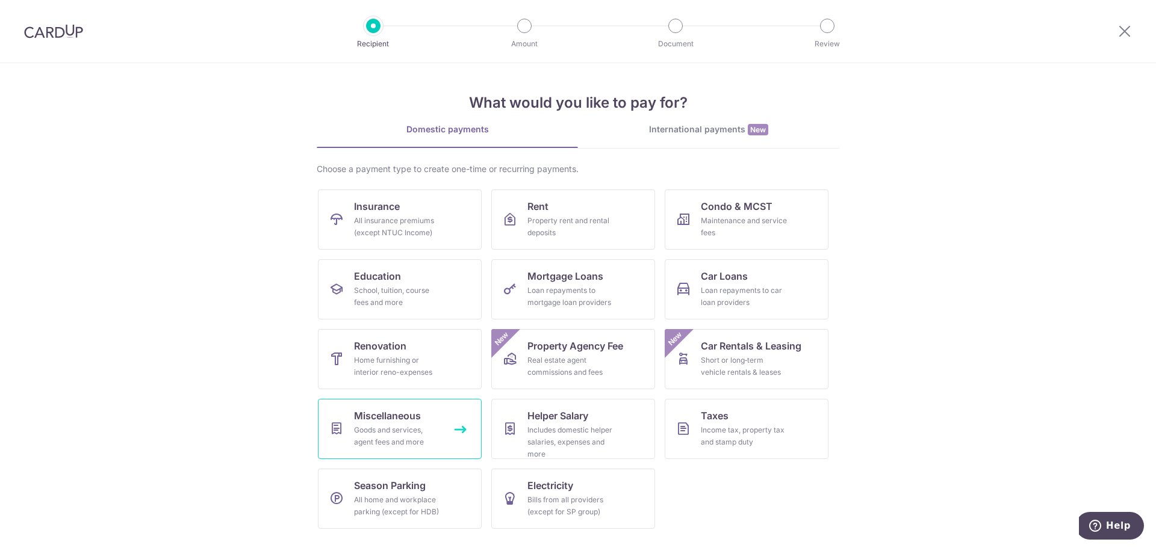
click at [423, 429] on div "Goods and services, agent fees and more" at bounding box center [397, 436] width 87 height 24
click at [596, 484] on link "Electricity Bills from all providers (except for SP group)" at bounding box center [573, 499] width 164 height 60
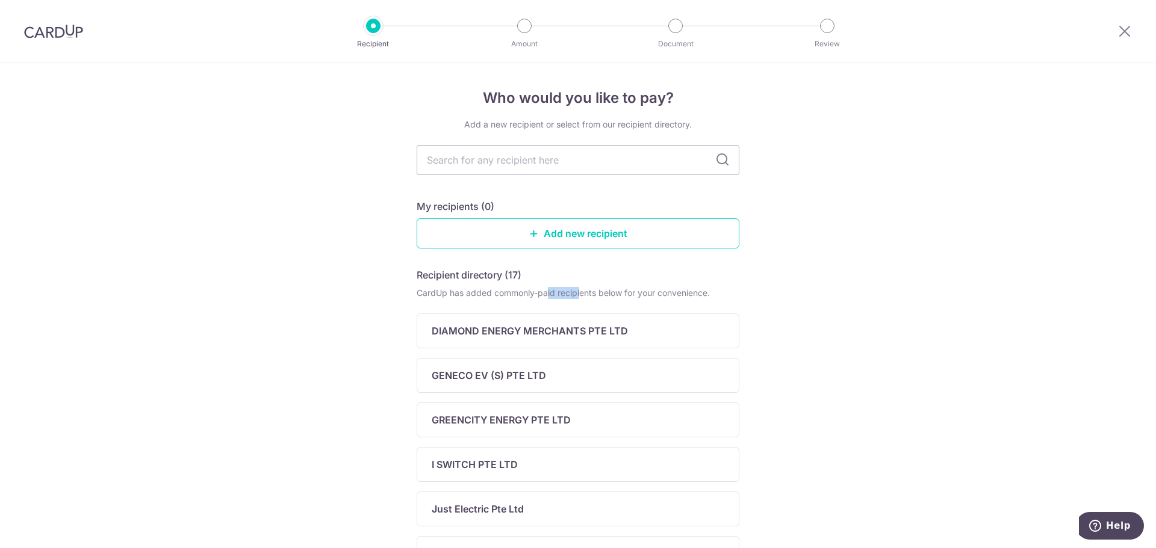
drag, startPoint x: 545, startPoint y: 296, endPoint x: 577, endPoint y: 291, distance: 31.7
click at [577, 291] on div "CardUp has added commonly-paid recipients below for your convenience." at bounding box center [578, 293] width 323 height 12
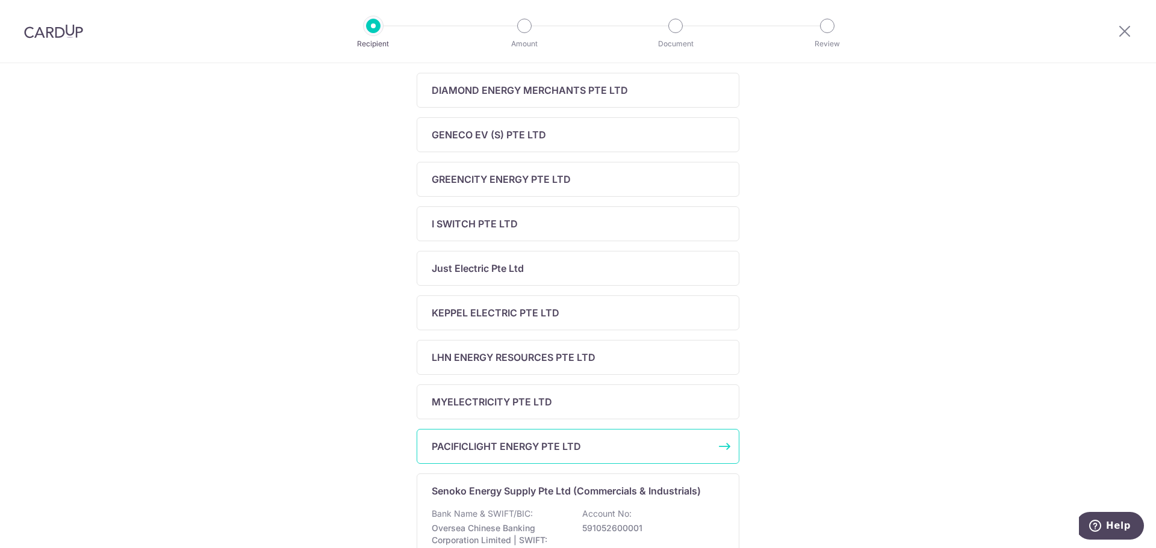
scroll to position [361, 0]
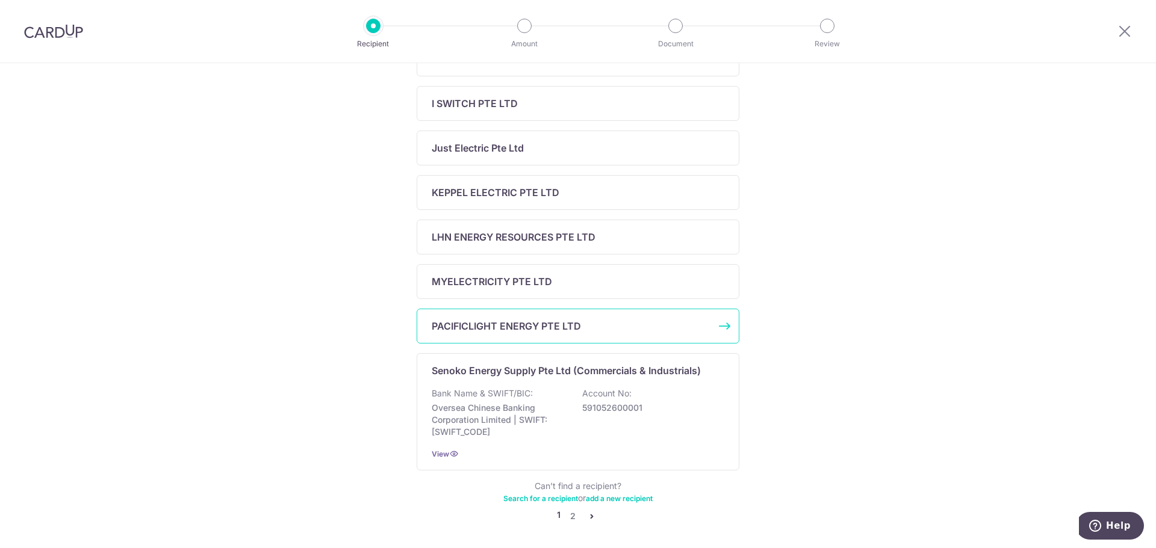
click at [559, 325] on p "PACIFICLIGHT ENERGY PTE LTD" at bounding box center [506, 326] width 149 height 14
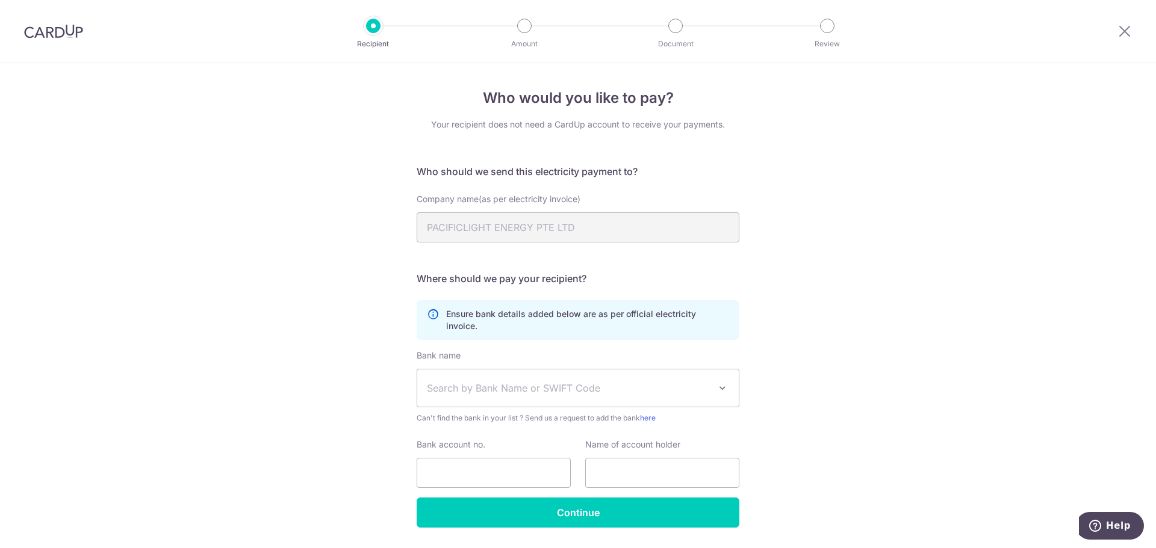
click at [328, 267] on div "Who would you like to pay? Your recipient does not need a CardUp account to rec…" at bounding box center [578, 323] width 1156 height 521
click at [474, 387] on span "Search by Bank Name or SWIFT Code" at bounding box center [577, 388] width 321 height 37
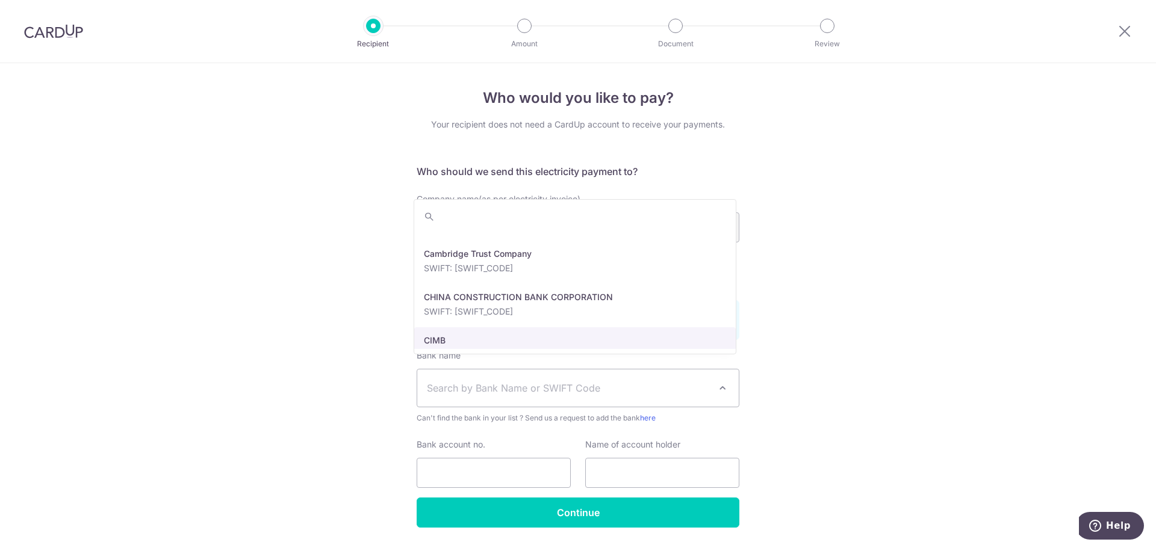
scroll to position [482, 0]
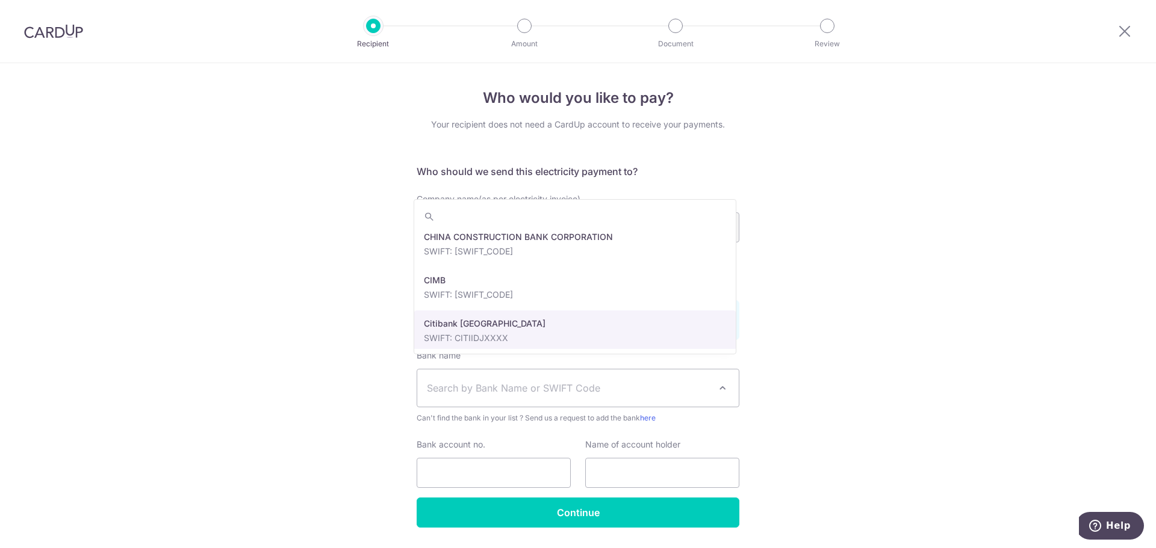
click div "Who would you like to pay? Your recipient does not need a CardUp account to rec…"
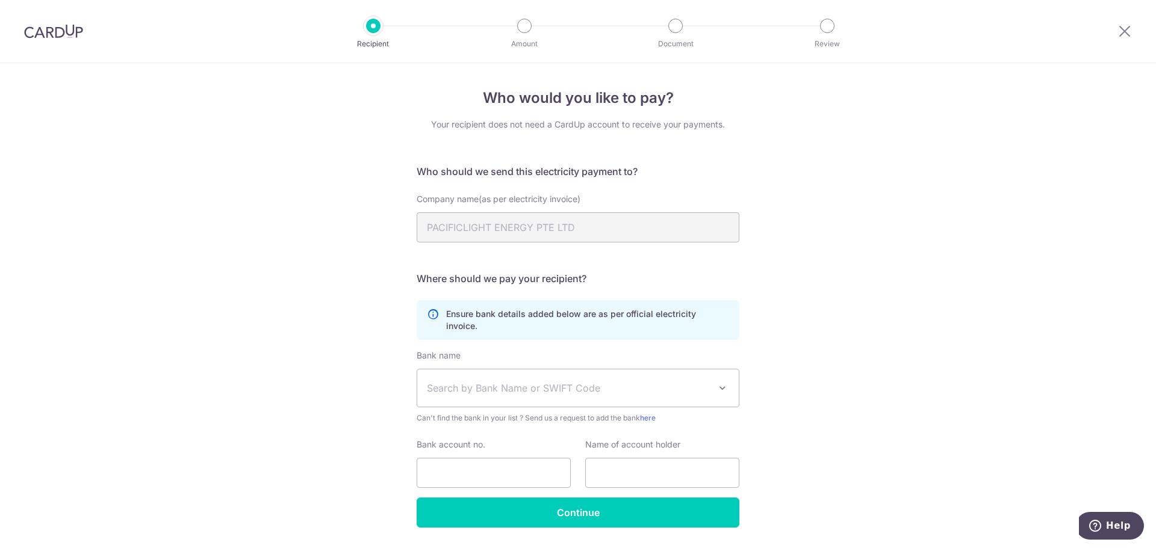
click icon
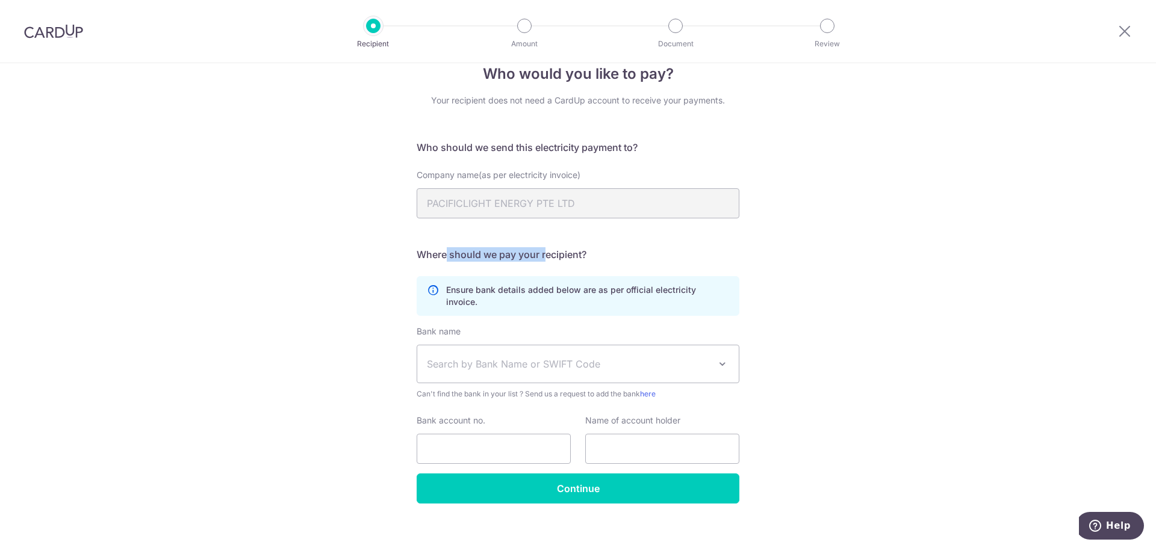
drag, startPoint x: 442, startPoint y: 257, endPoint x: 546, endPoint y: 259, distance: 104.2
click h5 "Where should we pay your recipient?"
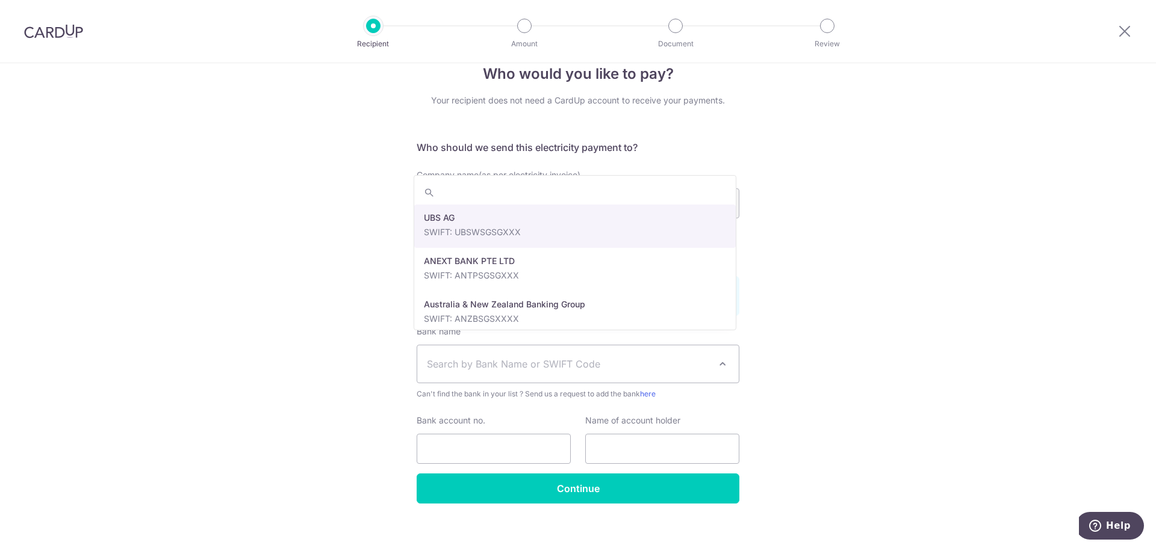
click span "Search by Bank Name or SWIFT Code"
click div "Who would you like to pay? Your recipient does not need a CardUp account to rec…"
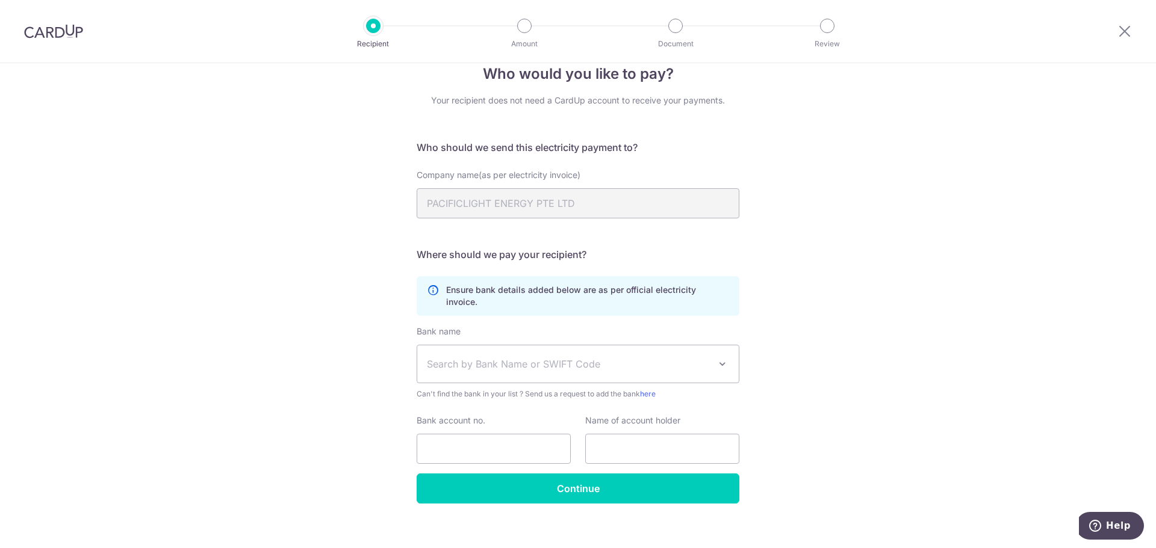
scroll to position [0, 0]
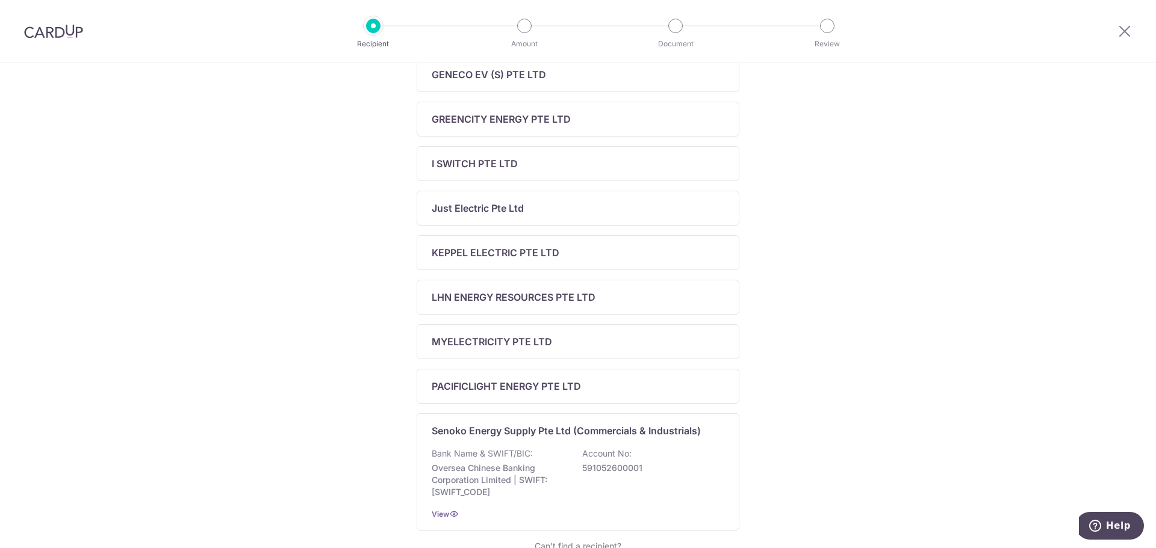
scroll to position [408, 0]
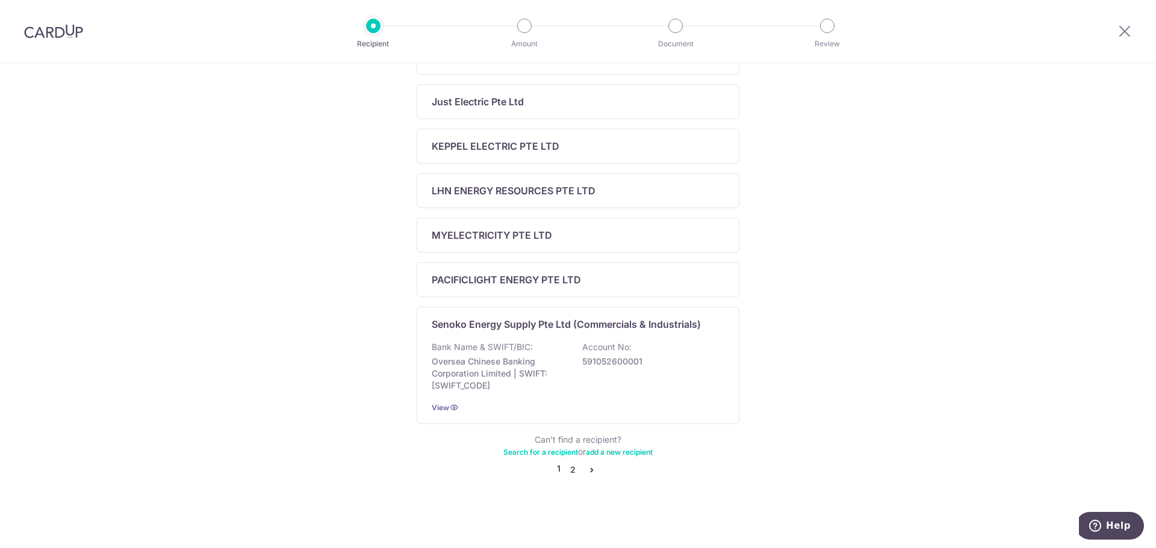
click at [572, 467] on link "2" at bounding box center [572, 470] width 14 height 14
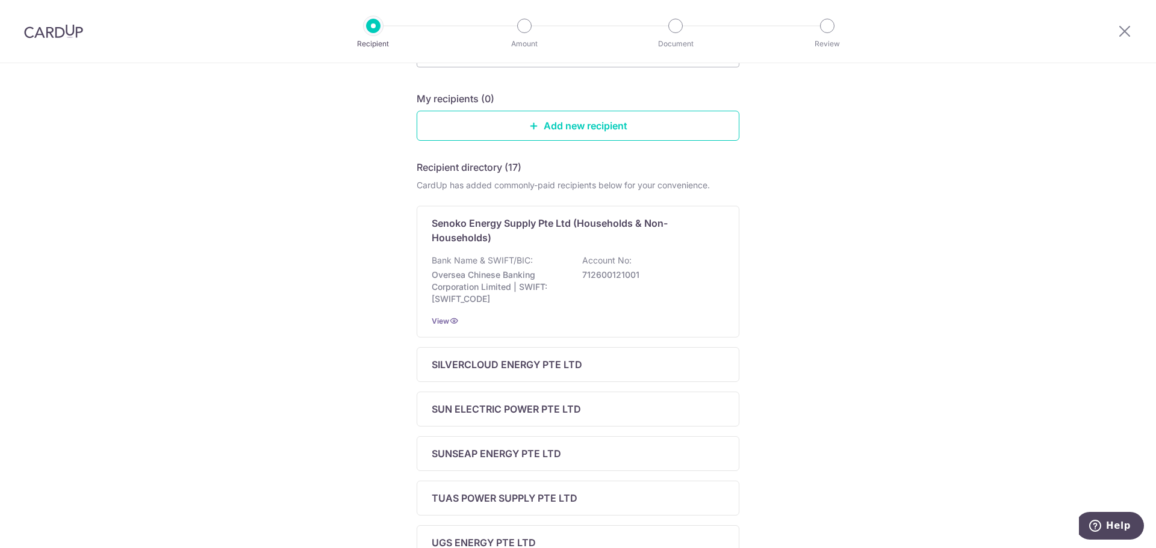
scroll to position [0, 0]
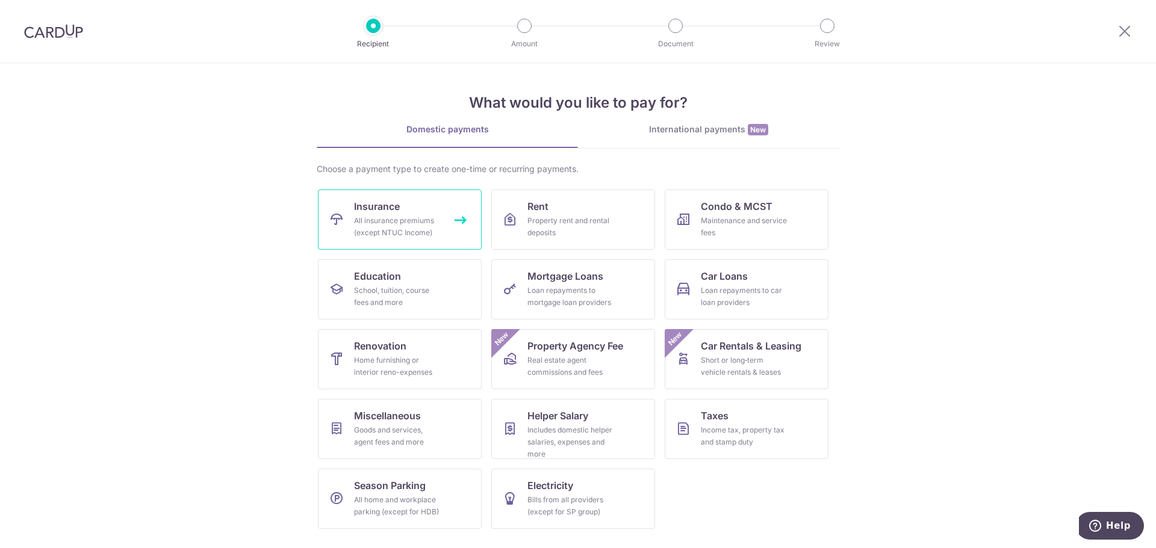
drag, startPoint x: 387, startPoint y: 217, endPoint x: 417, endPoint y: 214, distance: 29.7
click at [387, 217] on div "All insurance premiums (except NTUC Income)" at bounding box center [397, 227] width 87 height 24
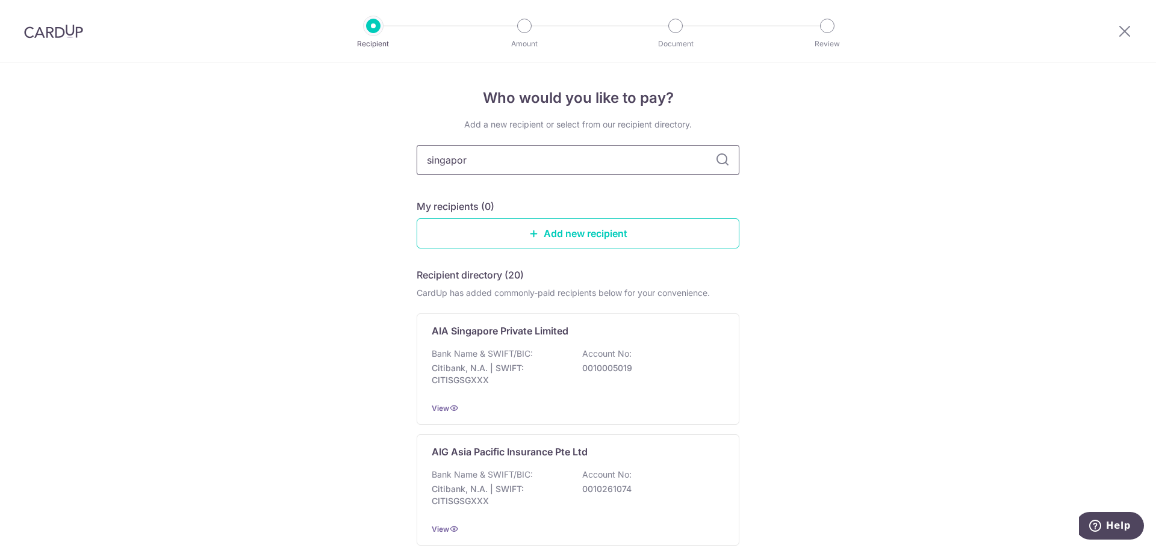
type input "[GEOGRAPHIC_DATA]"
click at [727, 160] on input "[GEOGRAPHIC_DATA]" at bounding box center [578, 160] width 323 height 30
click at [720, 161] on icon at bounding box center [722, 160] width 14 height 14
click at [726, 160] on icon at bounding box center [722, 160] width 14 height 14
click at [647, 164] on input "[GEOGRAPHIC_DATA]" at bounding box center [578, 160] width 323 height 30
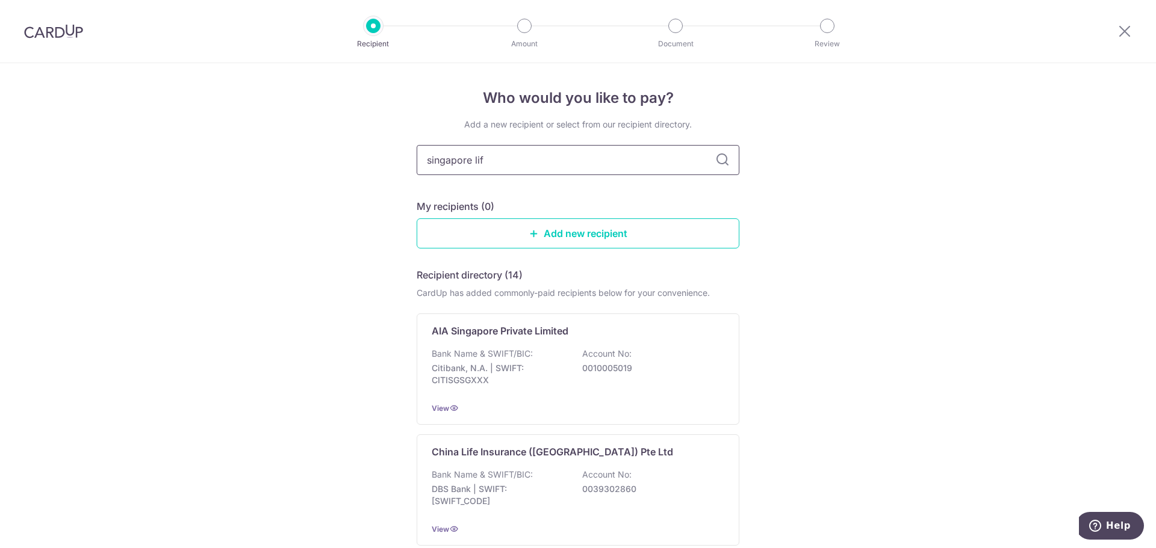
type input "singapore life"
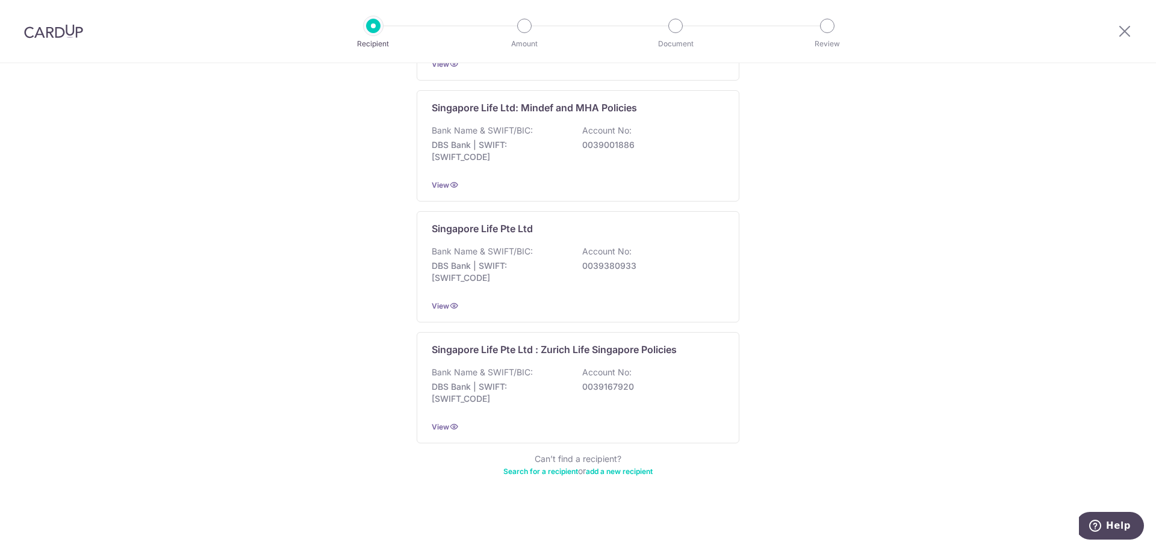
scroll to position [466, 0]
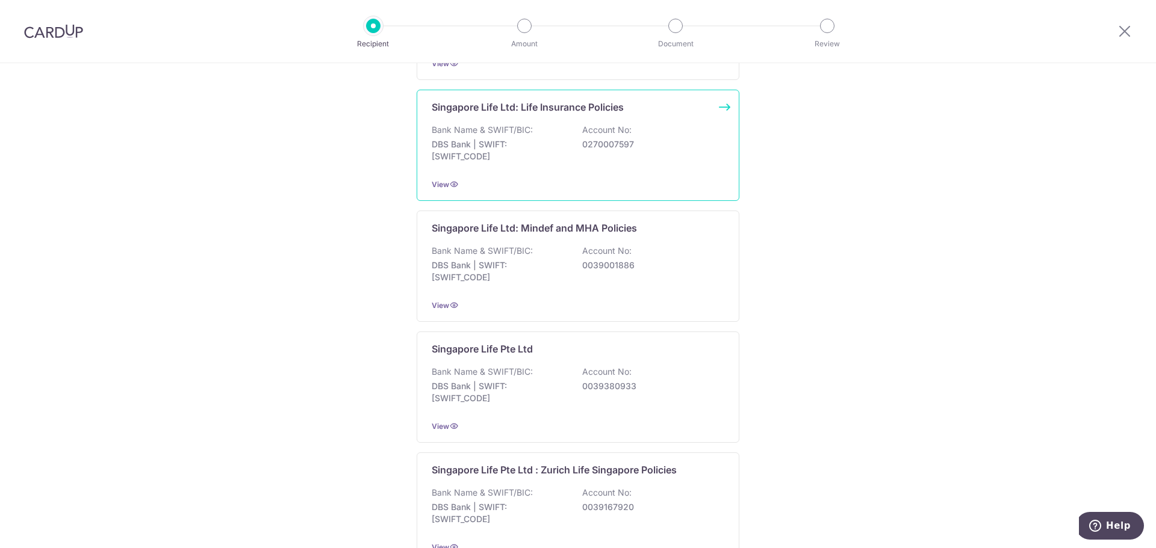
click at [654, 124] on div "Bank Name & SWIFT/BIC: DBS Bank | SWIFT: [SWIFT_CODE] Account No: 0270007597" at bounding box center [578, 146] width 293 height 45
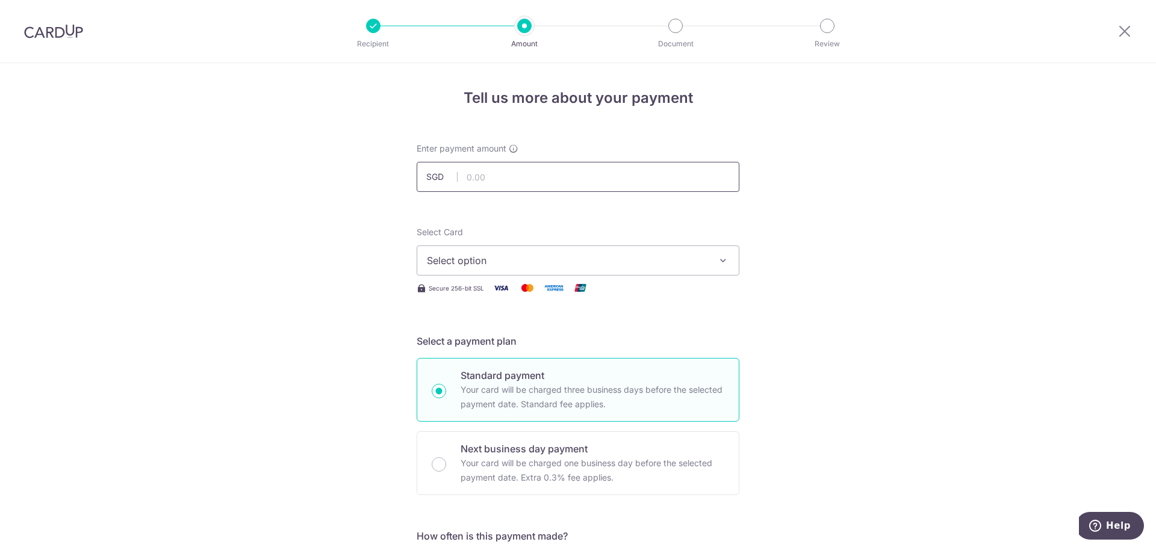
click at [521, 177] on input "text" at bounding box center [578, 177] width 323 height 30
type input "241.40"
drag, startPoint x: 48, startPoint y: 33, endPoint x: 630, endPoint y: 58, distance: 582.1
click at [48, 33] on img at bounding box center [53, 31] width 59 height 14
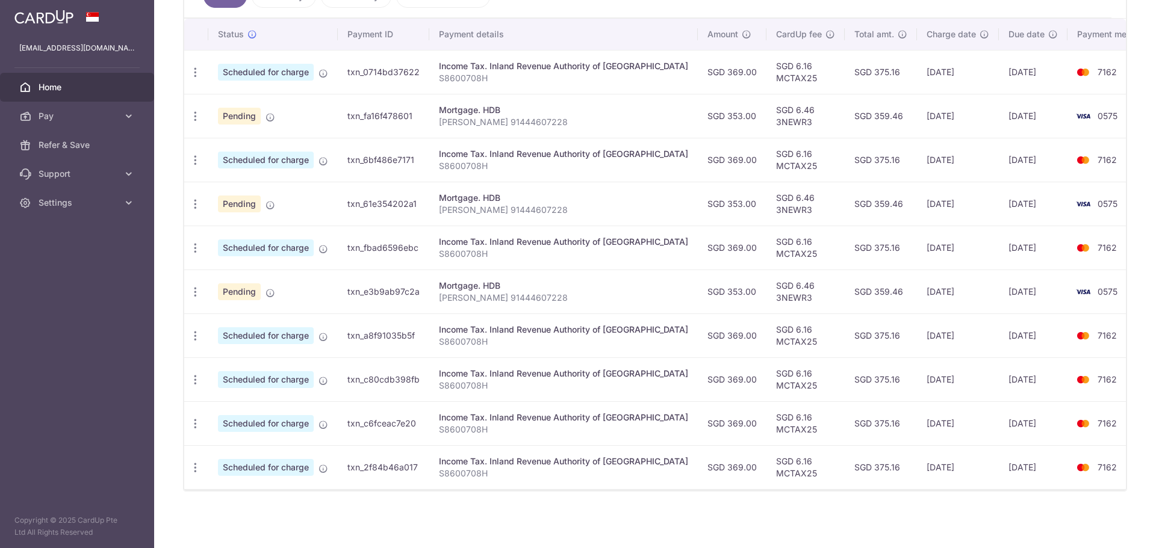
scroll to position [98, 0]
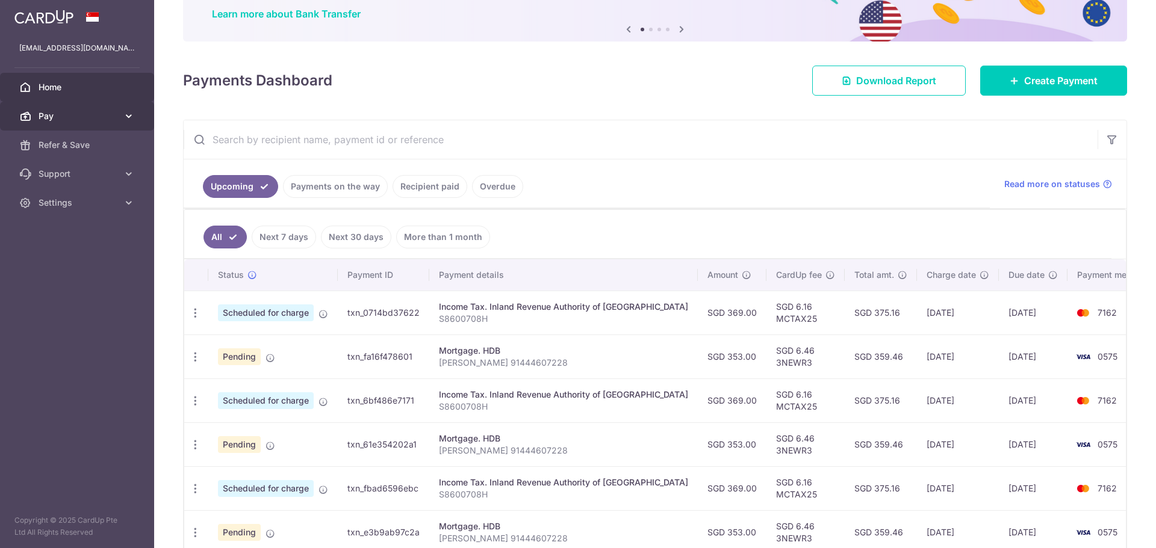
click at [117, 116] on span "Pay" at bounding box center [78, 116] width 79 height 12
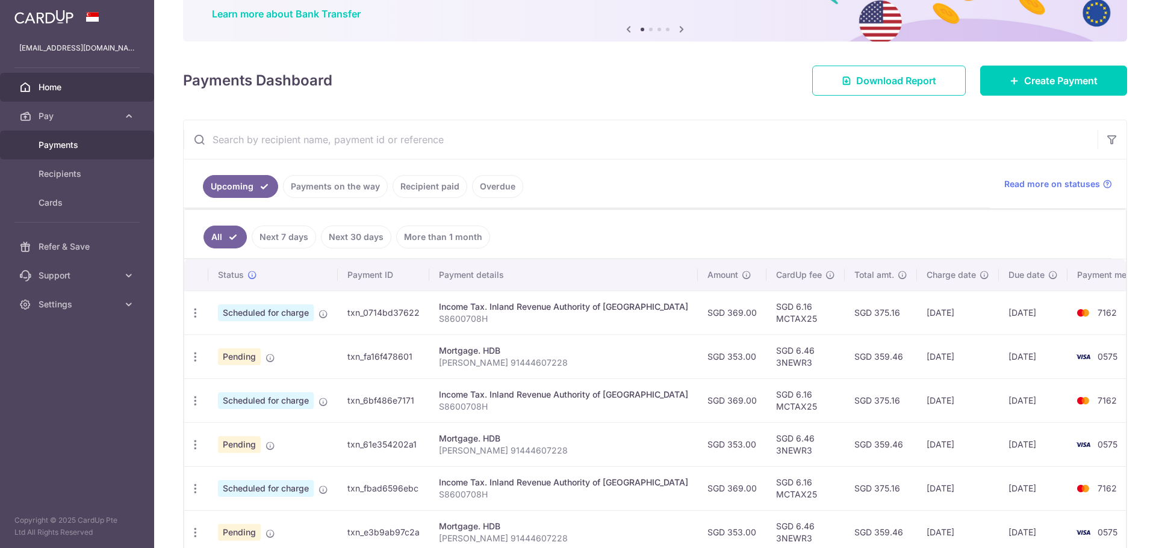
click at [90, 150] on span "Payments" at bounding box center [78, 145] width 79 height 12
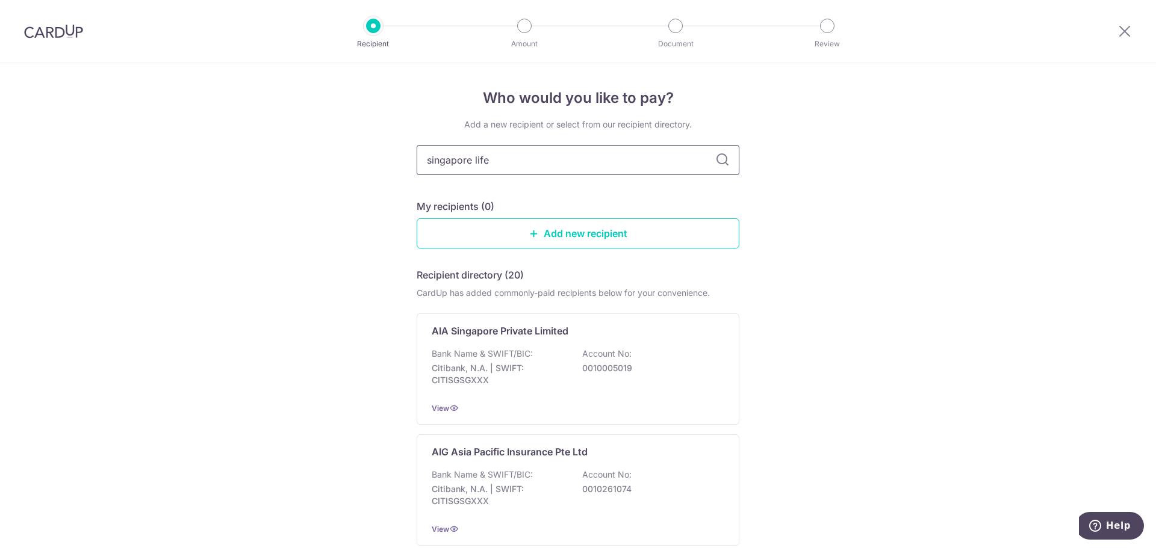
type input "singapore life"
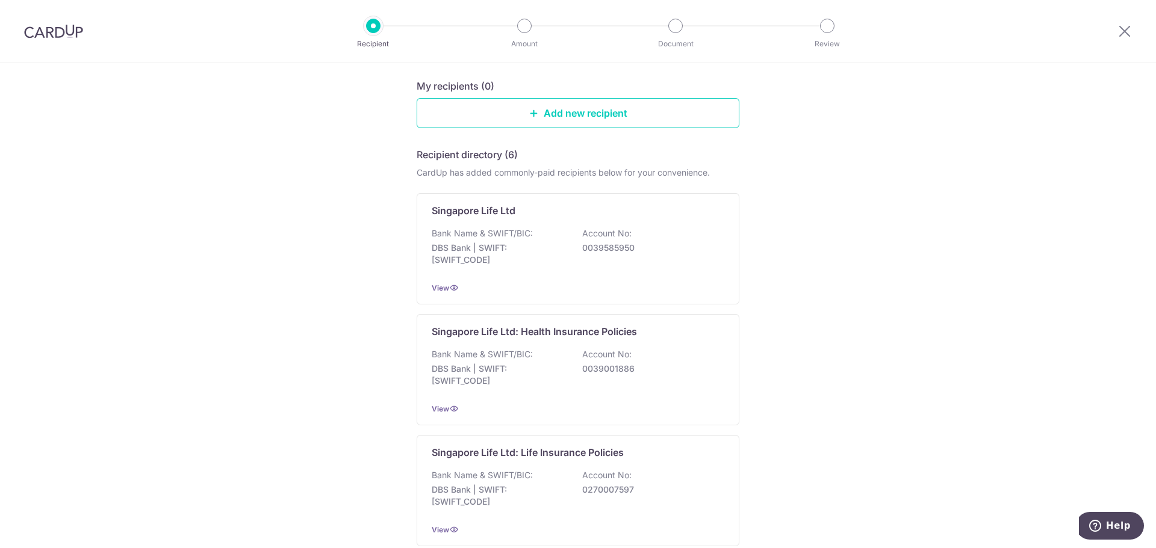
scroll to position [181, 0]
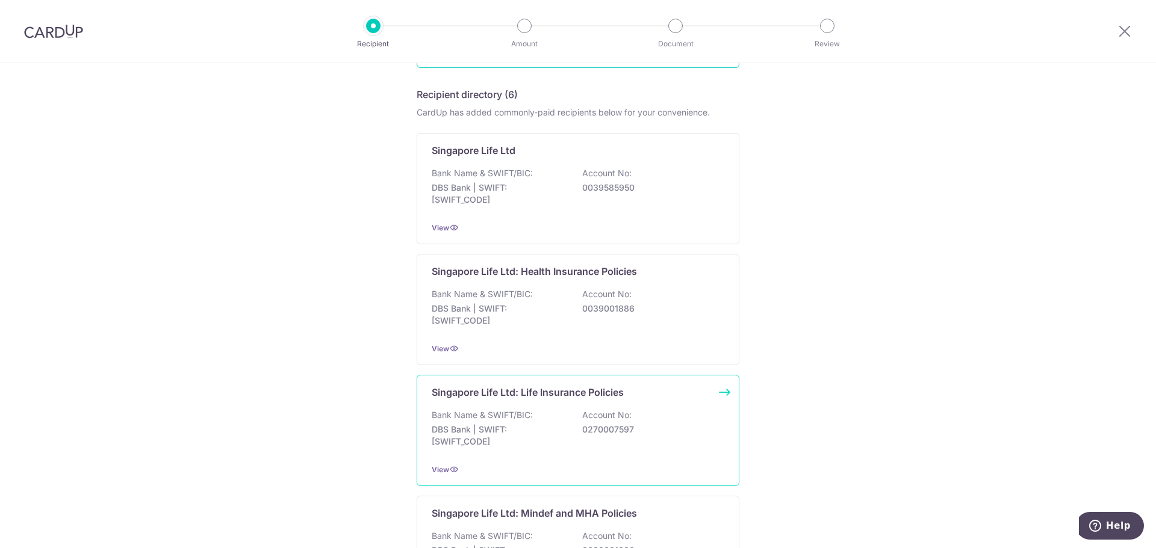
click at [668, 405] on div "Singapore Life Ltd: Life Insurance Policies Bank Name & SWIFT/BIC: DBS Bank | S…" at bounding box center [578, 430] width 323 height 111
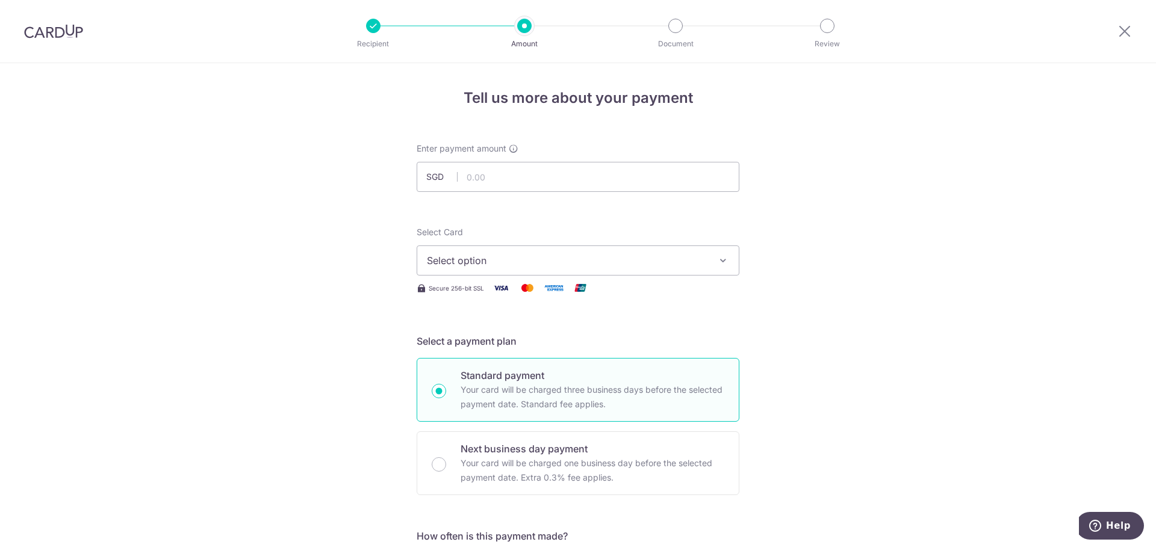
click at [514, 270] on button "Select option" at bounding box center [578, 261] width 323 height 30
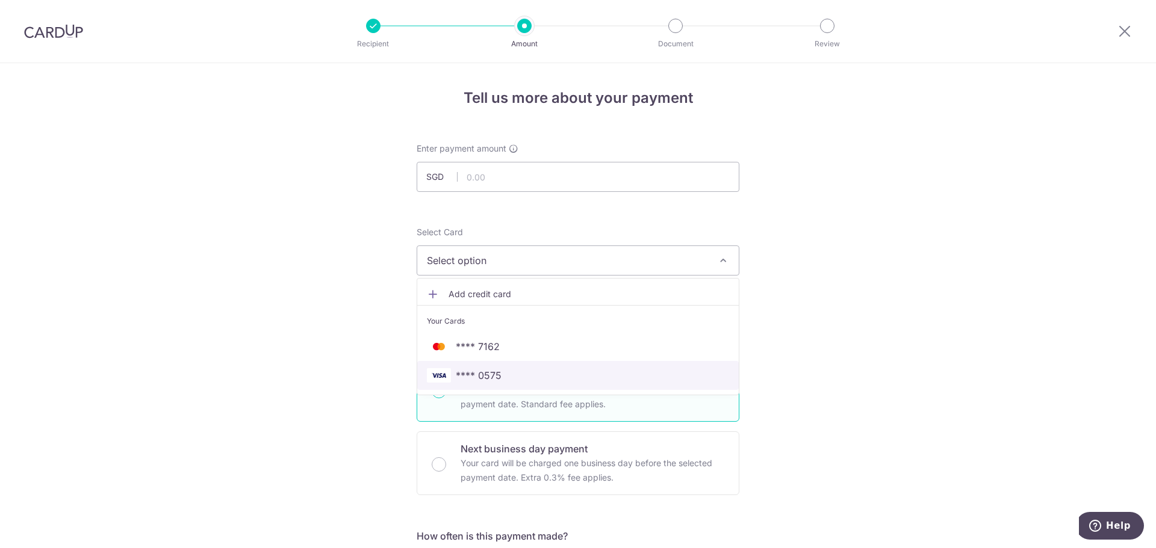
click at [503, 379] on span "**** 0575" at bounding box center [578, 375] width 302 height 14
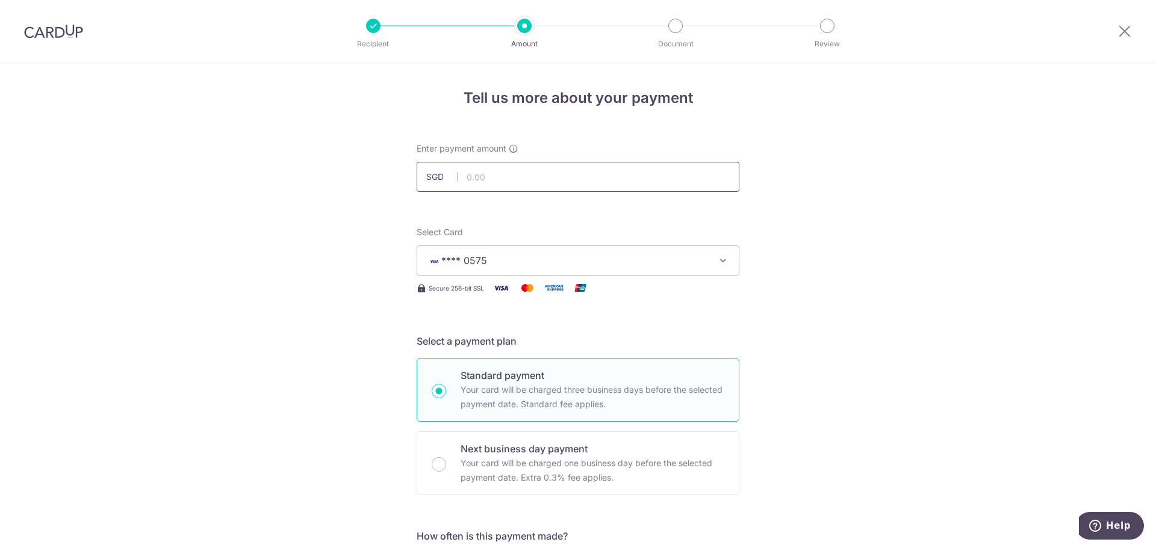
click at [514, 180] on input "text" at bounding box center [578, 177] width 323 height 30
type input "241.40"
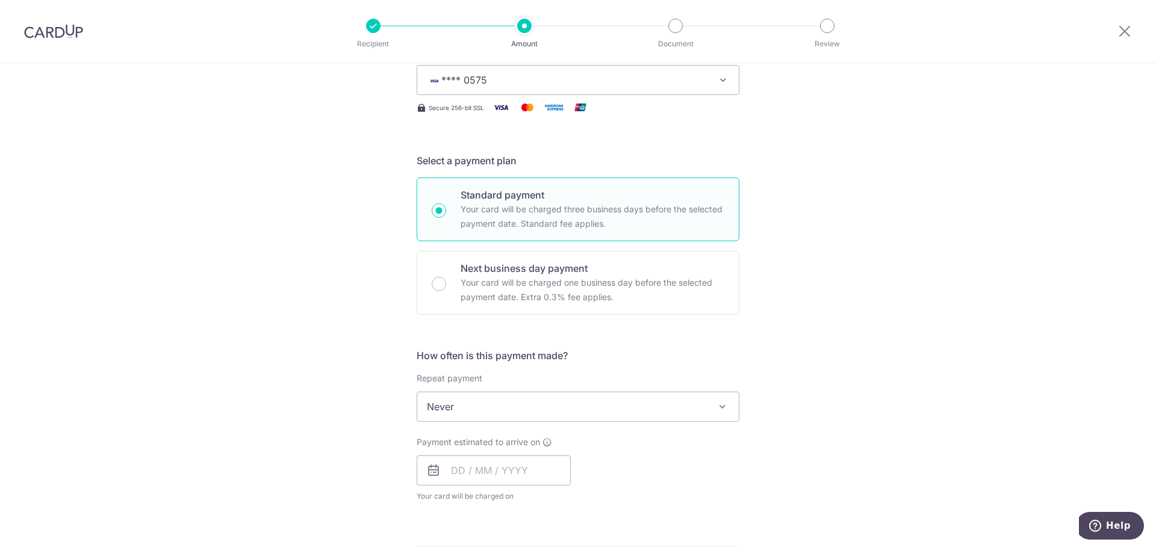
click at [510, 417] on span "Never" at bounding box center [577, 407] width 321 height 29
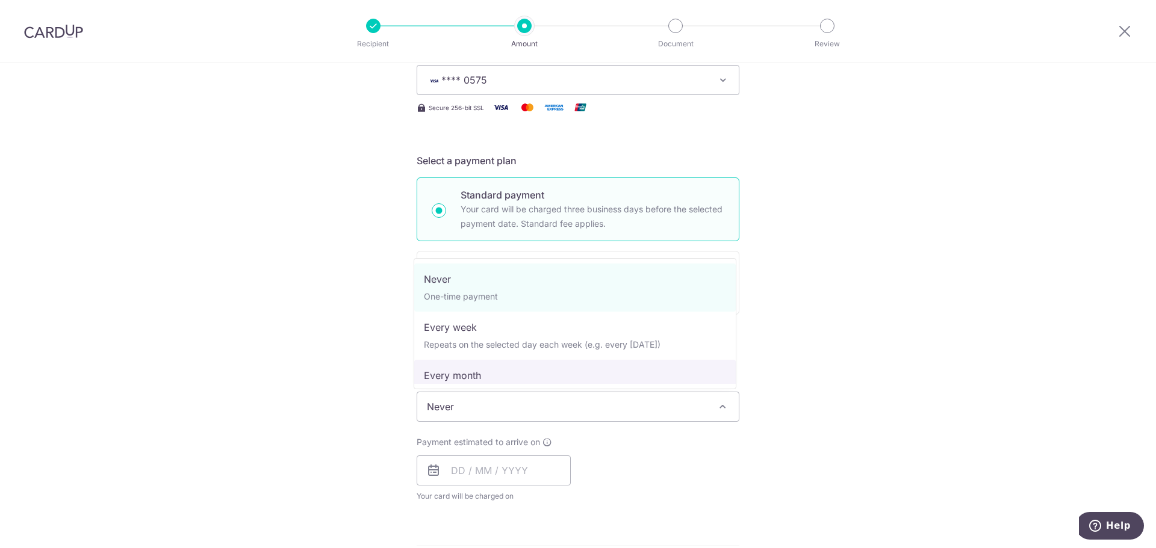
select select "3"
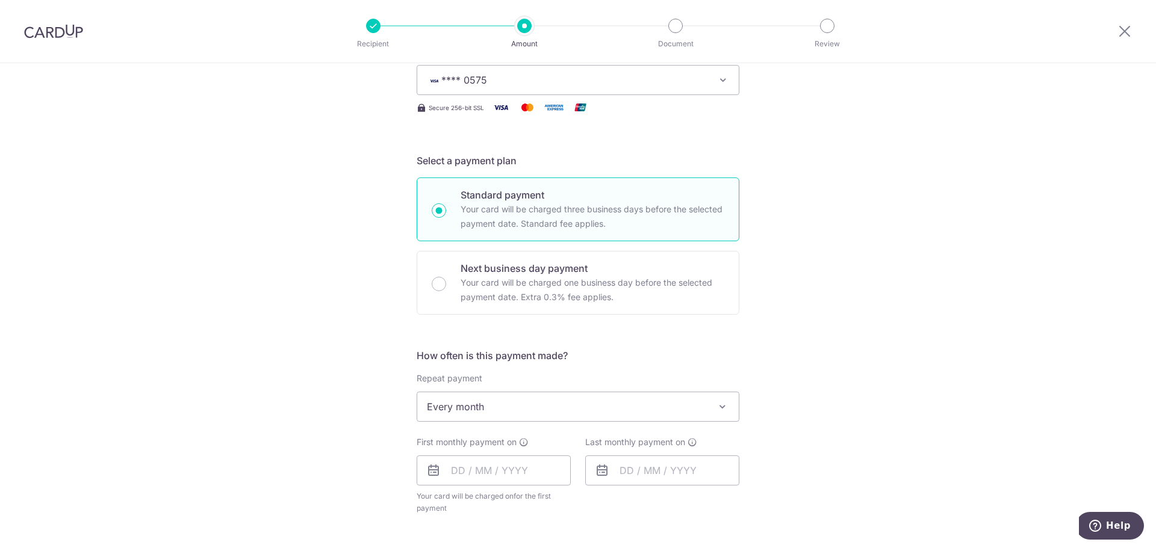
scroll to position [301, 0]
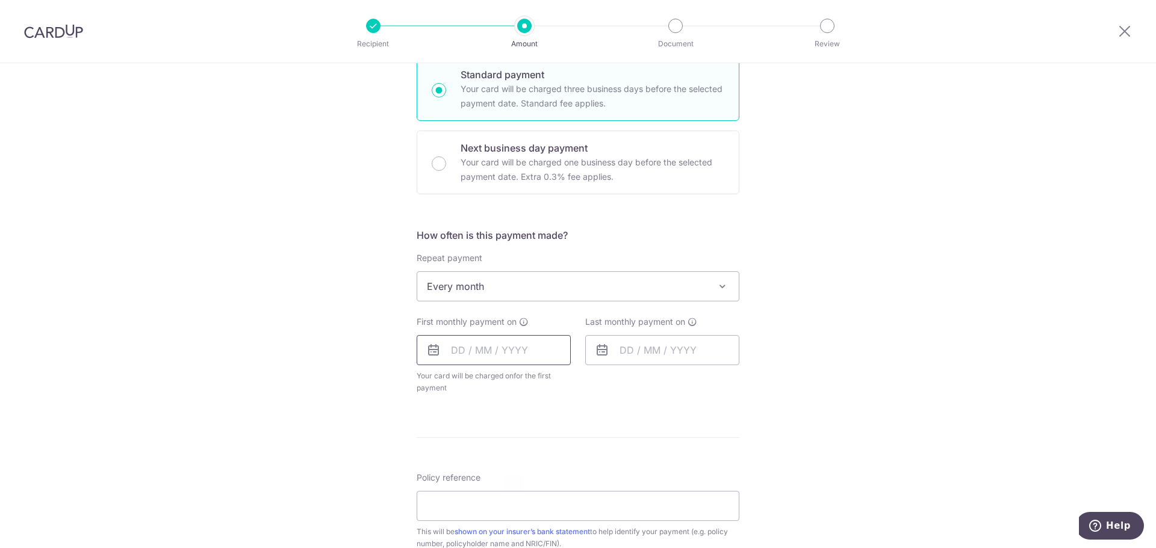
click at [492, 349] on input "text" at bounding box center [494, 350] width 154 height 30
click at [485, 386] on select "Sep Oct Nov Dec" at bounding box center [485, 383] width 32 height 10
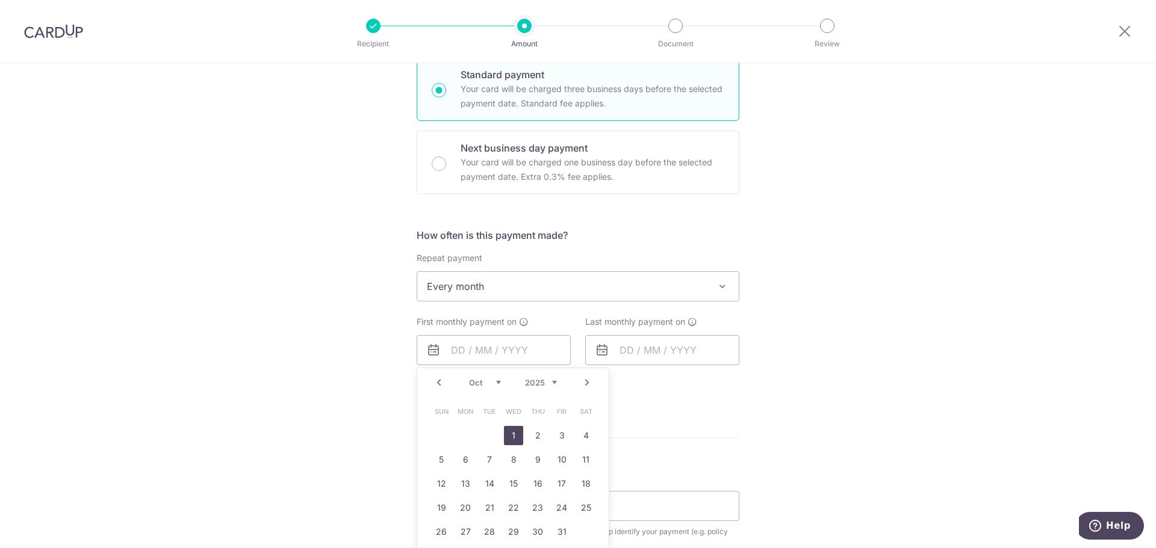
click at [516, 438] on link "1" at bounding box center [513, 435] width 19 height 19
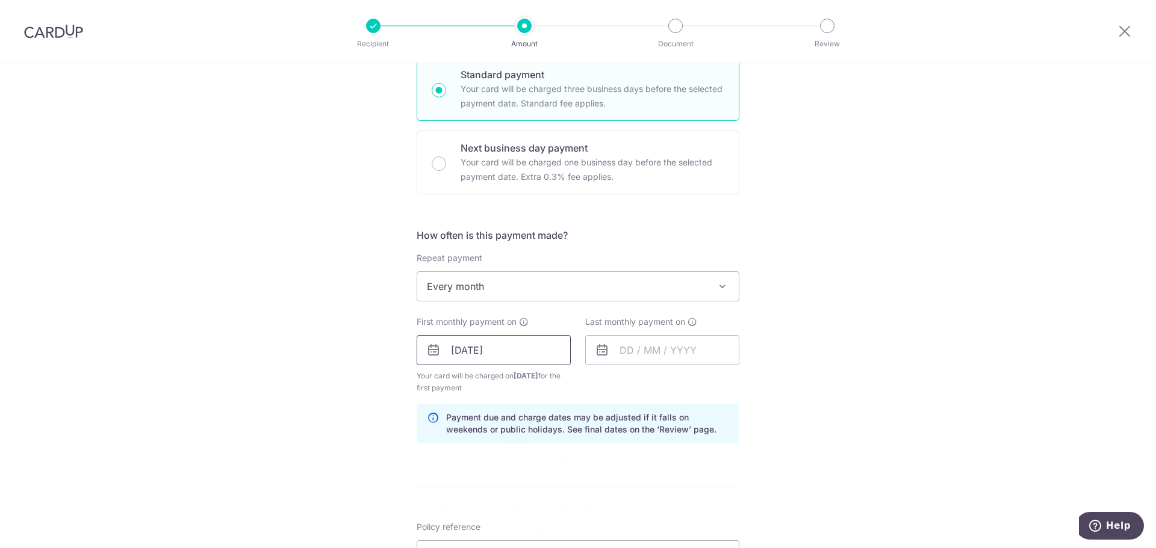
click at [526, 355] on input "01/10/2025" at bounding box center [494, 350] width 154 height 30
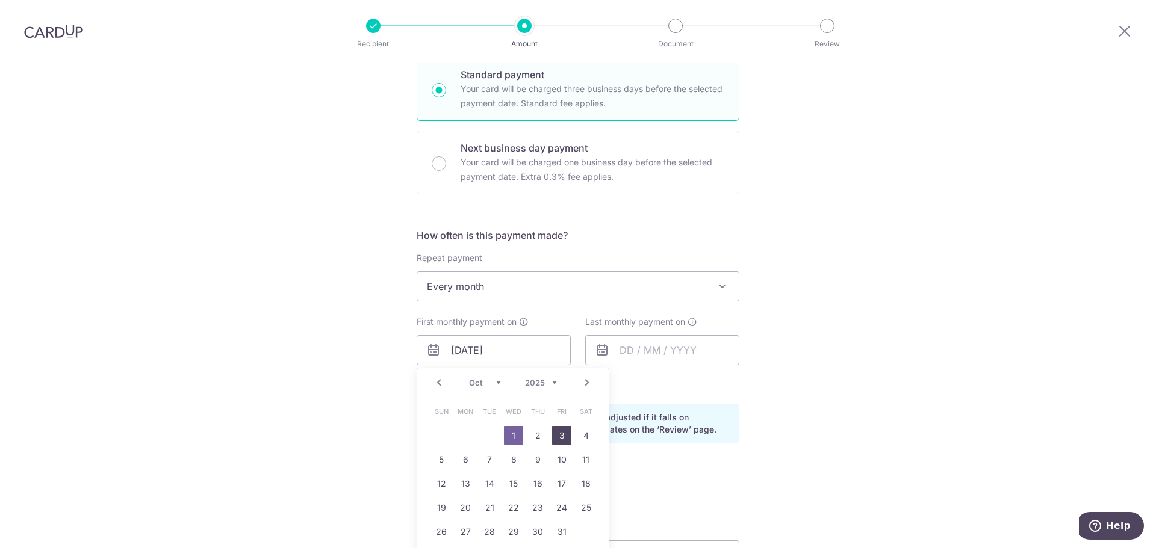
click at [554, 436] on link "3" at bounding box center [561, 435] width 19 height 19
type input "03/10/2025"
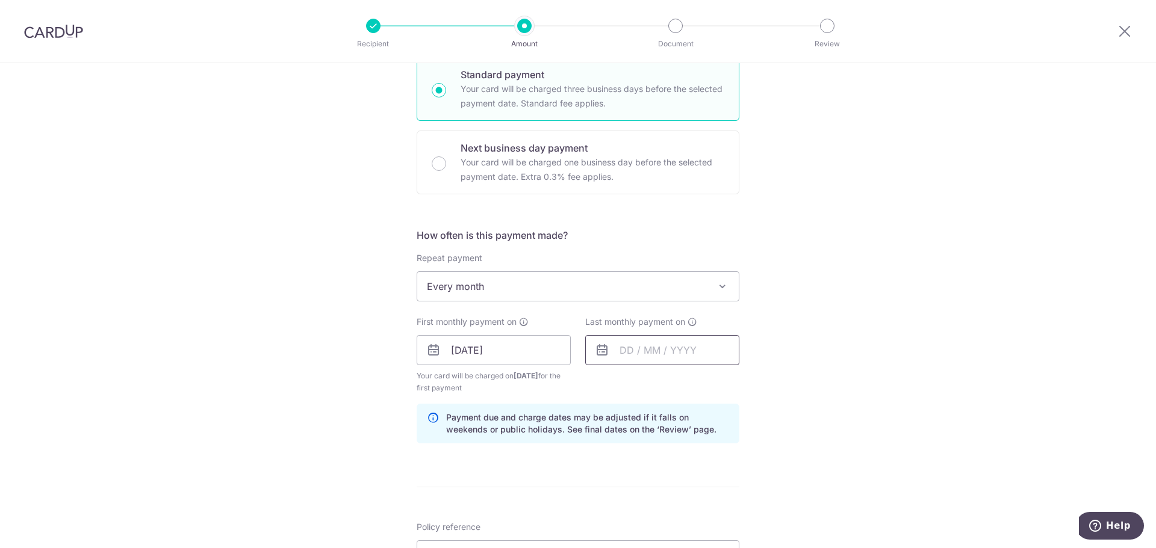
click at [666, 354] on input "text" at bounding box center [662, 350] width 154 height 30
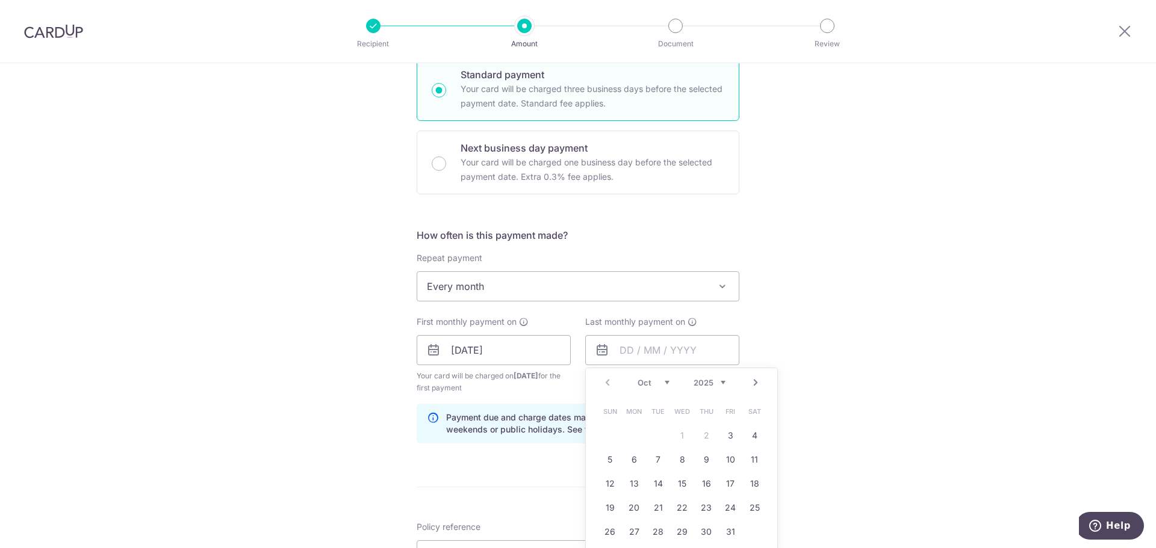
click at [668, 387] on div "Oct Nov Dec 2025 2026 2027 2028 2029 2030 2031 2032 2033 2034 2035" at bounding box center [682, 383] width 88 height 10
click at [662, 384] on select "Oct Nov Dec" at bounding box center [654, 383] width 32 height 10
click at [682, 439] on link "3" at bounding box center [681, 435] width 19 height 19
type input "03/12/2025"
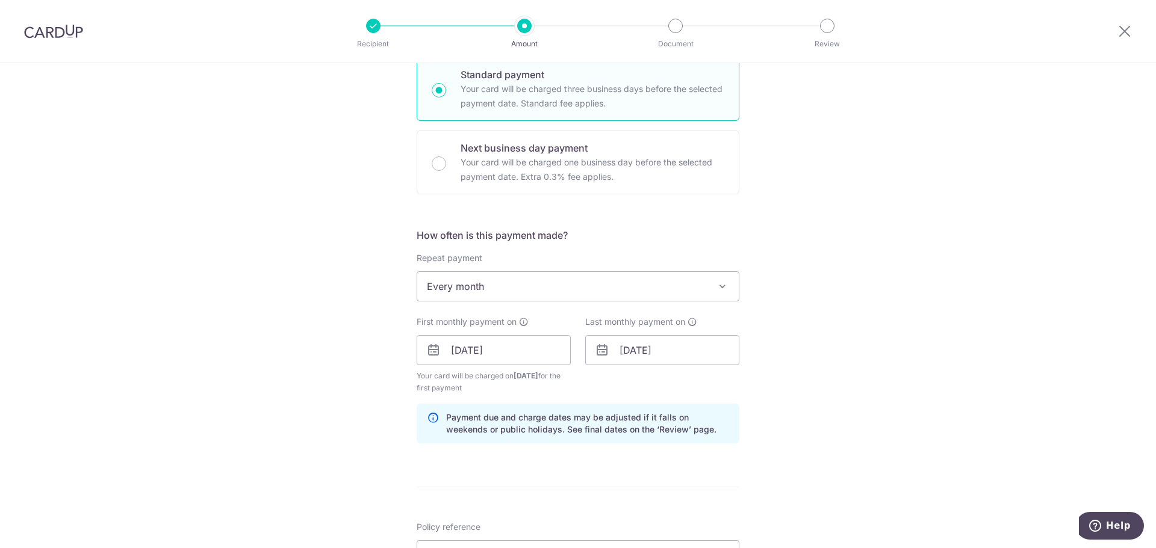
click at [866, 433] on div "Tell us more about your payment Enter payment amount SGD 241.40 241.40 Select C…" at bounding box center [578, 337] width 1156 height 1151
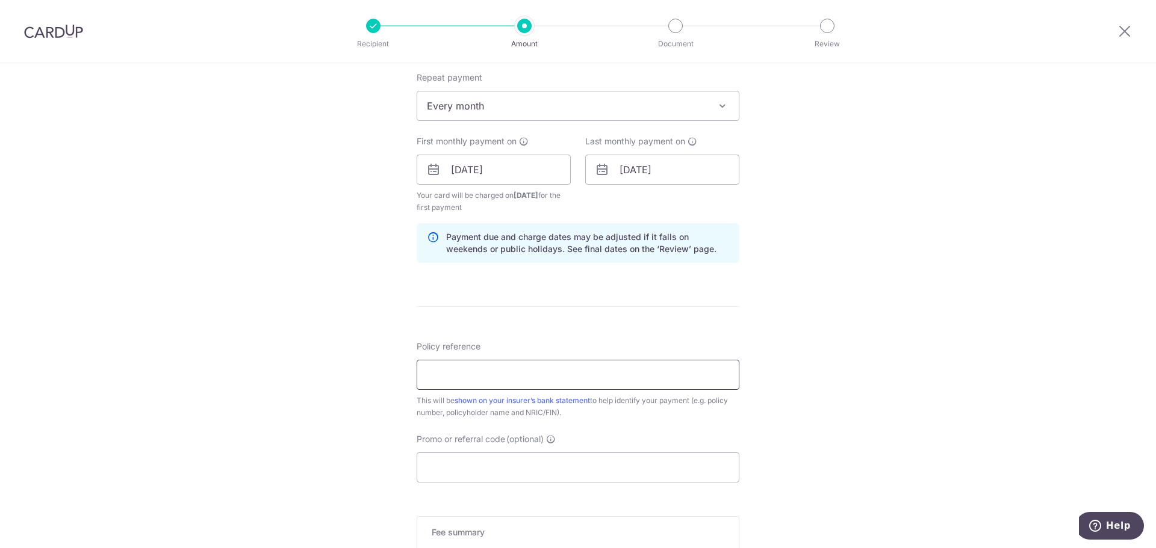
drag, startPoint x: 582, startPoint y: 372, endPoint x: 610, endPoint y: 373, distance: 27.7
click at [582, 372] on input "Policy reference" at bounding box center [578, 375] width 323 height 30
type input "05655057"
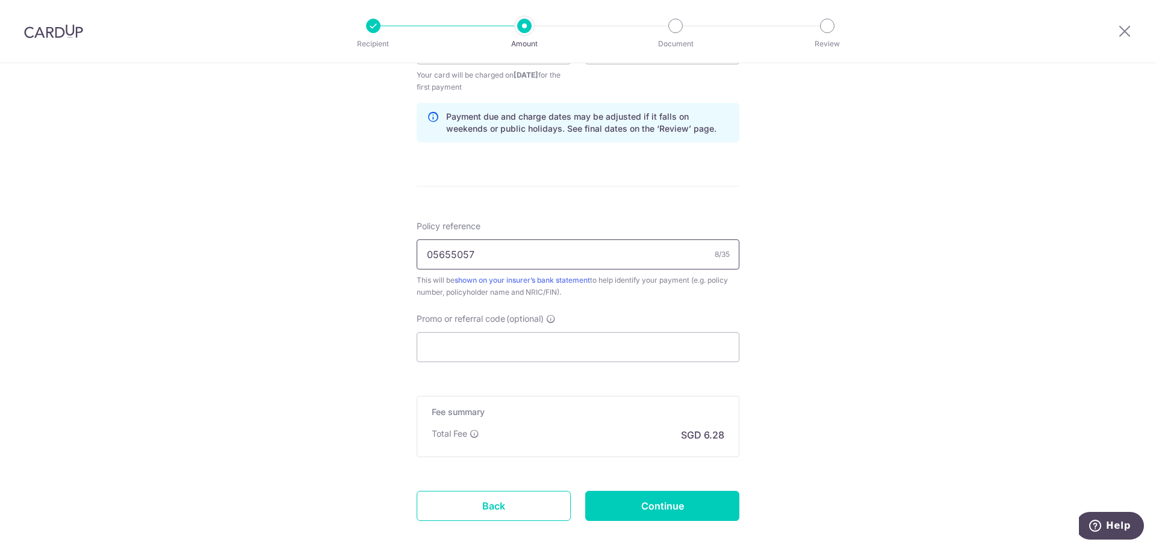
scroll to position [662, 0]
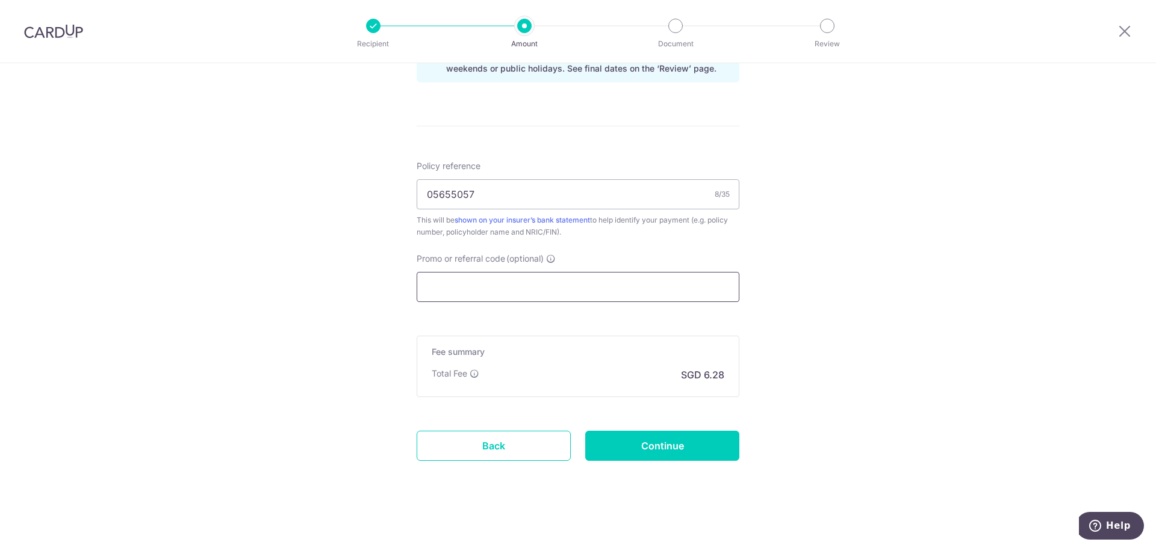
click at [465, 292] on input "Promo or referral code (optional)" at bounding box center [578, 287] width 323 height 30
paste input "3NEWR3"
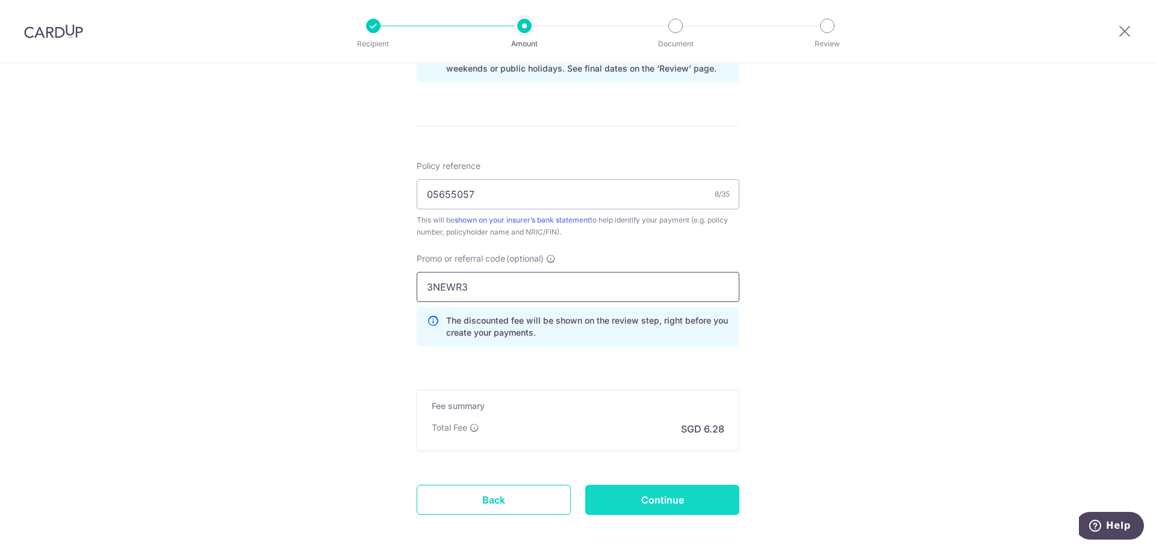
type input "3NEWR3"
click at [660, 505] on input "Continue" at bounding box center [662, 500] width 154 height 30
type input "Create Schedule"
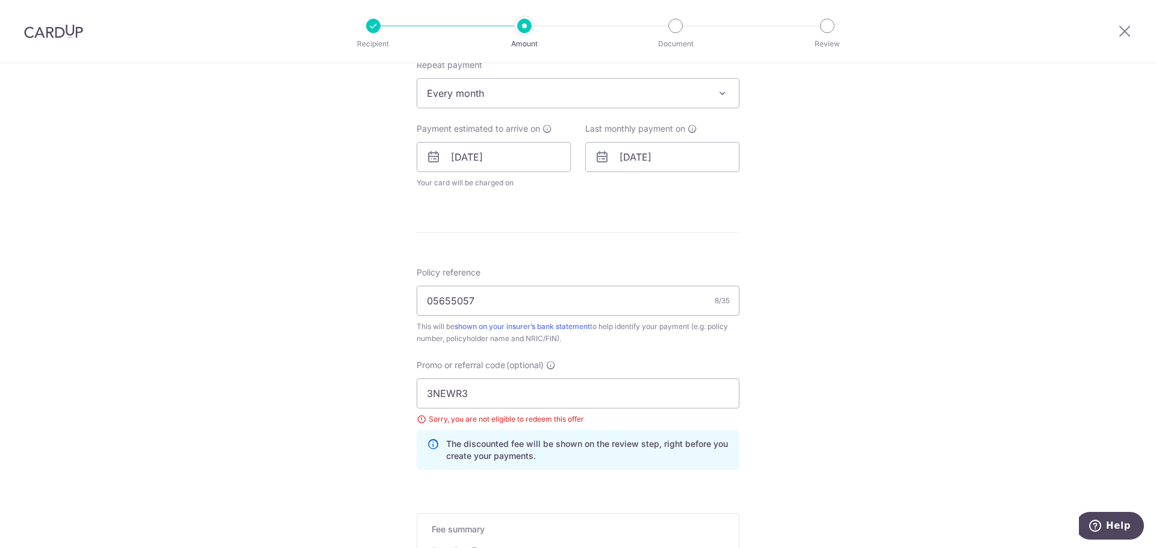
scroll to position [434, 0]
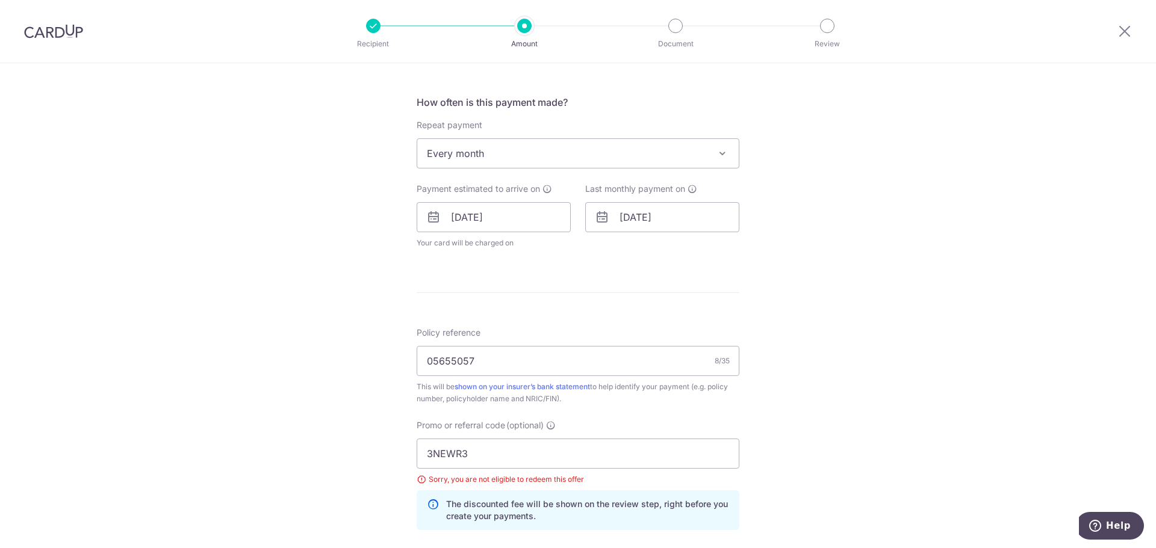
click at [419, 482] on div "Sorry, you are not eligible to redeem this offer" at bounding box center [578, 480] width 323 height 12
drag, startPoint x: 73, startPoint y: 37, endPoint x: 627, endPoint y: 57, distance: 554.3
click at [73, 36] on img at bounding box center [53, 31] width 59 height 14
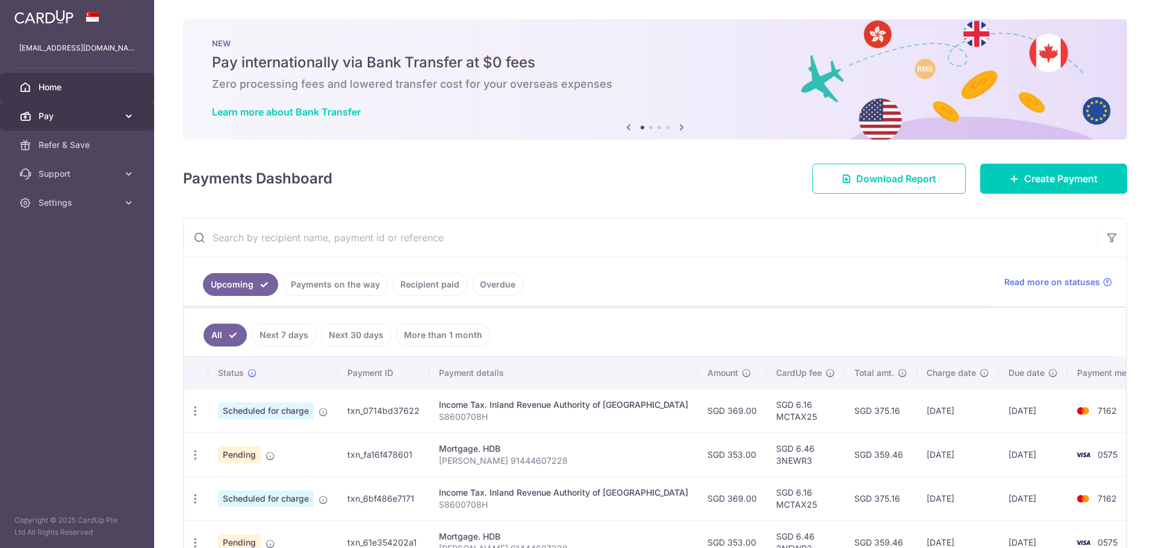
click at [96, 111] on span "Pay" at bounding box center [78, 116] width 79 height 12
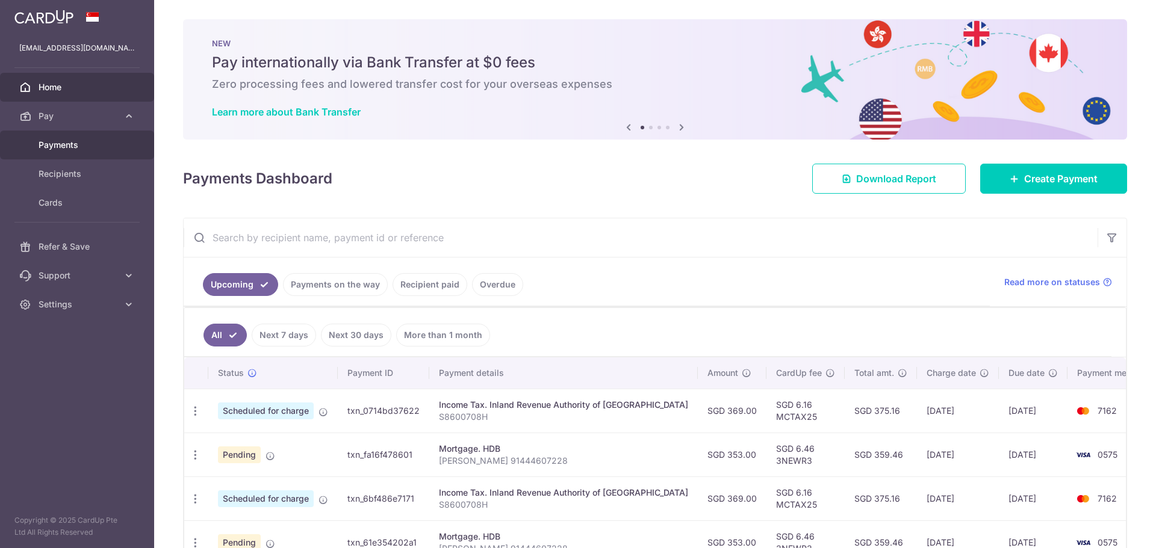
click at [75, 143] on span "Payments" at bounding box center [78, 145] width 79 height 12
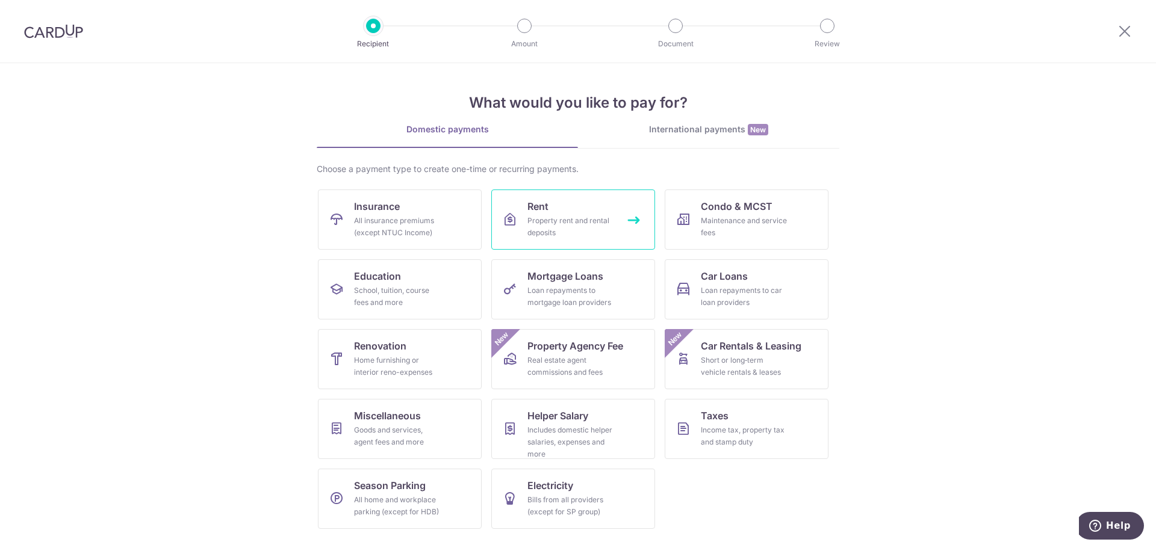
click at [579, 225] on div "Property rent and rental deposits" at bounding box center [570, 227] width 87 height 24
click at [414, 435] on div "Goods and services, agent fees and more" at bounding box center [397, 436] width 87 height 24
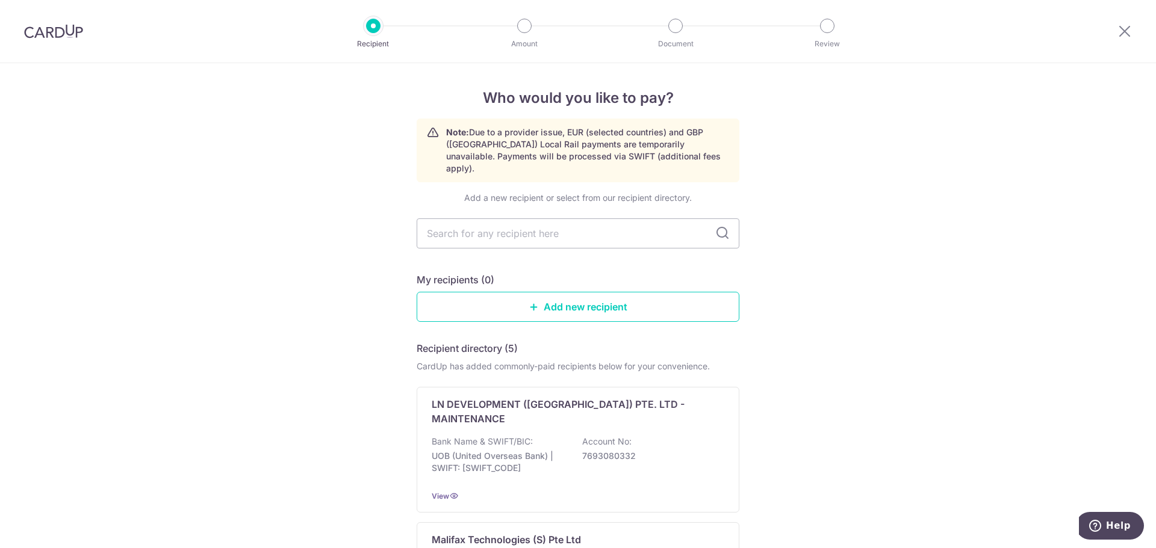
scroll to position [301, 0]
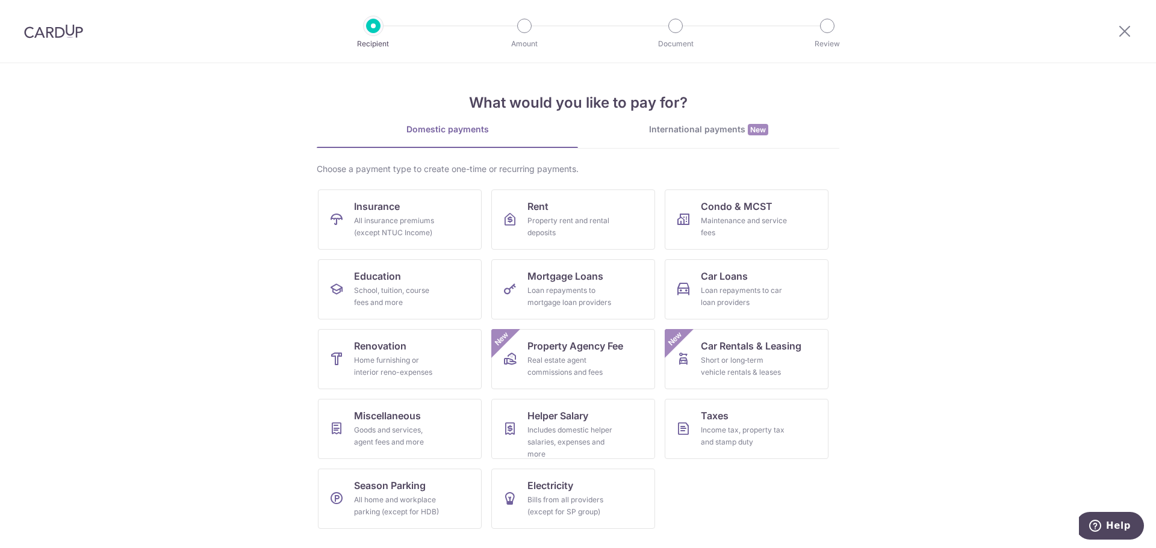
click at [1025, 430] on section "What would you like to pay for? Domestic payments International payments New Ch…" at bounding box center [578, 305] width 1156 height 485
click at [412, 294] on div "School, tuition, course fees and more" at bounding box center [397, 297] width 87 height 24
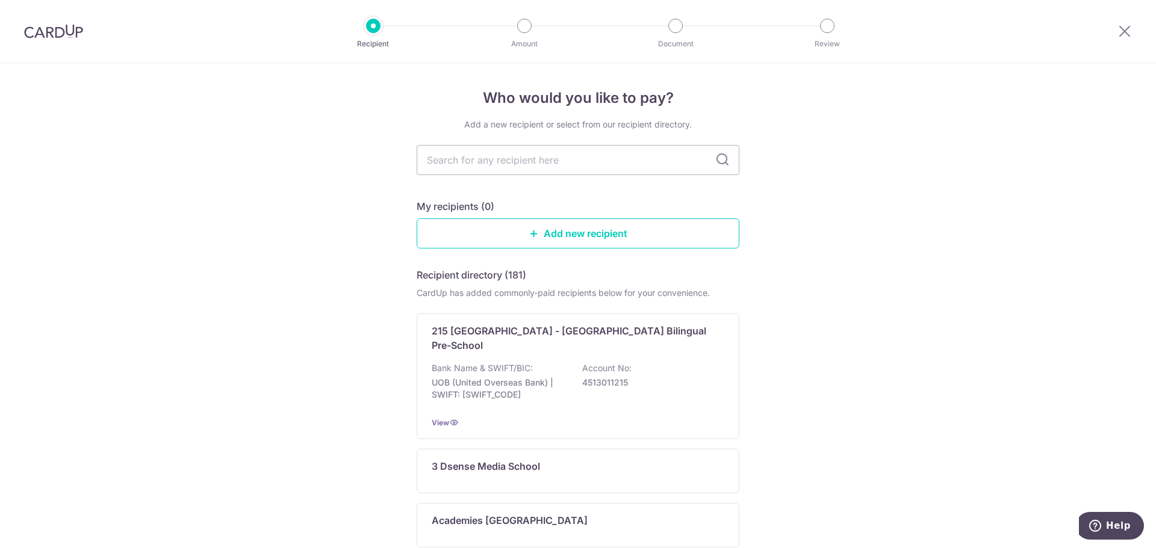
click at [64, 36] on img at bounding box center [53, 31] width 59 height 14
